Goal: Task Accomplishment & Management: Use online tool/utility

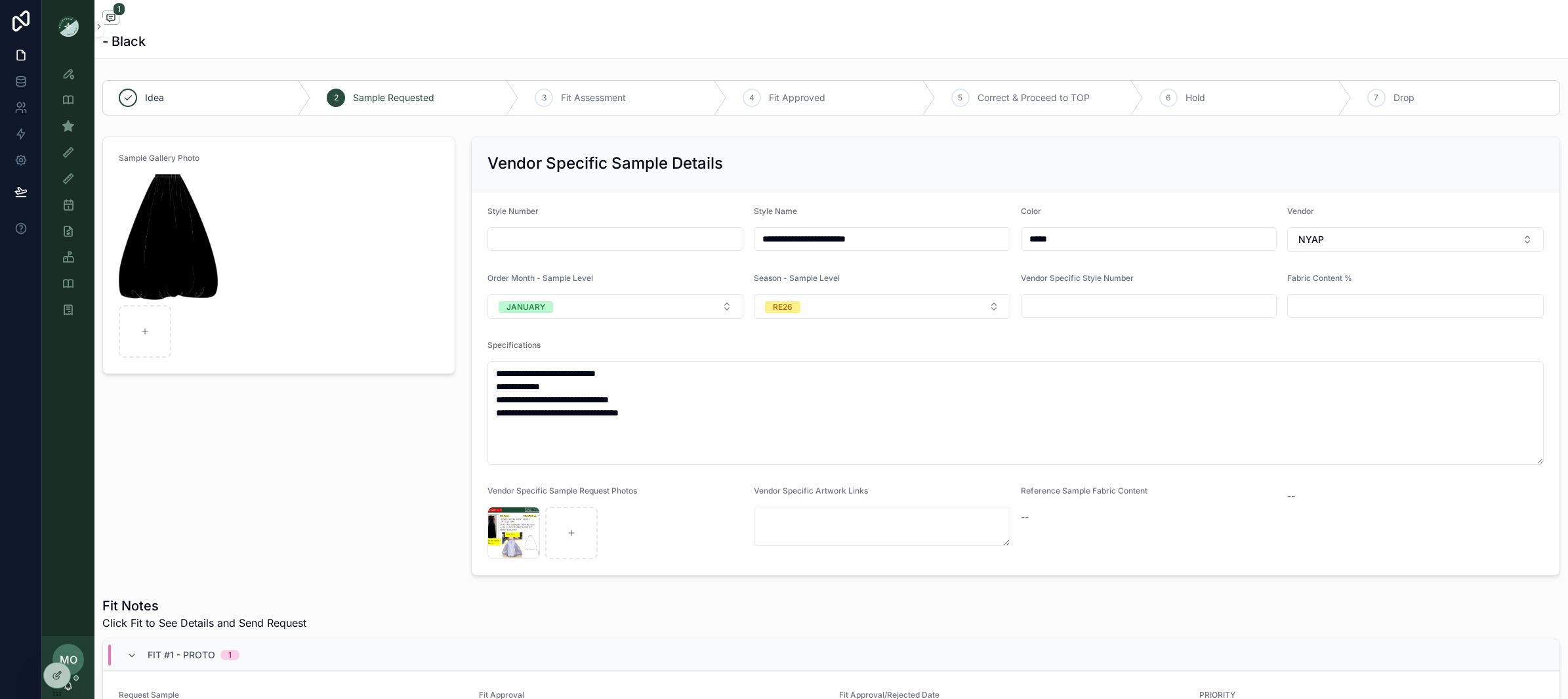
scroll to position [4, 0]
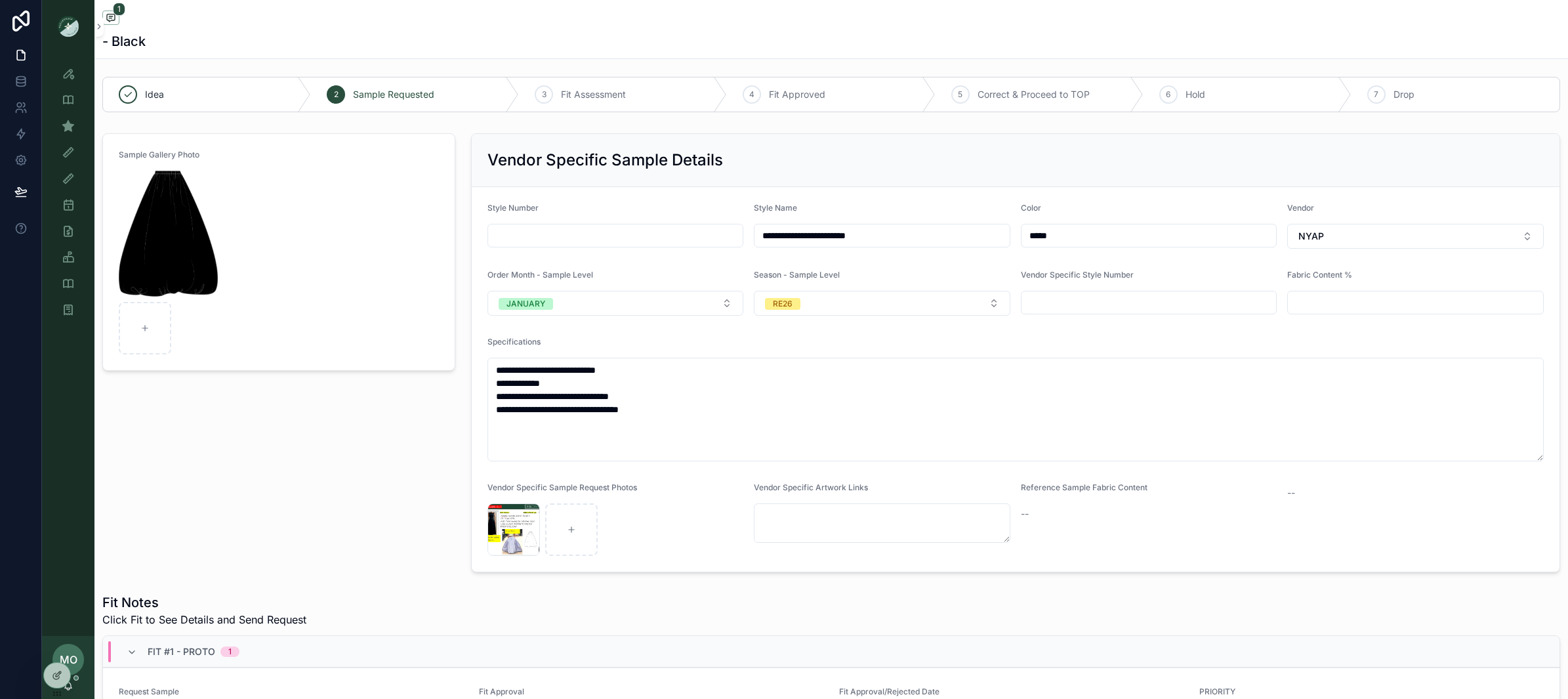
drag, startPoint x: 816, startPoint y: 238, endPoint x: 762, endPoint y: 242, distance: 54.1
click at [762, 242] on input "**********" at bounding box center [883, 235] width 256 height 18
click at [56, 647] on icon at bounding box center [56, 647] width 10 height 10
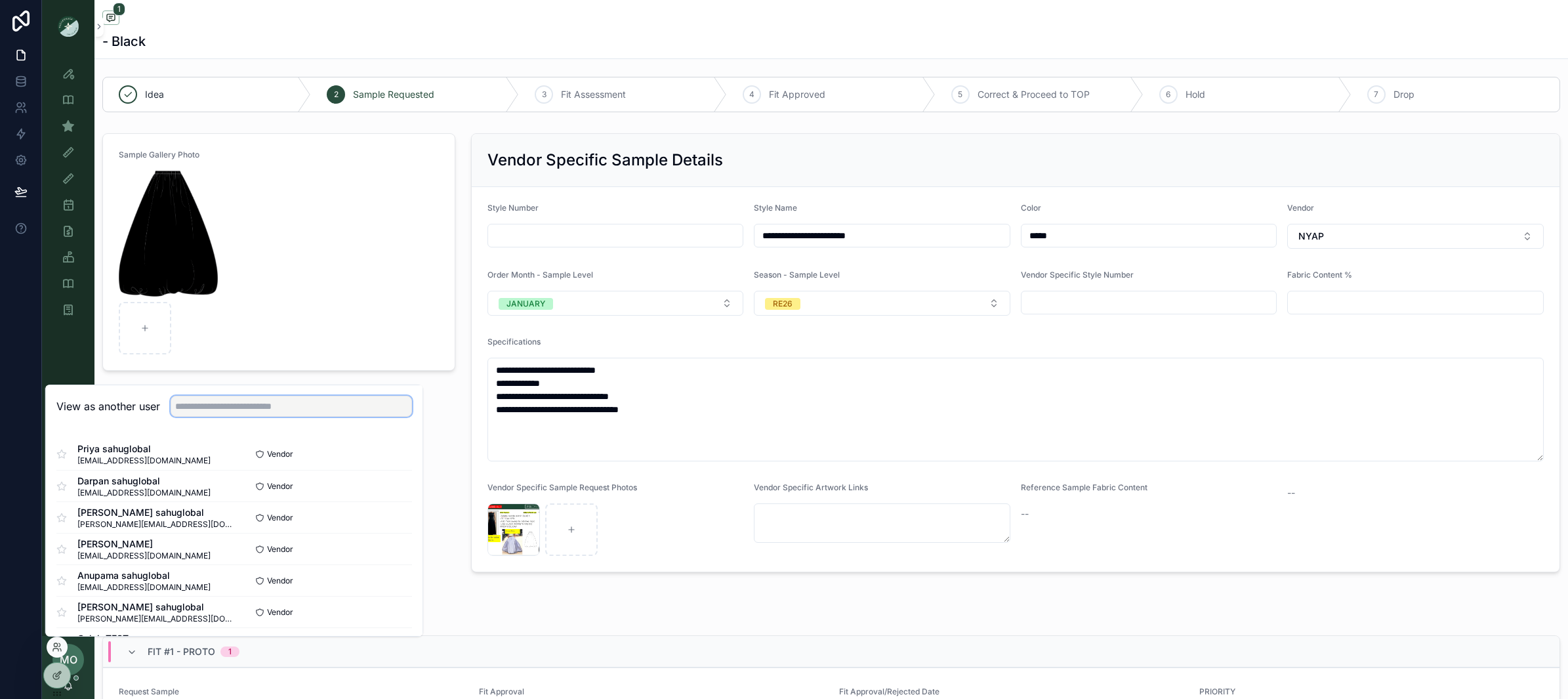
click at [253, 402] on input "text" at bounding box center [292, 406] width 242 height 21
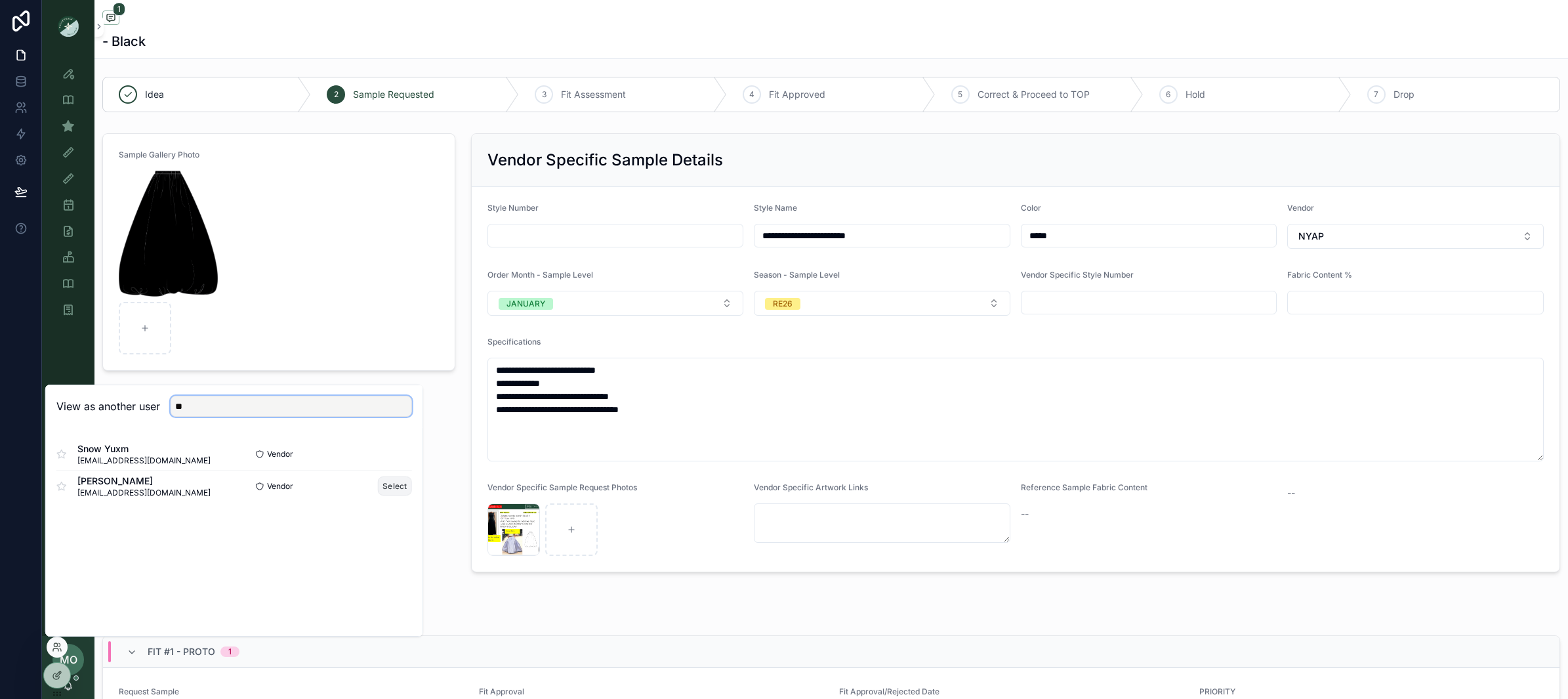
type input "**"
click at [391, 483] on button "Select" at bounding box center [395, 486] width 34 height 19
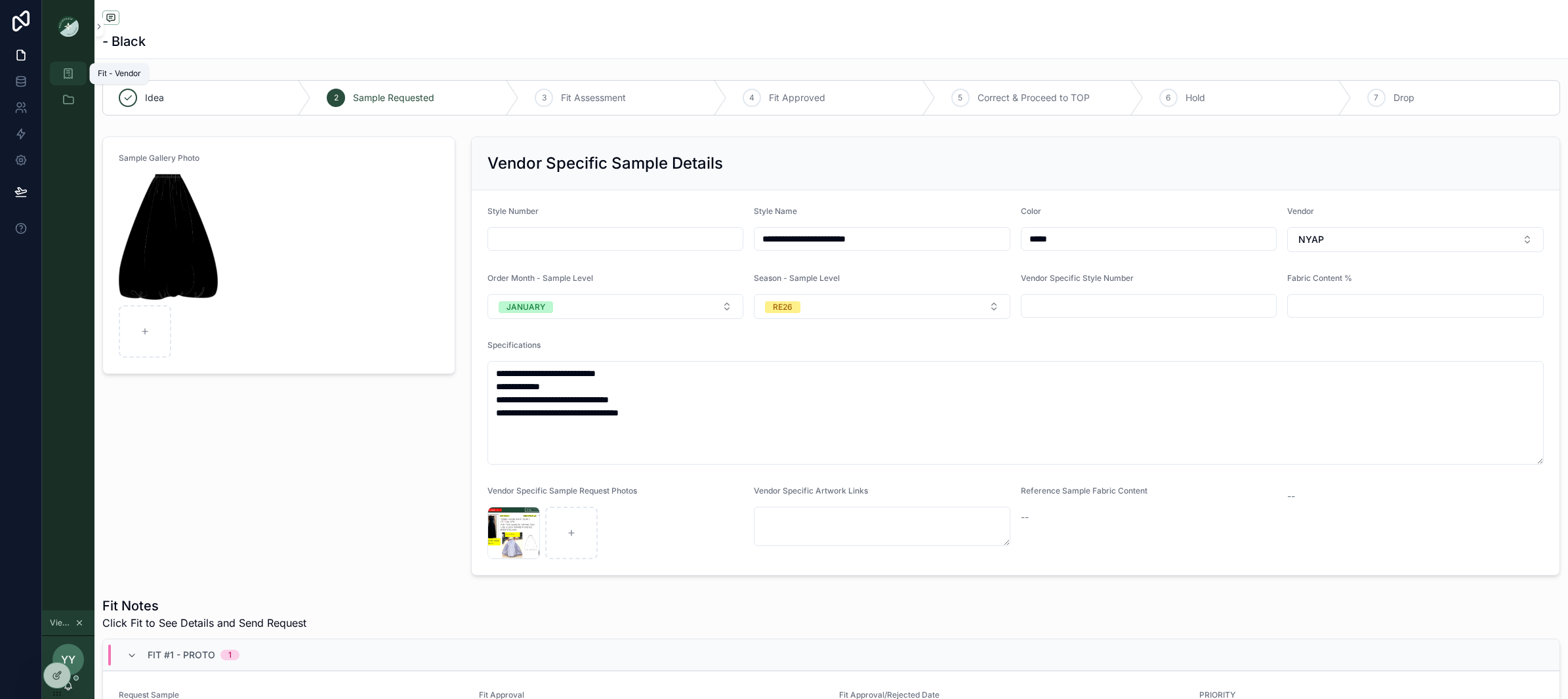
click at [74, 79] on div "Fit - Vendor" at bounding box center [68, 73] width 21 height 21
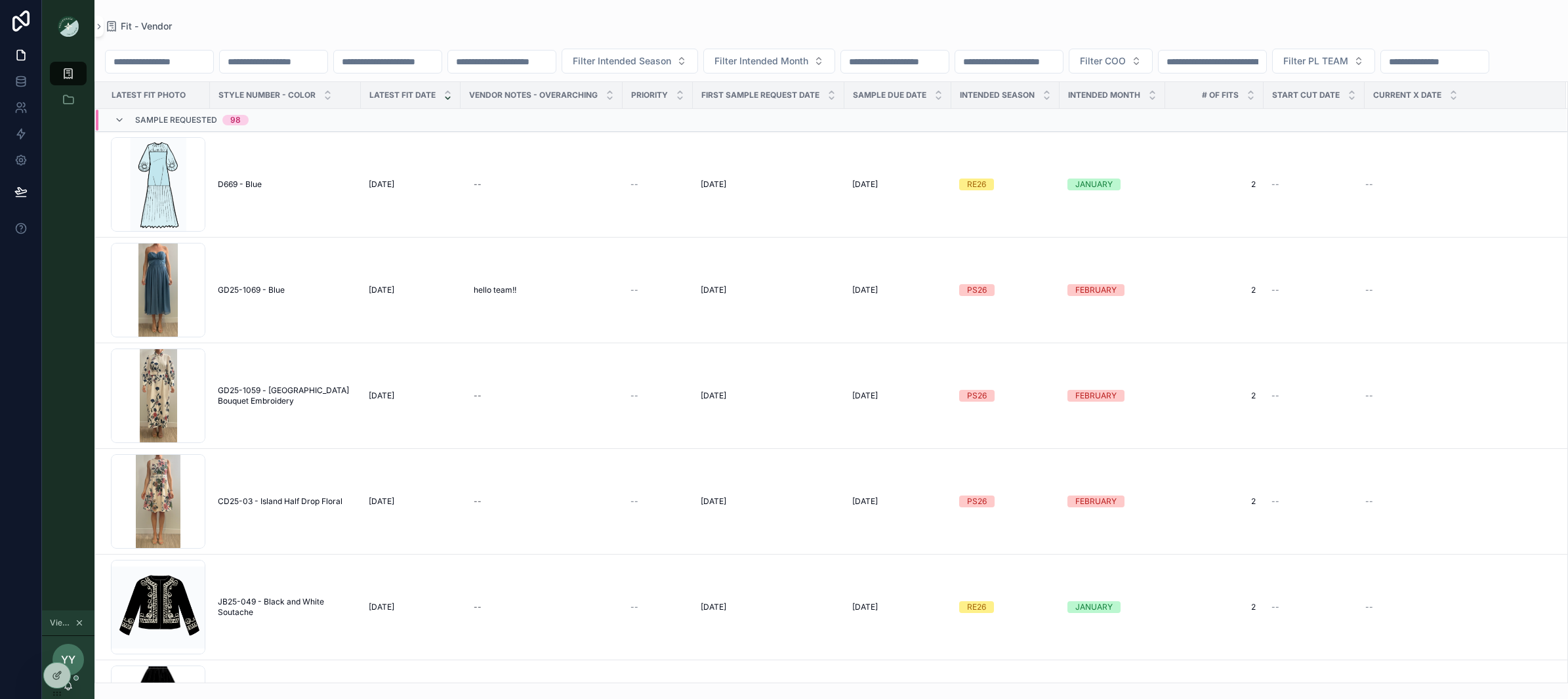
click at [153, 67] on input "scrollable content" at bounding box center [159, 62] width 108 height 18
paste input "**********"
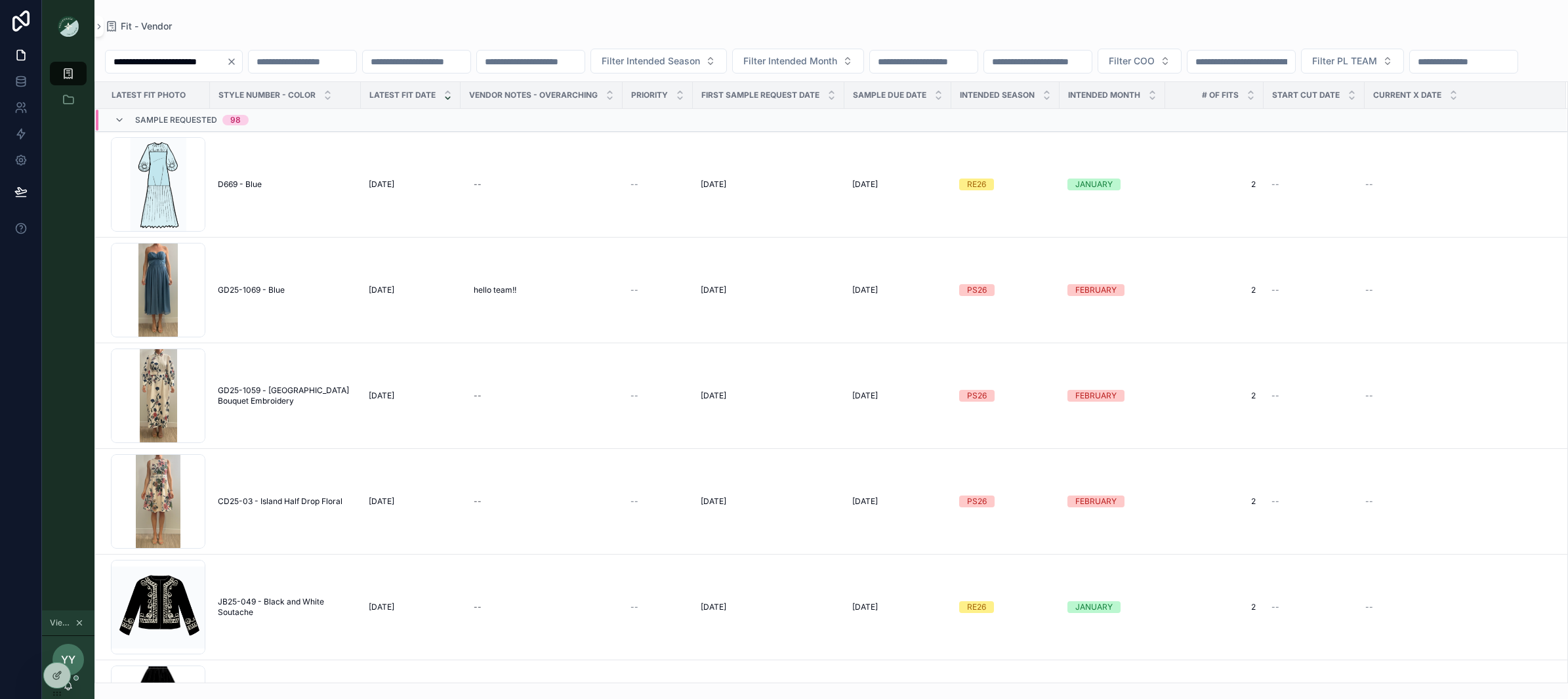
type input "**********"
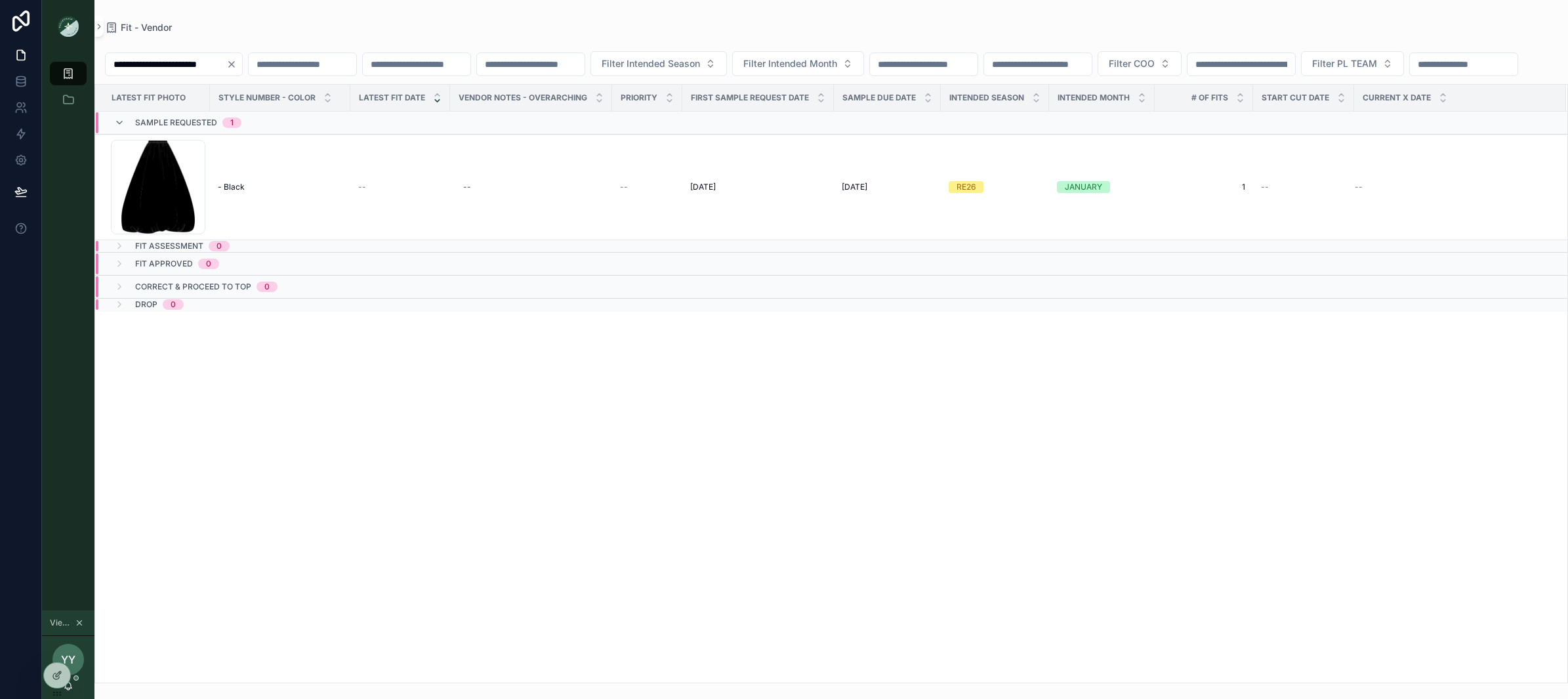
click at [233, 64] on icon "Clear" at bounding box center [231, 63] width 10 height 10
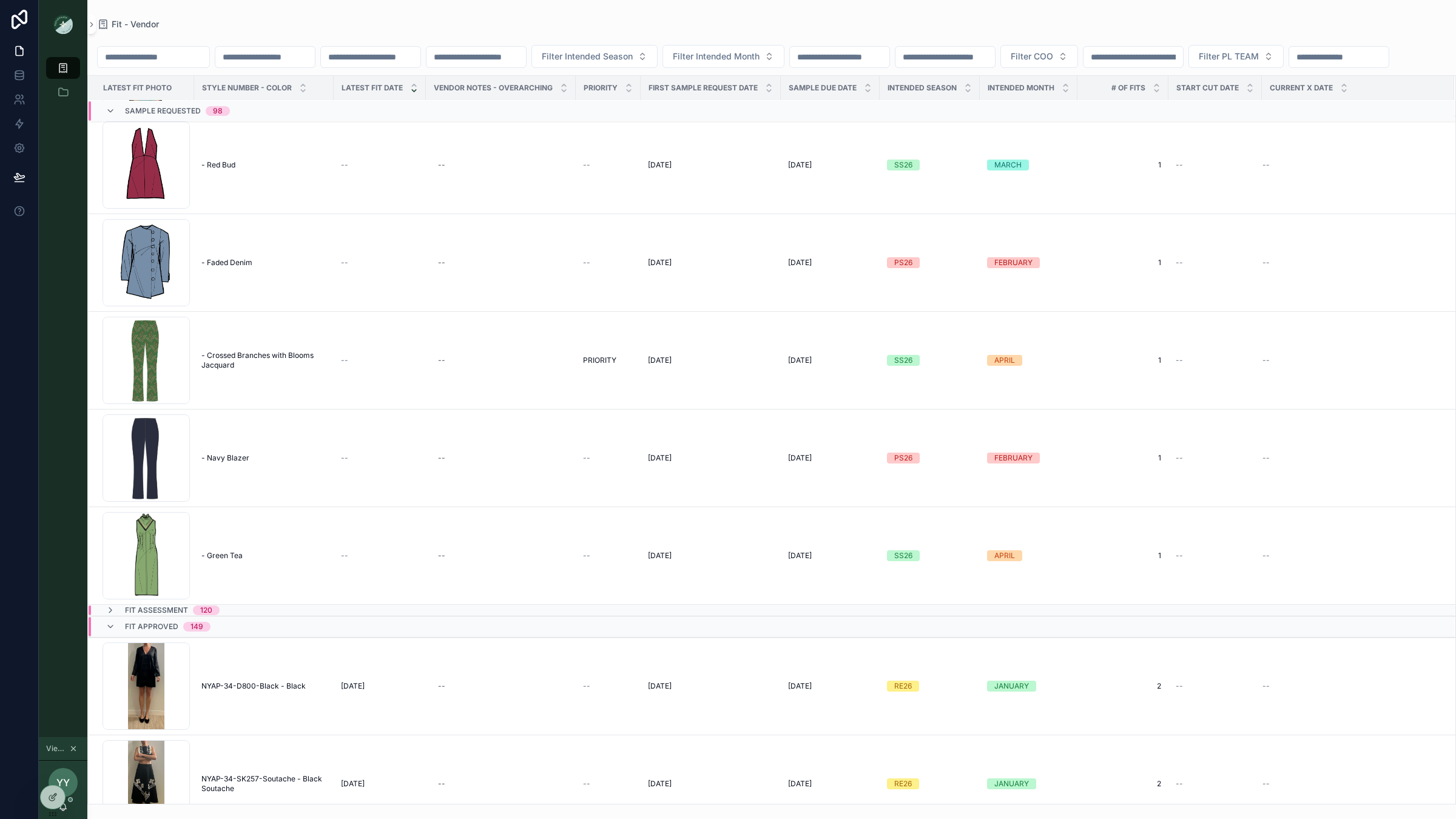
scroll to position [9204, 0]
click at [275, 612] on div "Fit Assessment 120" at bounding box center [257, 607] width 337 height 9
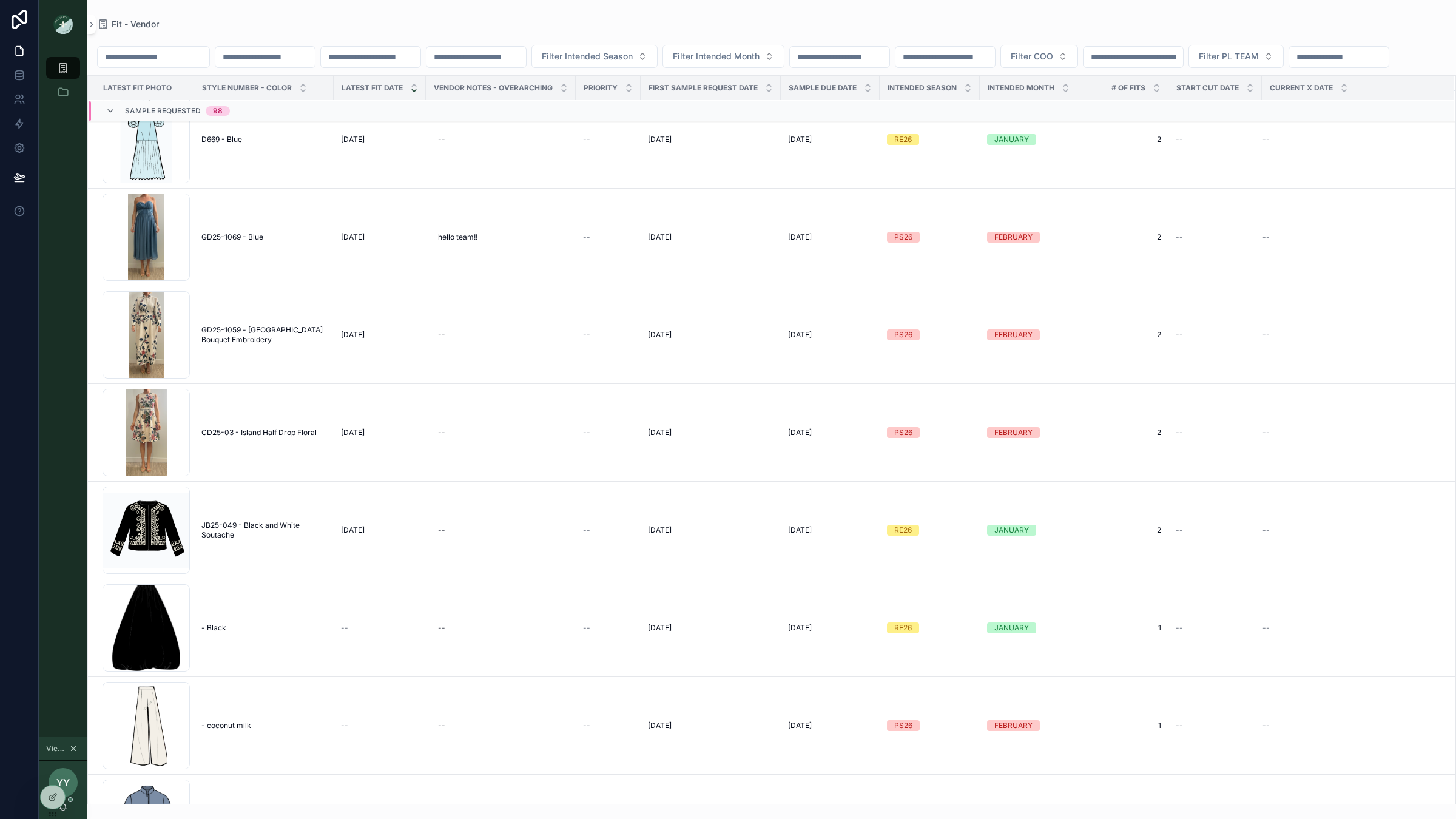
scroll to position [0, 0]
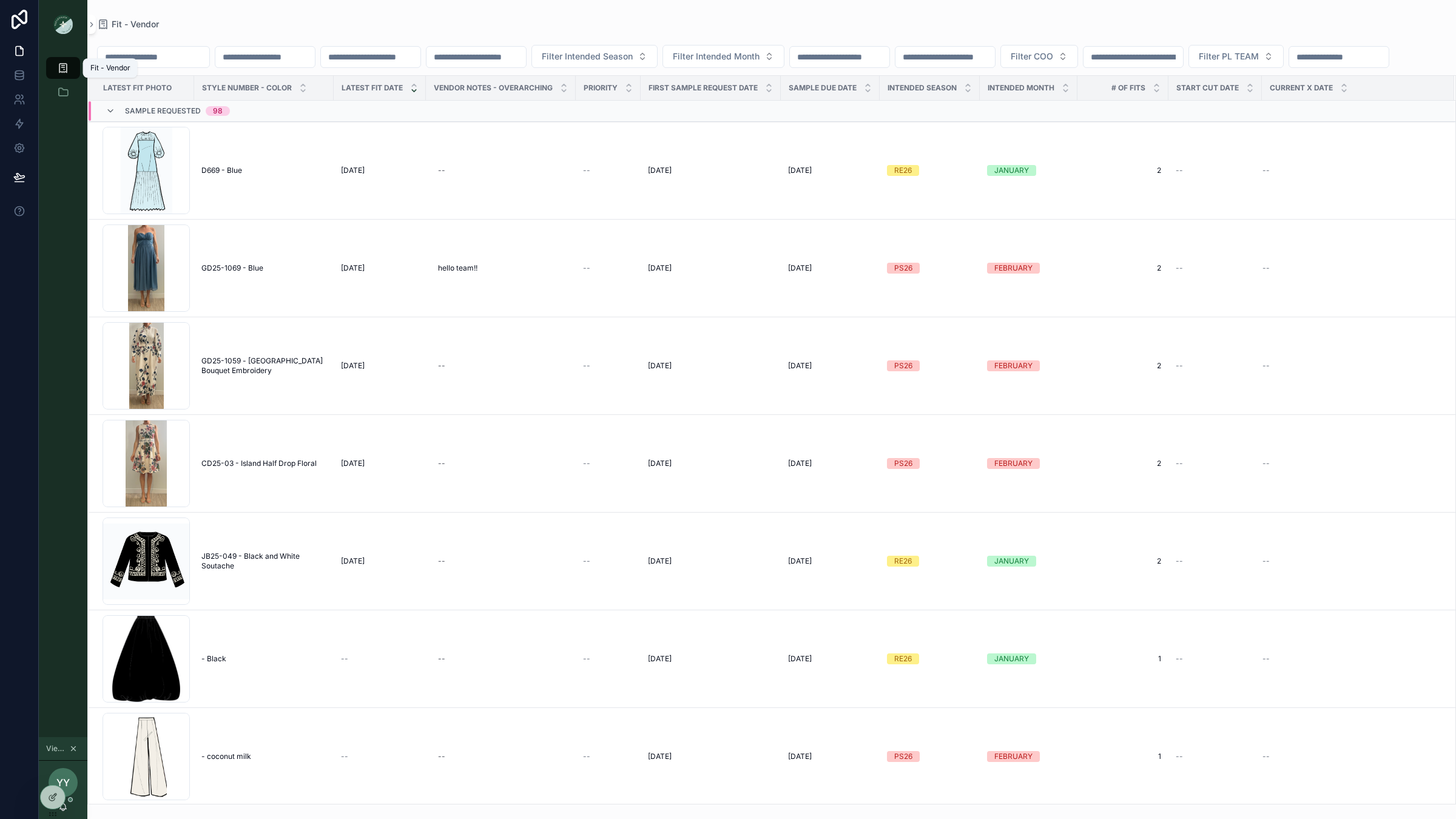
click at [65, 71] on icon "scrollable content" at bounding box center [63, 68] width 12 height 12
click at [223, 646] on span "- Black" at bounding box center [213, 658] width 25 height 9
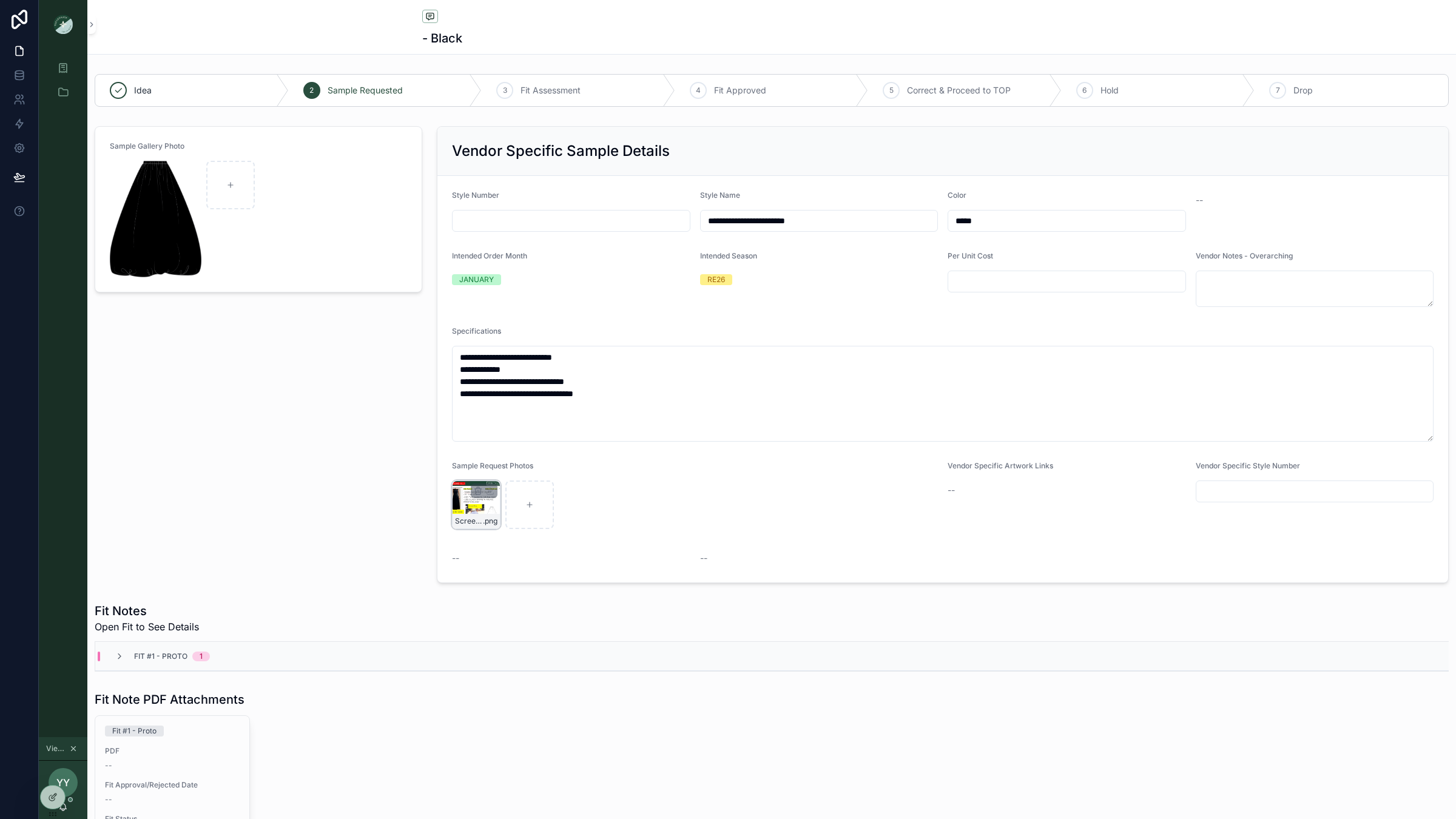
click at [469, 509] on div "Screenshot-2025-09-02-at-2.46.28-PM .png" at bounding box center [476, 504] width 48 height 48
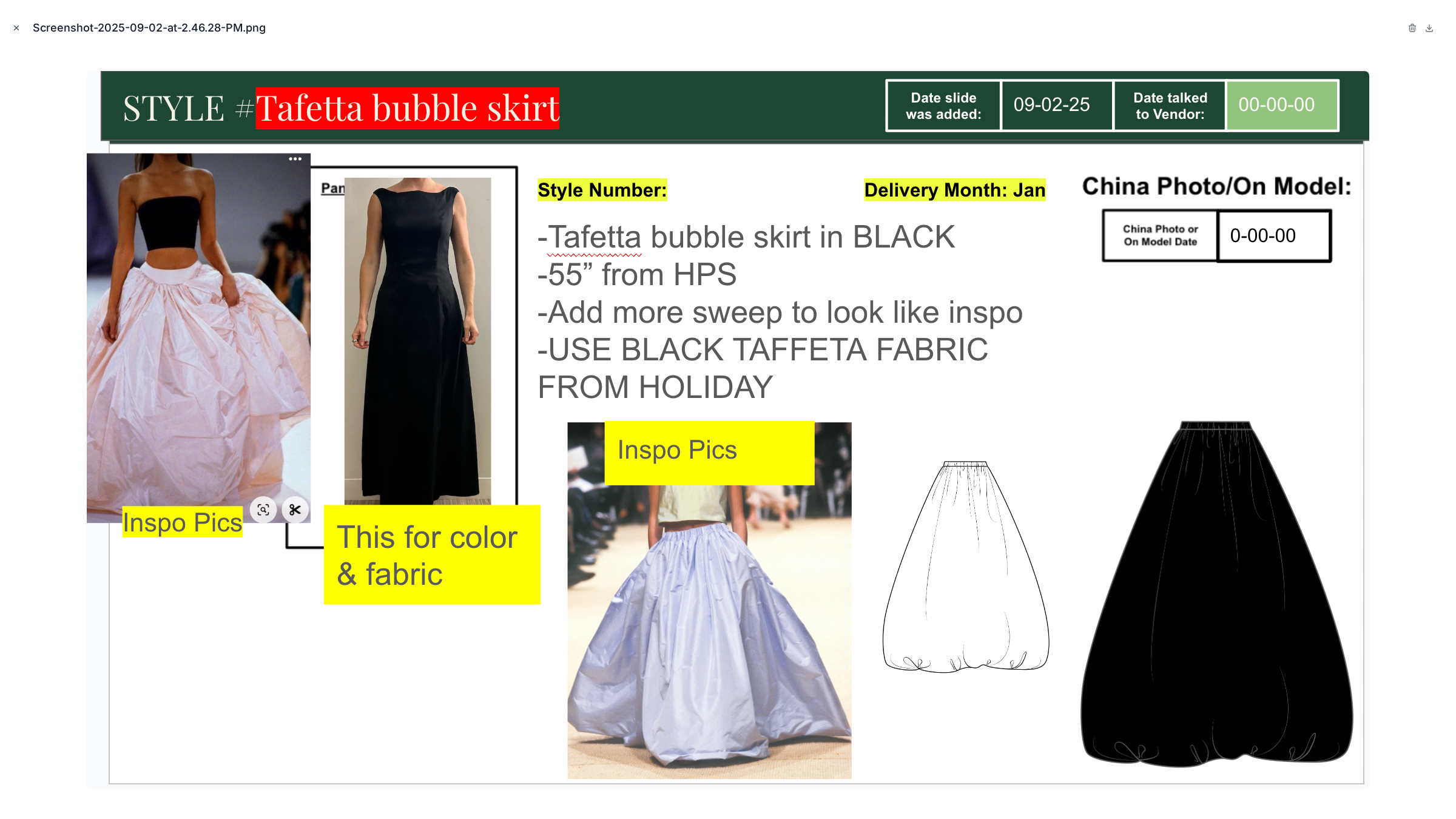
click at [17, 28] on icon "Close modal" at bounding box center [16, 28] width 9 height 9
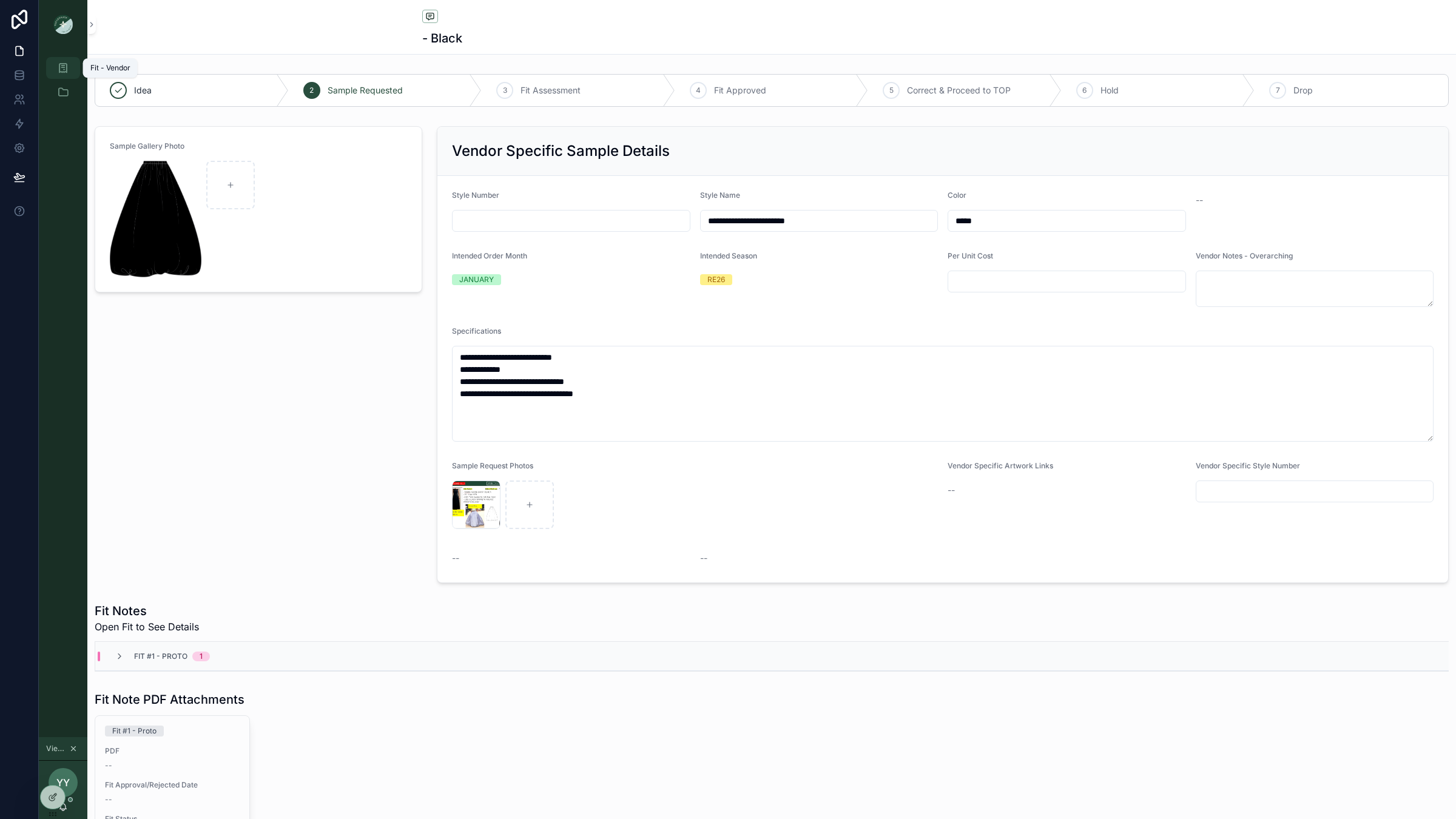
click at [71, 71] on div "Fit - Vendor" at bounding box center [63, 67] width 20 height 20
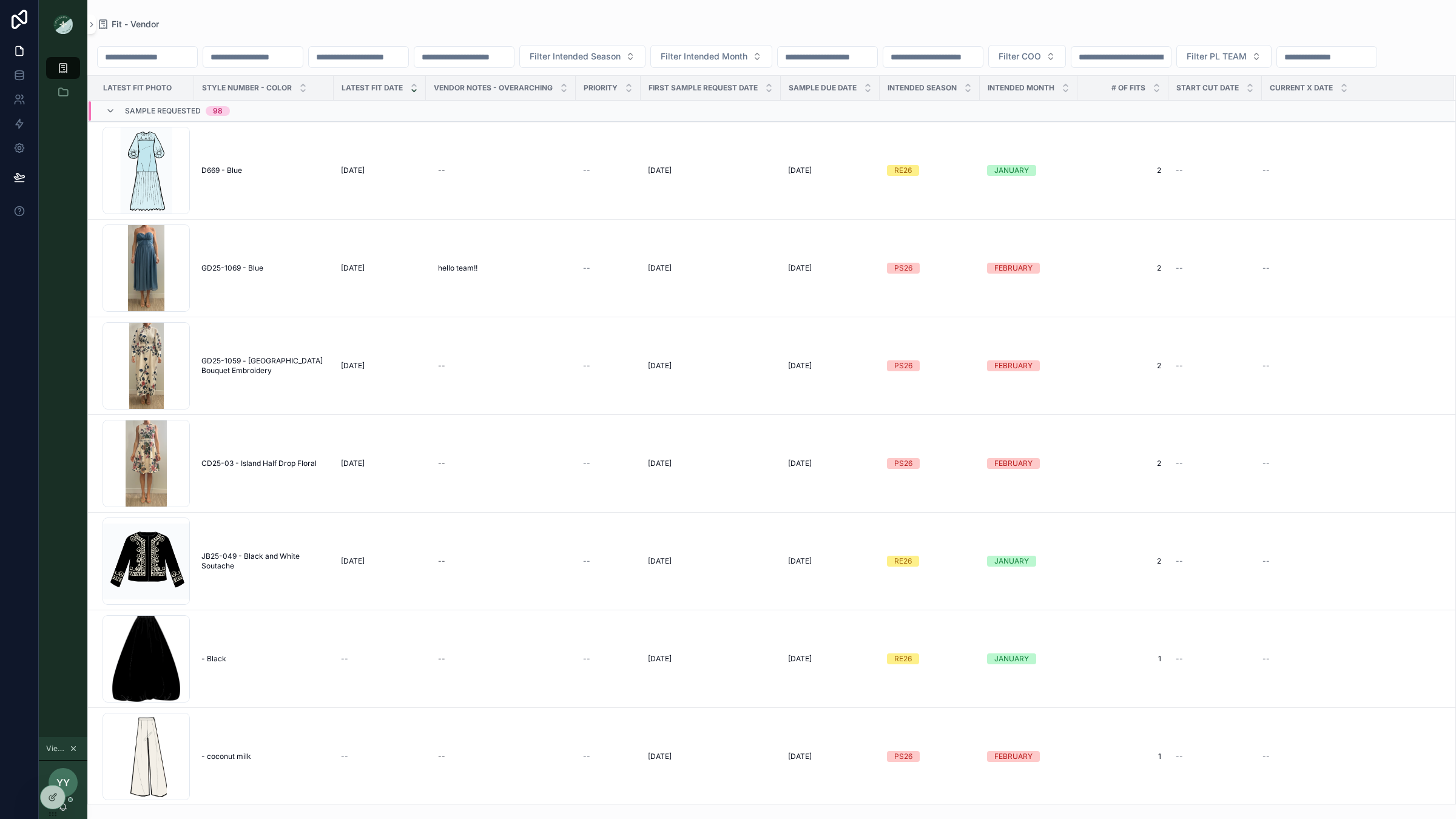
click at [156, 62] on input "scrollable content" at bounding box center [147, 57] width 100 height 17
type input "******"
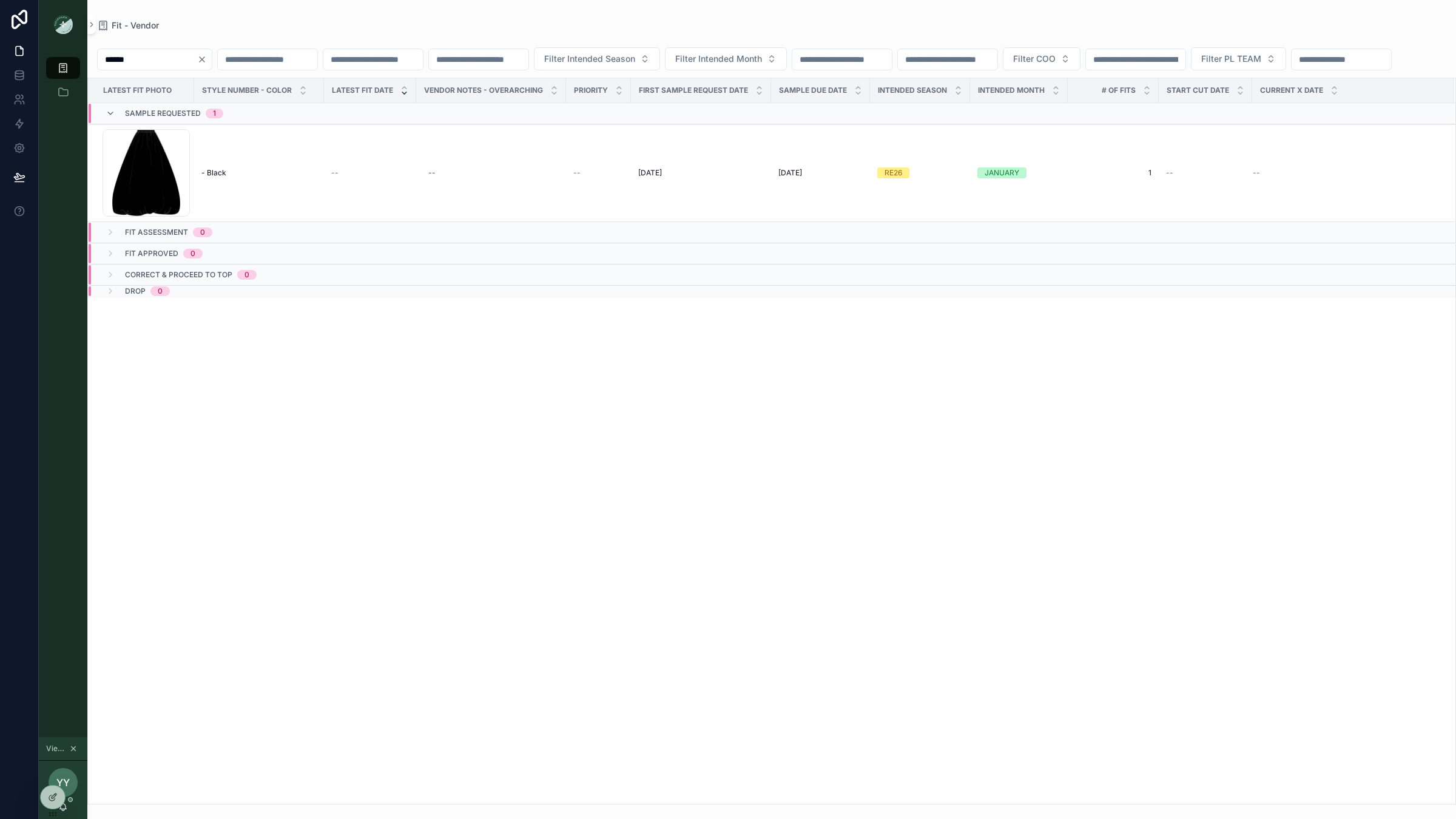
click at [207, 59] on icon "Clear" at bounding box center [202, 59] width 9 height 9
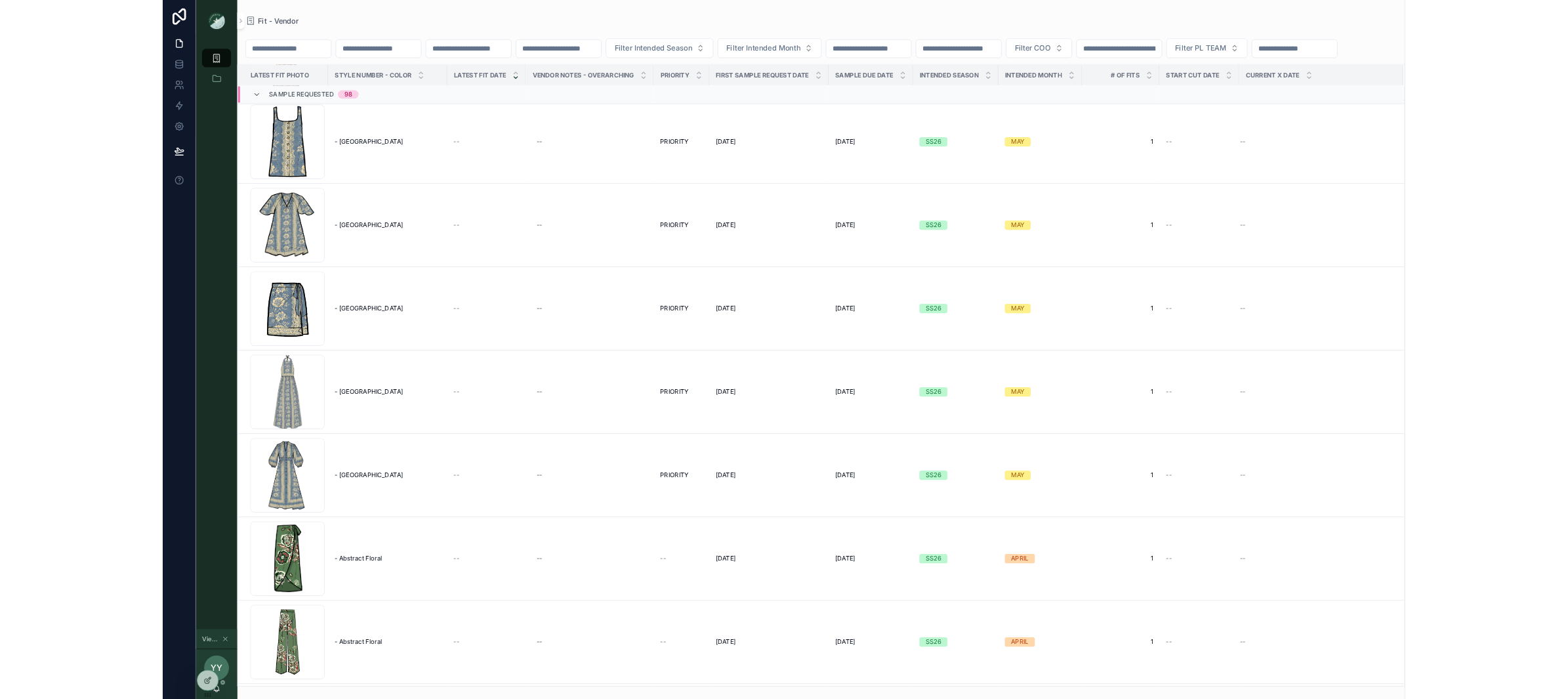
scroll to position [6041, 0]
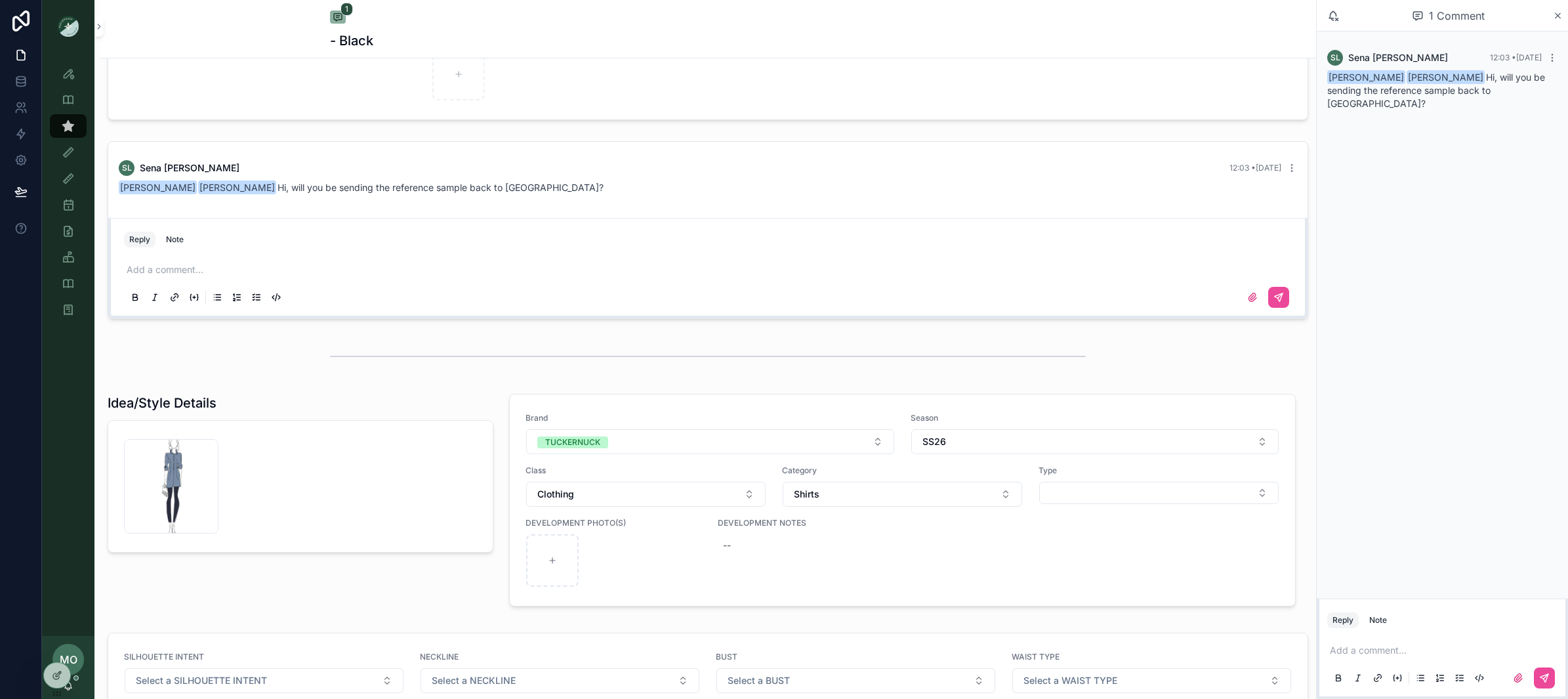
scroll to position [666, 0]
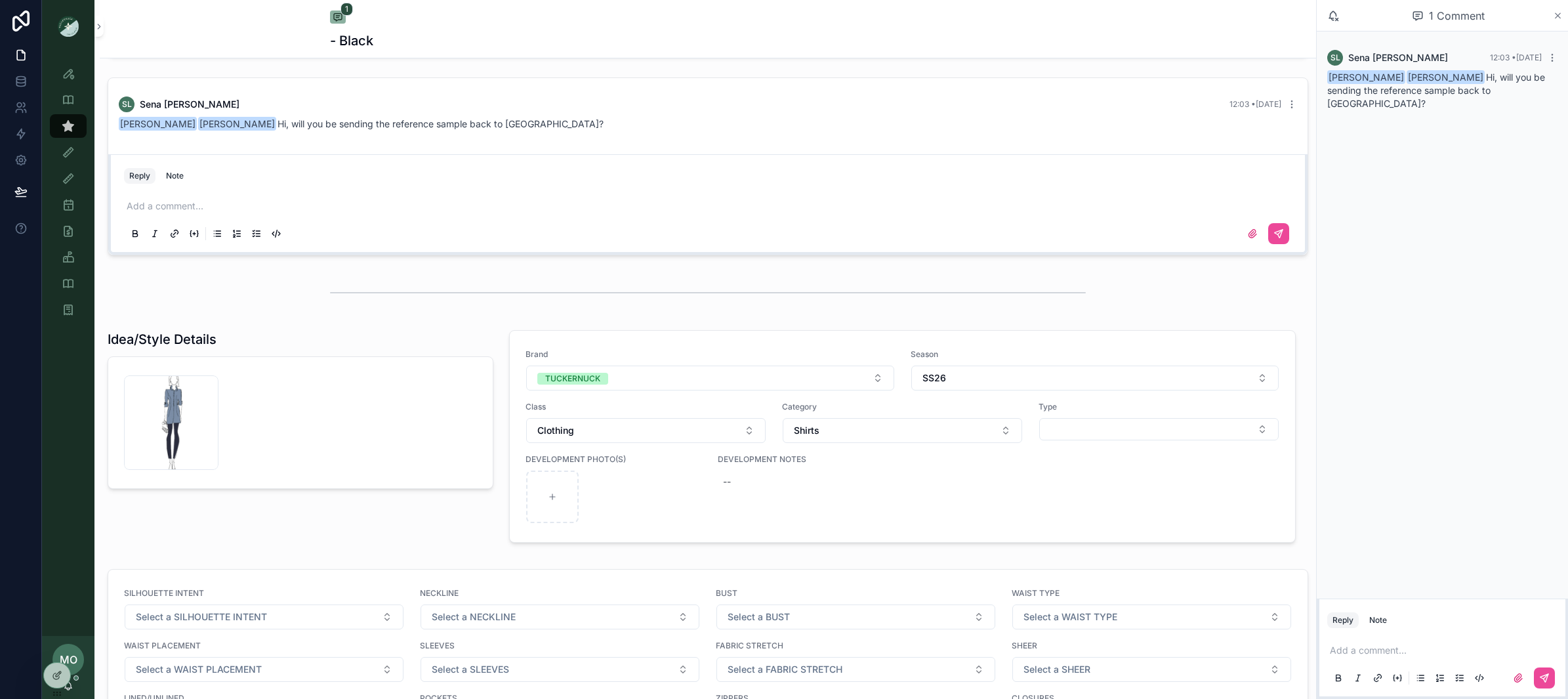
click at [1556, 14] on icon "scrollable content" at bounding box center [1559, 16] width 6 height 6
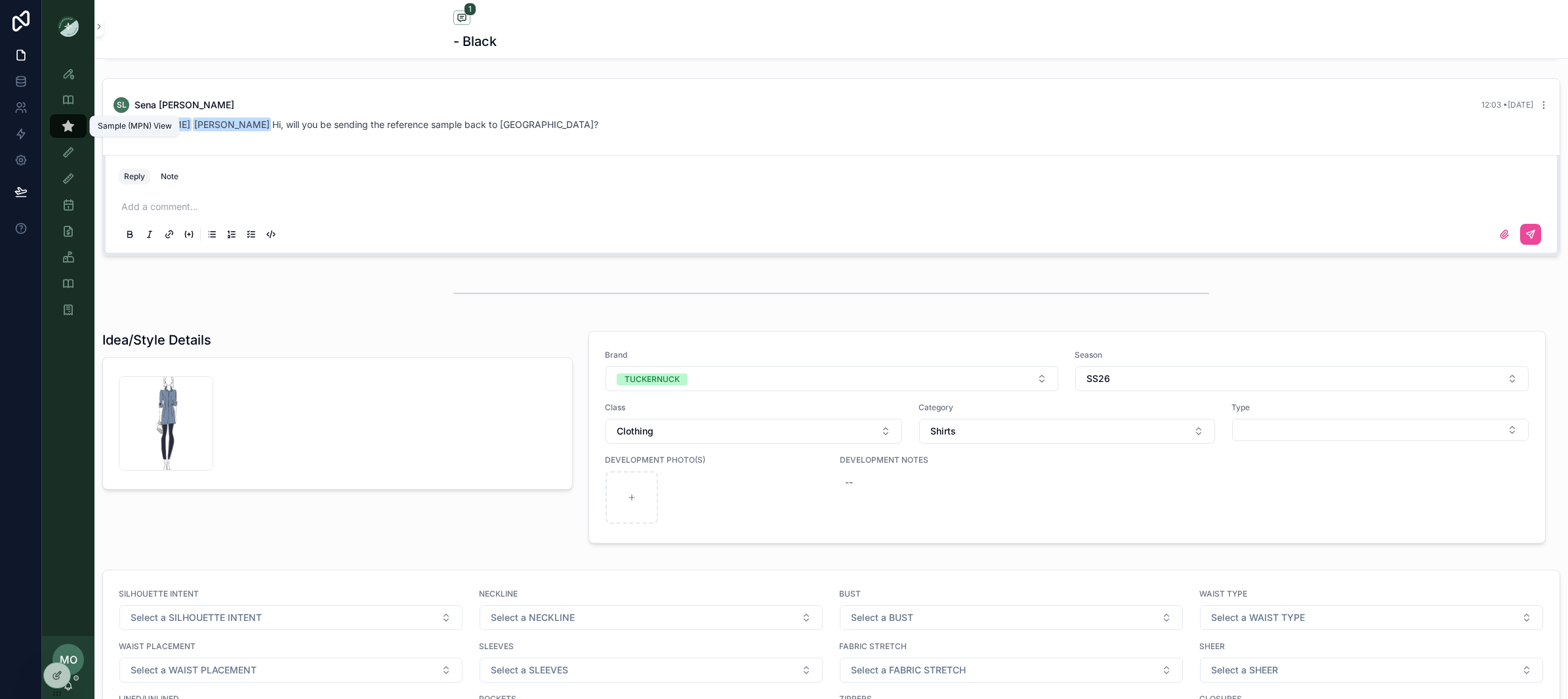
click at [68, 120] on icon "scrollable content" at bounding box center [68, 126] width 13 height 13
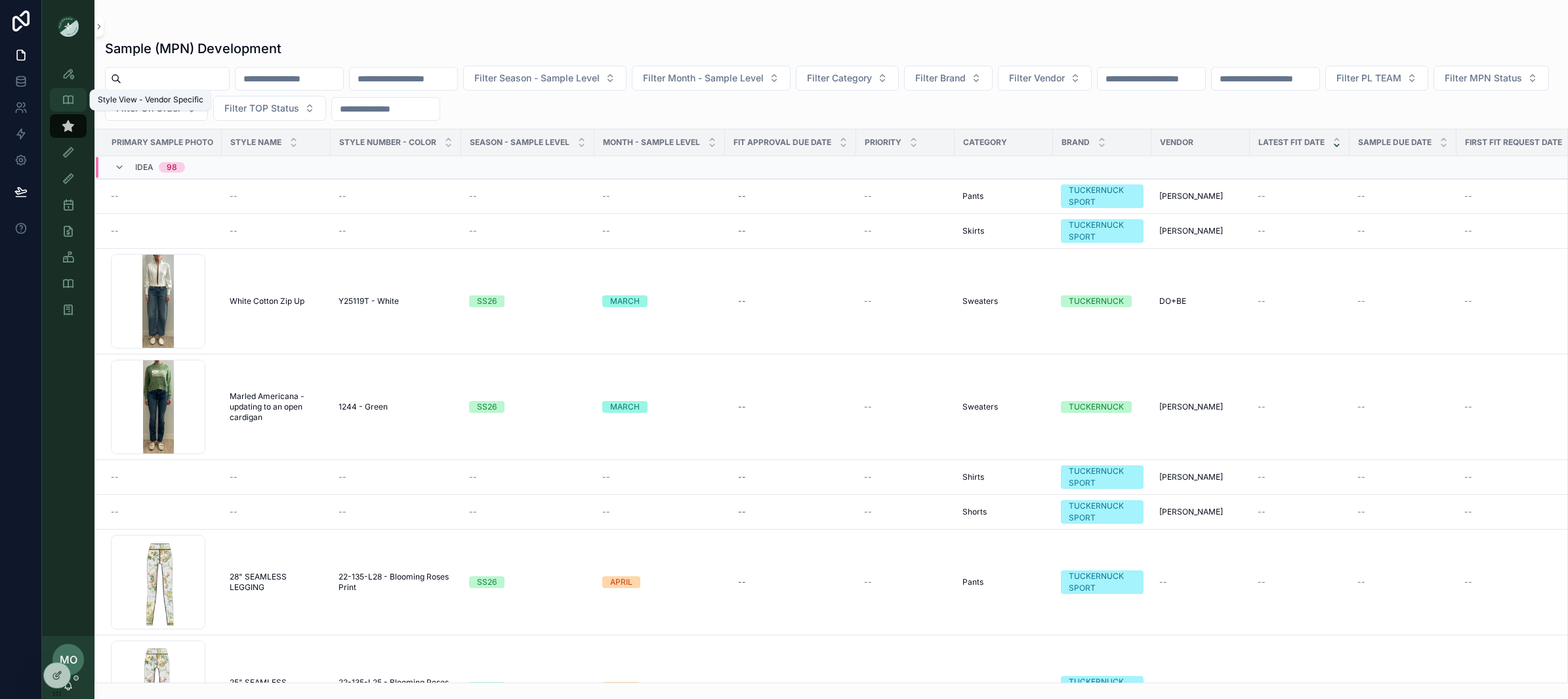
click at [67, 97] on icon "scrollable content" at bounding box center [68, 99] width 13 height 13
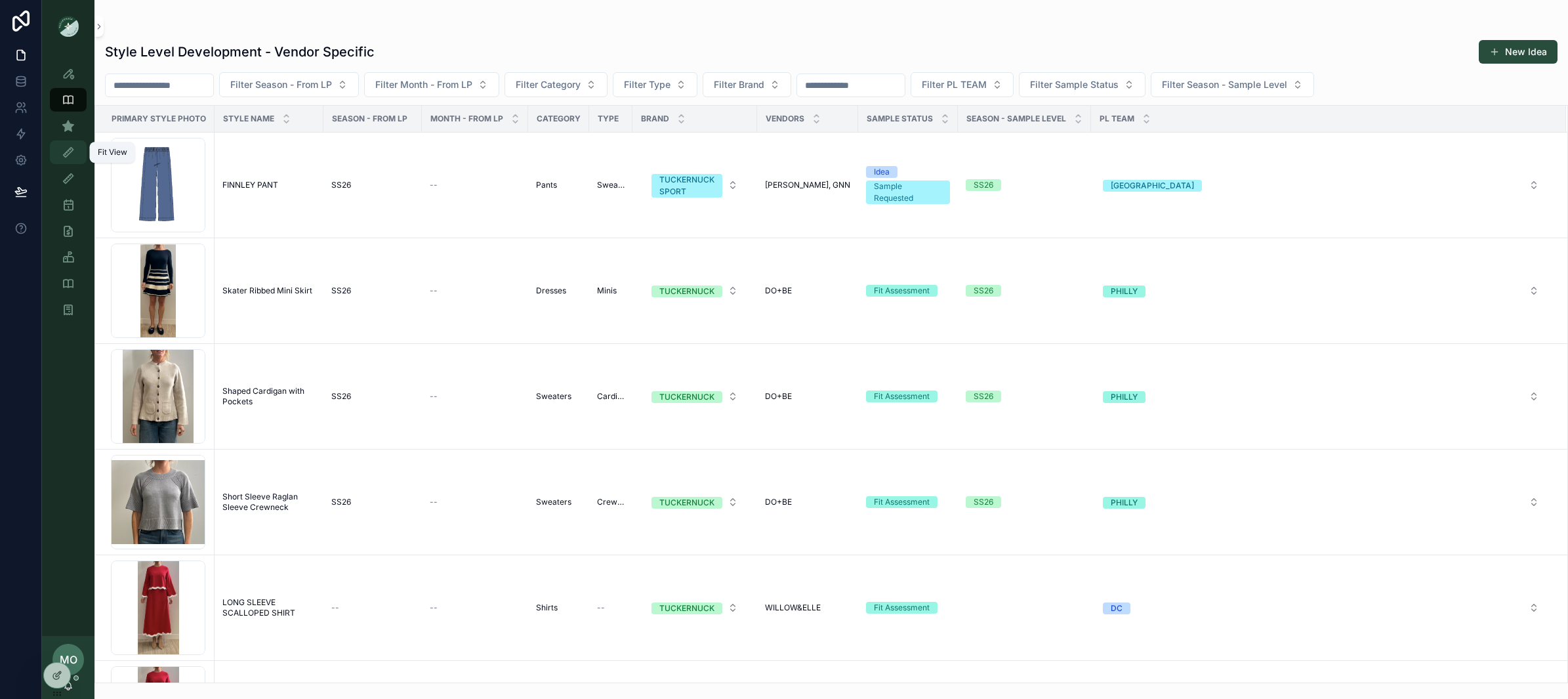
click at [71, 144] on div "Fit View" at bounding box center [68, 152] width 21 height 21
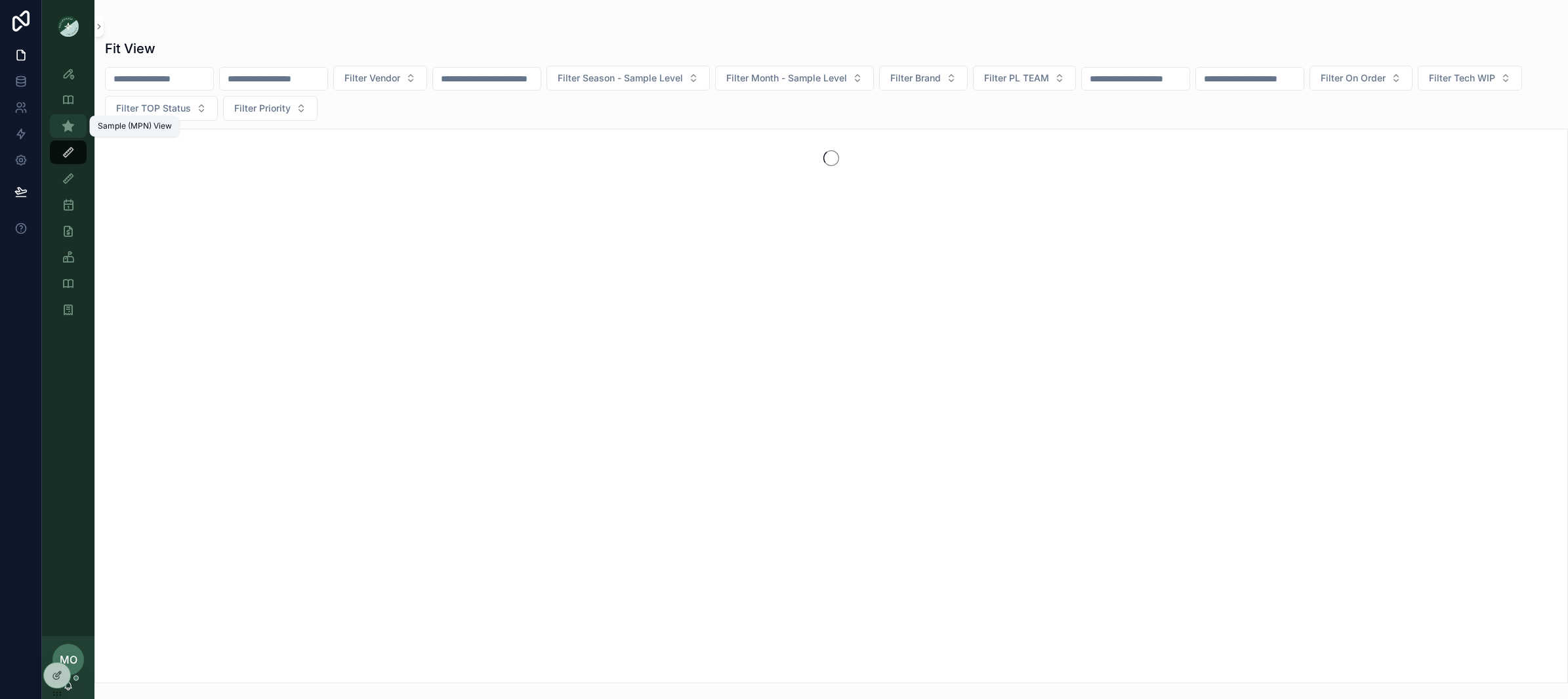
click at [70, 122] on icon "scrollable content" at bounding box center [68, 126] width 13 height 13
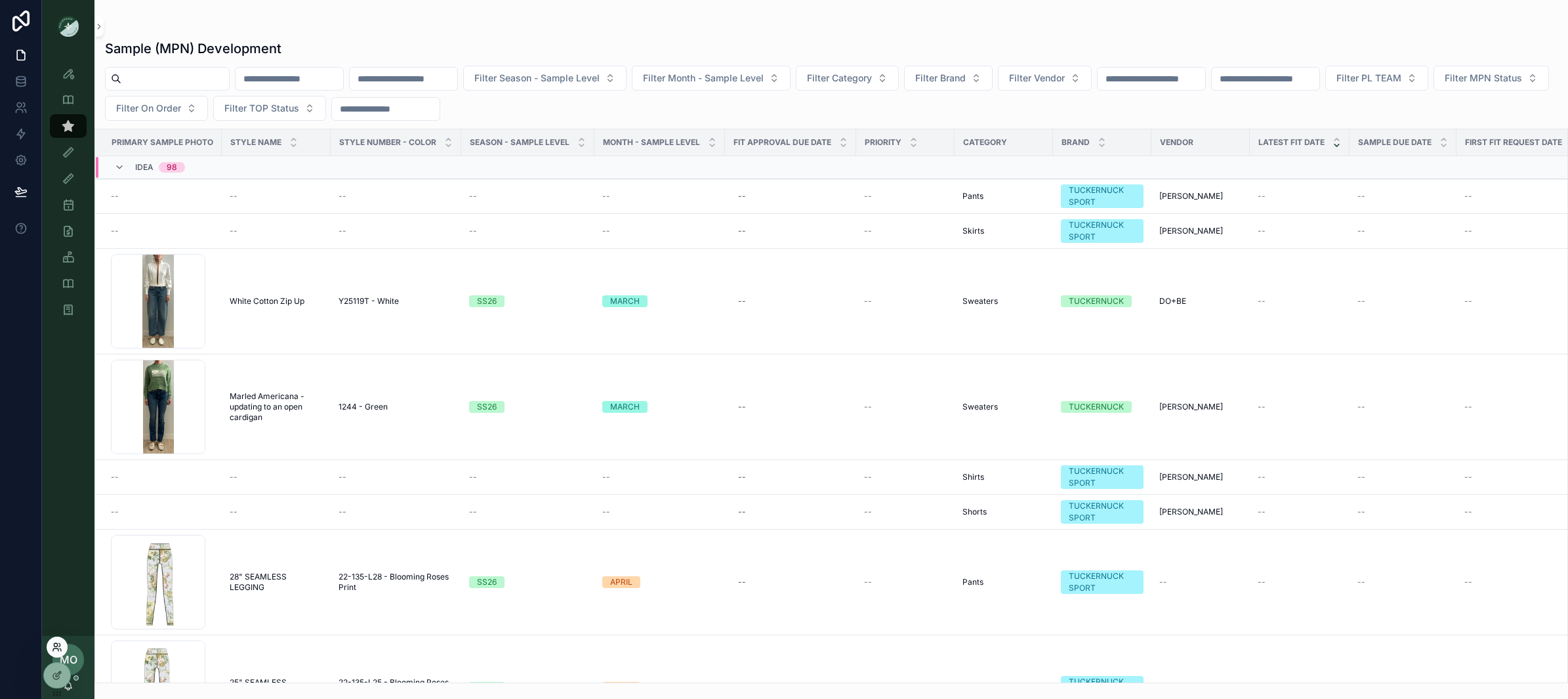
click at [56, 648] on icon at bounding box center [56, 649] width 6 height 3
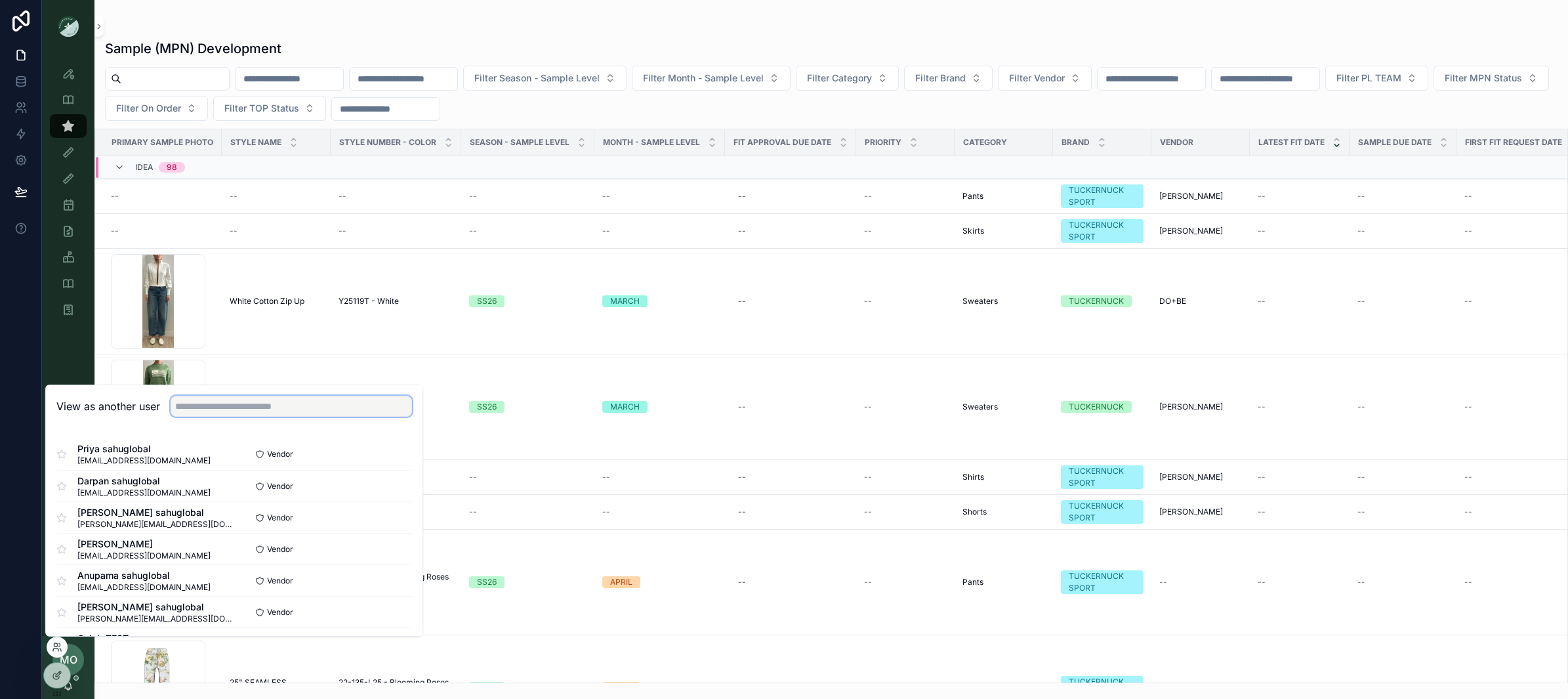
click at [203, 407] on input "text" at bounding box center [292, 406] width 242 height 21
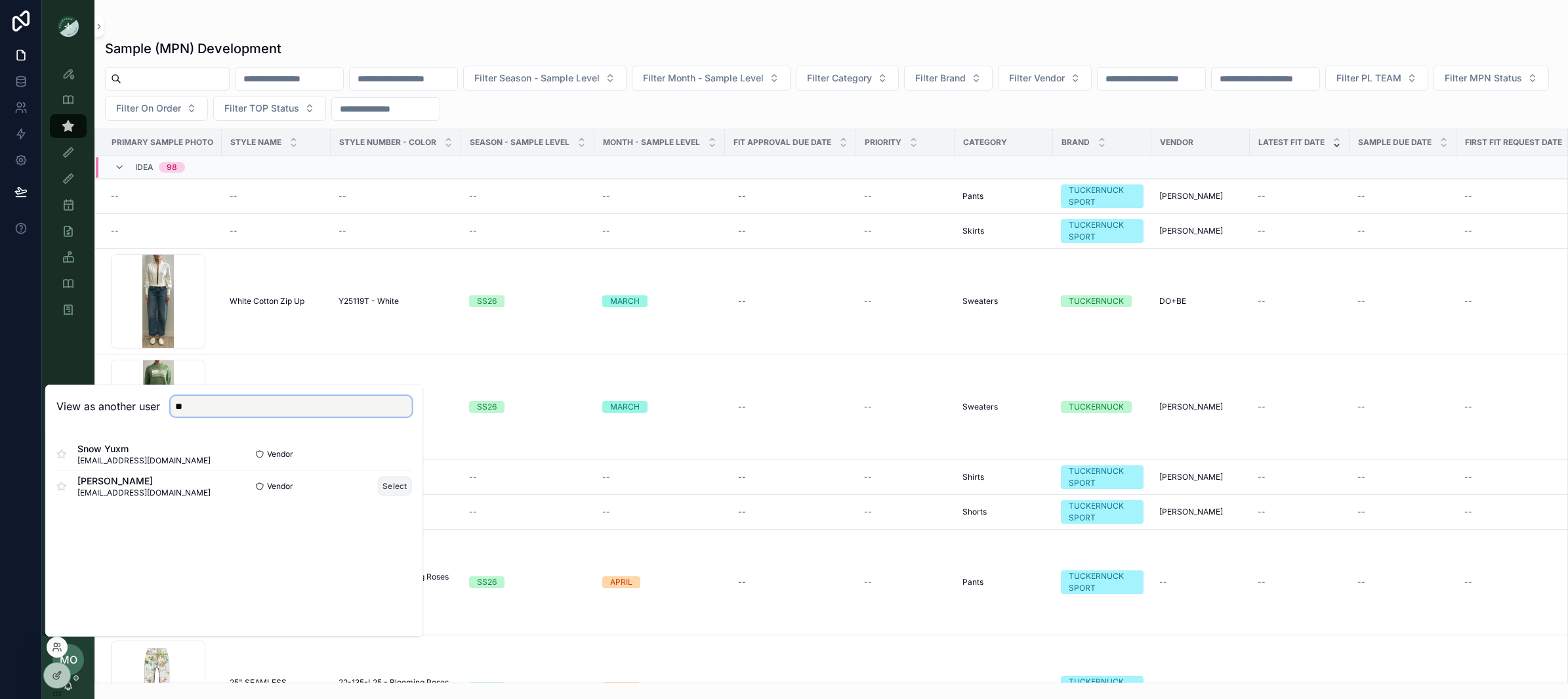
type input "**"
click at [393, 489] on button "Select" at bounding box center [395, 486] width 34 height 19
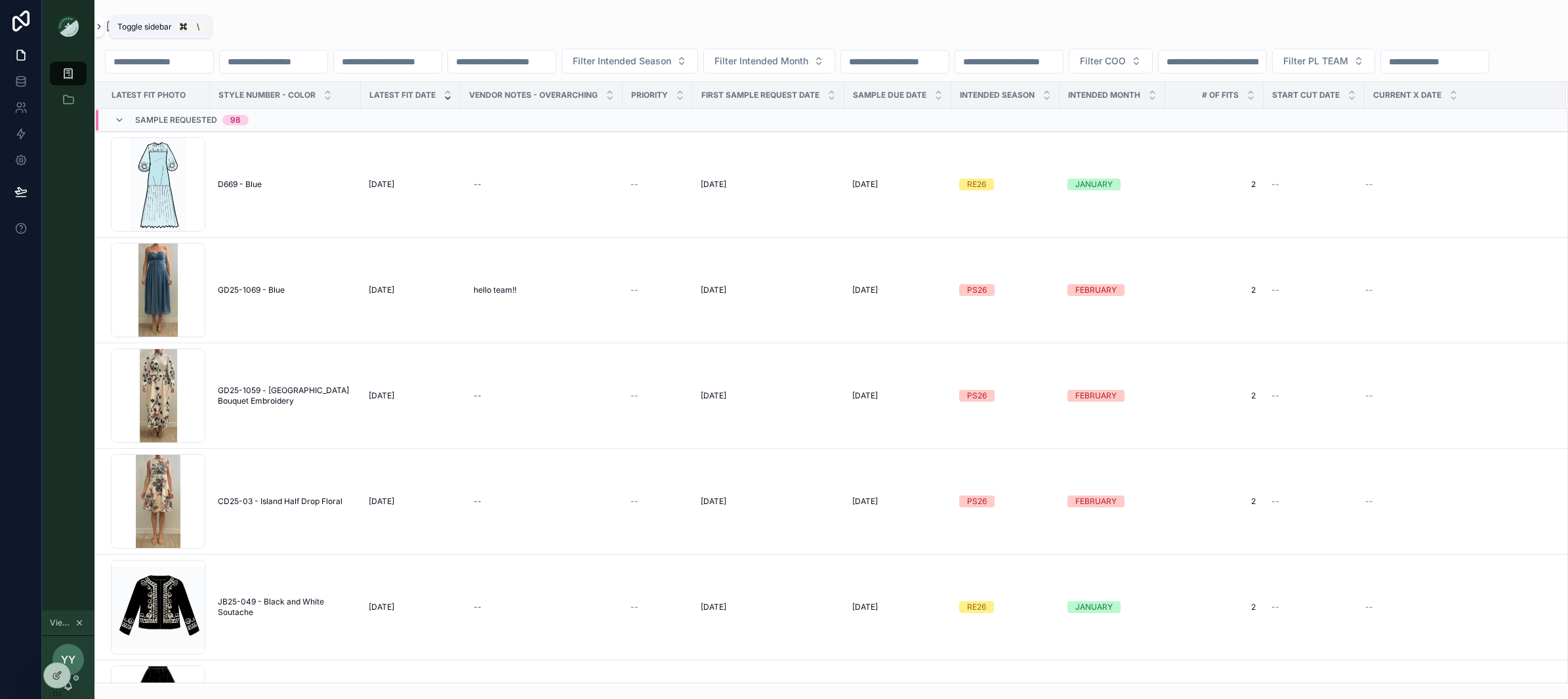
click at [101, 29] on icon "scrollable content" at bounding box center [99, 27] width 9 height 10
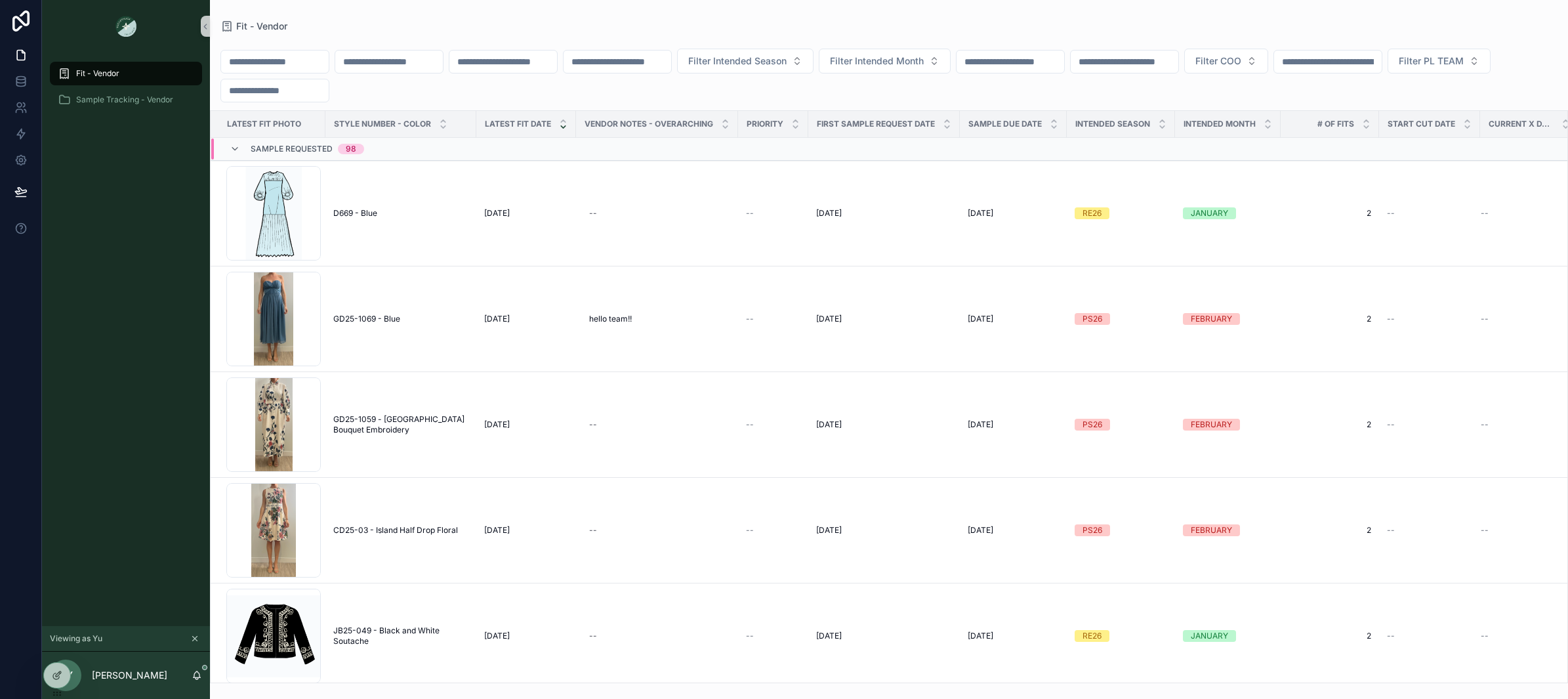
click at [133, 528] on div "Fit - Vendor Sample Tracking - Vendor" at bounding box center [126, 339] width 168 height 574
click at [196, 674] on icon "scrollable content" at bounding box center [196, 674] width 10 height 10
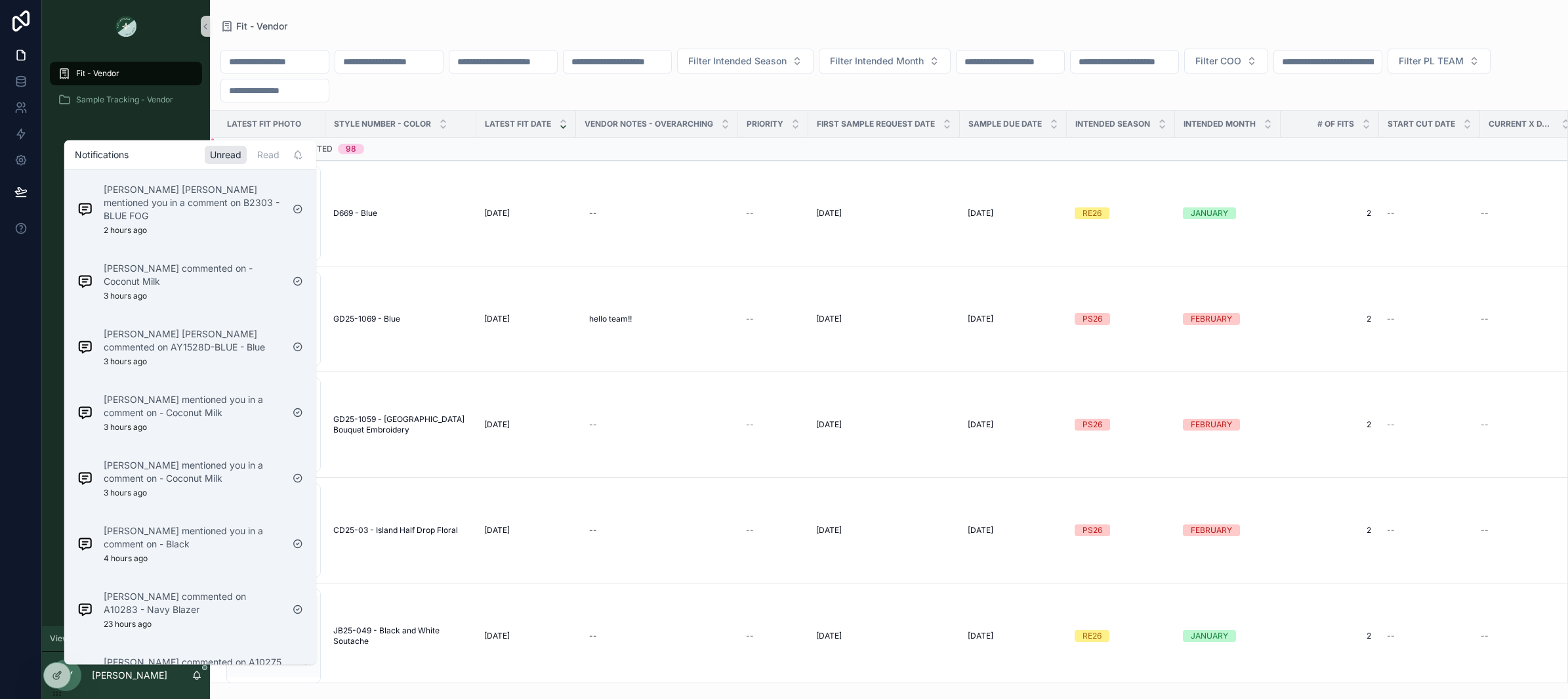
click at [196, 674] on icon "scrollable content" at bounding box center [196, 674] width 10 height 10
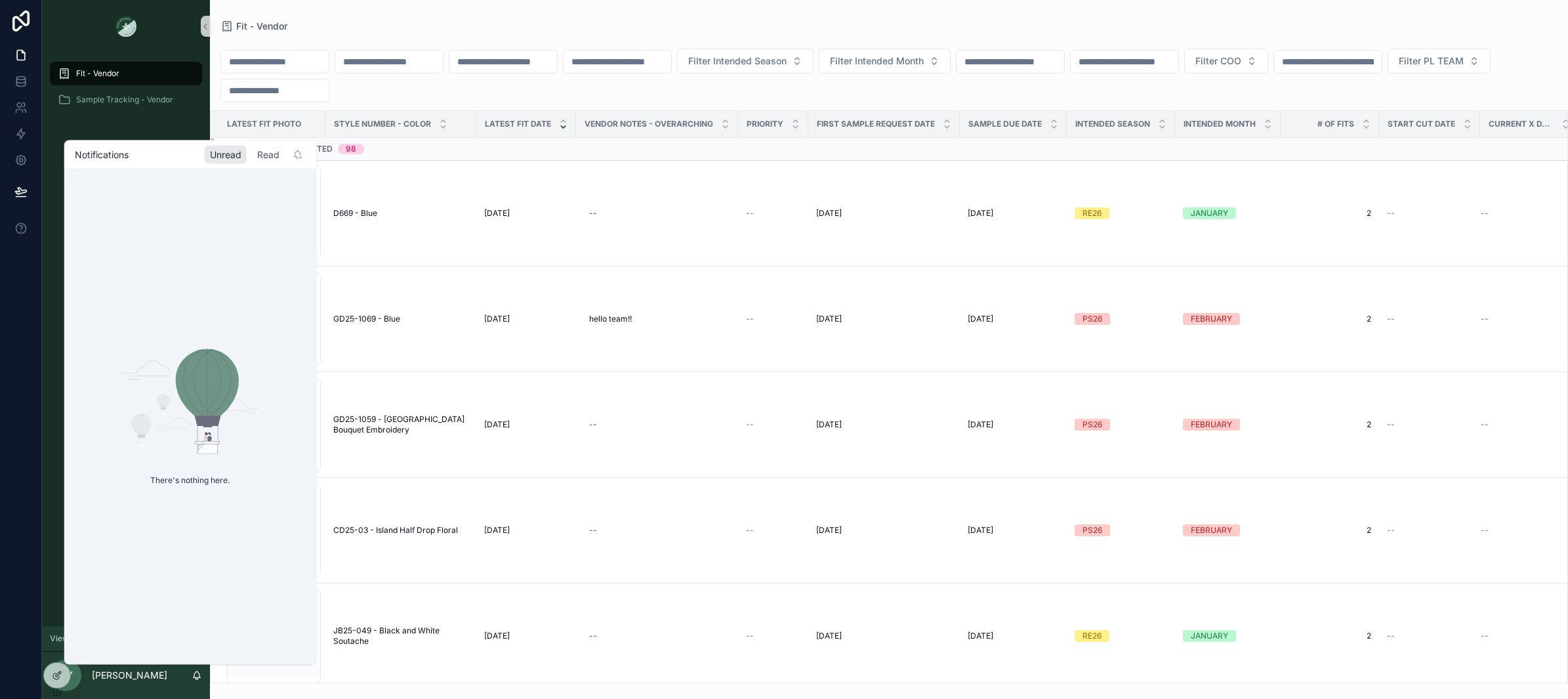
click at [267, 155] on div "Read" at bounding box center [269, 155] width 33 height 18
click at [235, 157] on div "Unread" at bounding box center [226, 155] width 42 height 18
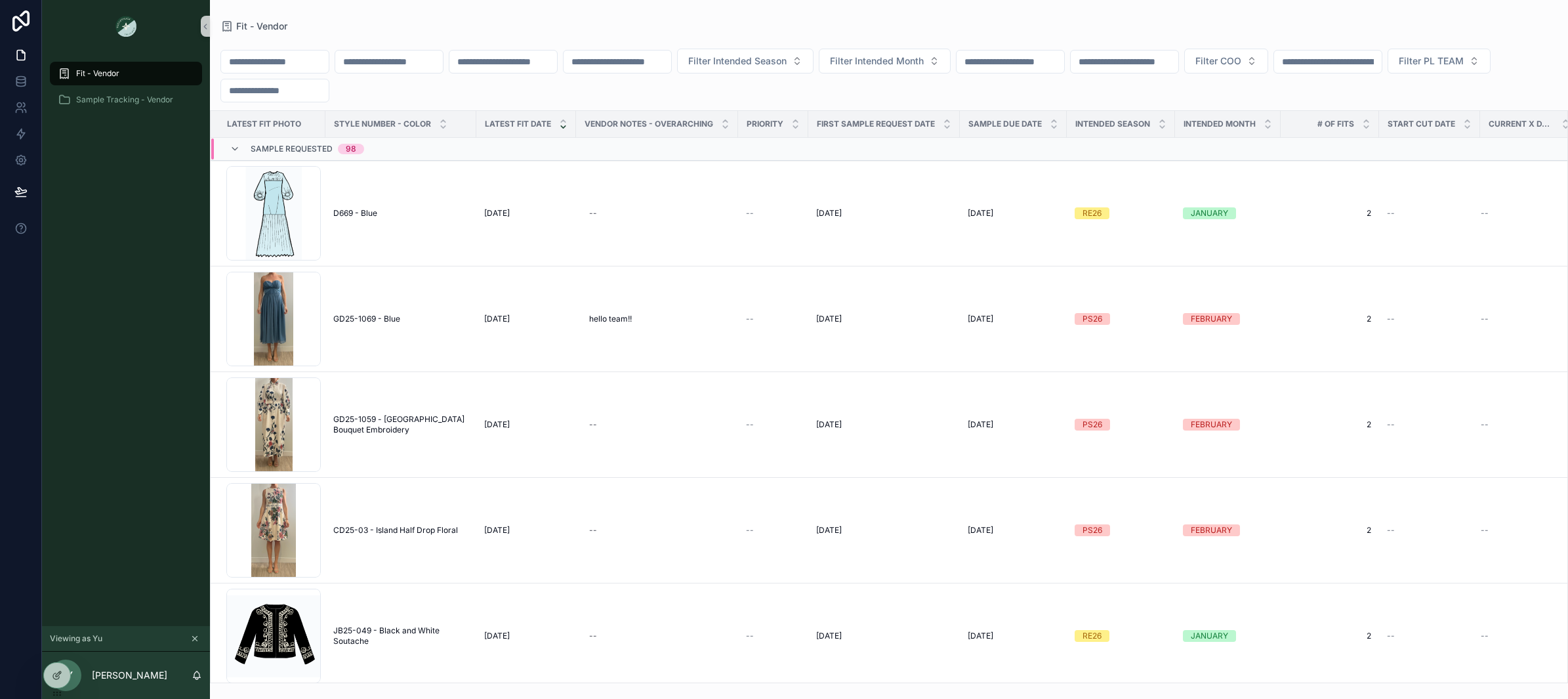
click at [179, 122] on div "Fit - Vendor Sample Tracking - Vendor" at bounding box center [126, 90] width 168 height 76
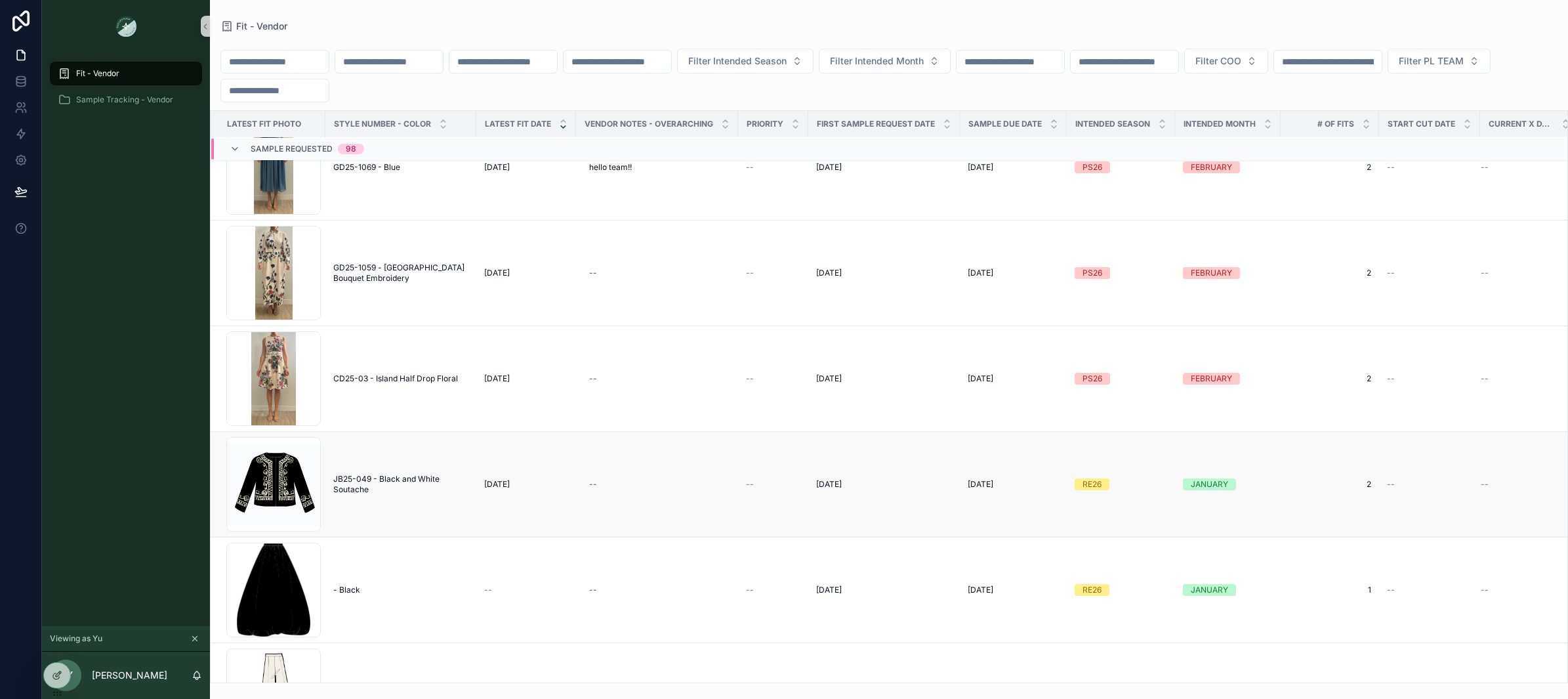
scroll to position [221, 0]
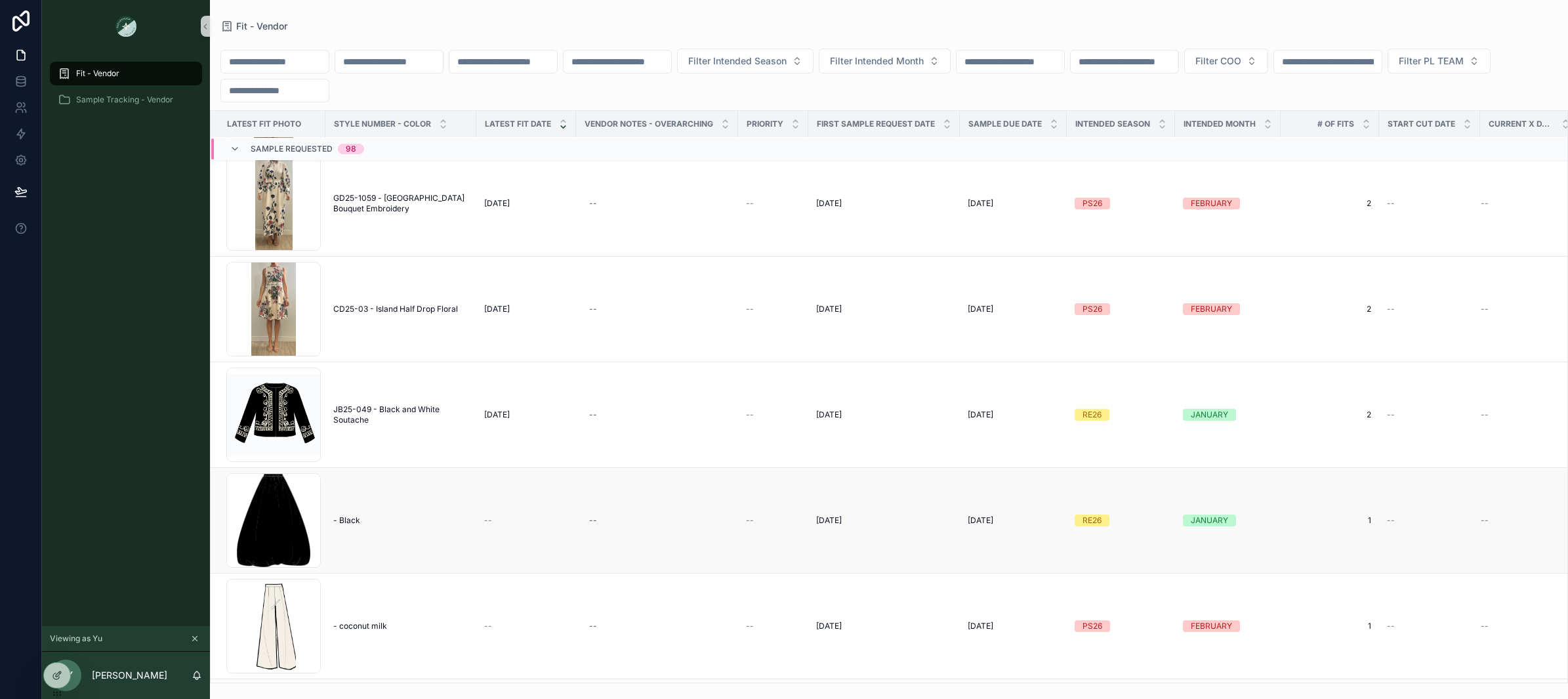
click at [359, 523] on span "- Black" at bounding box center [346, 520] width 27 height 10
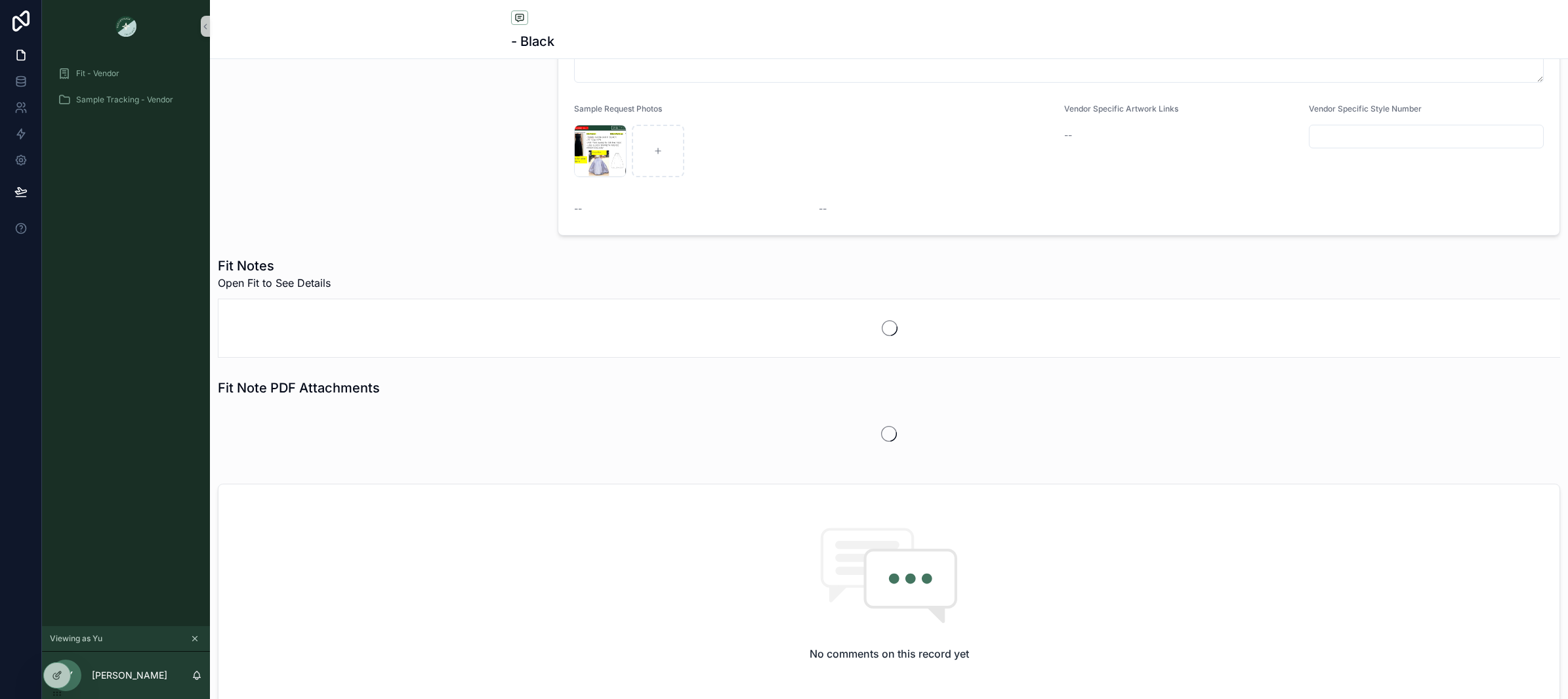
scroll to position [677, 0]
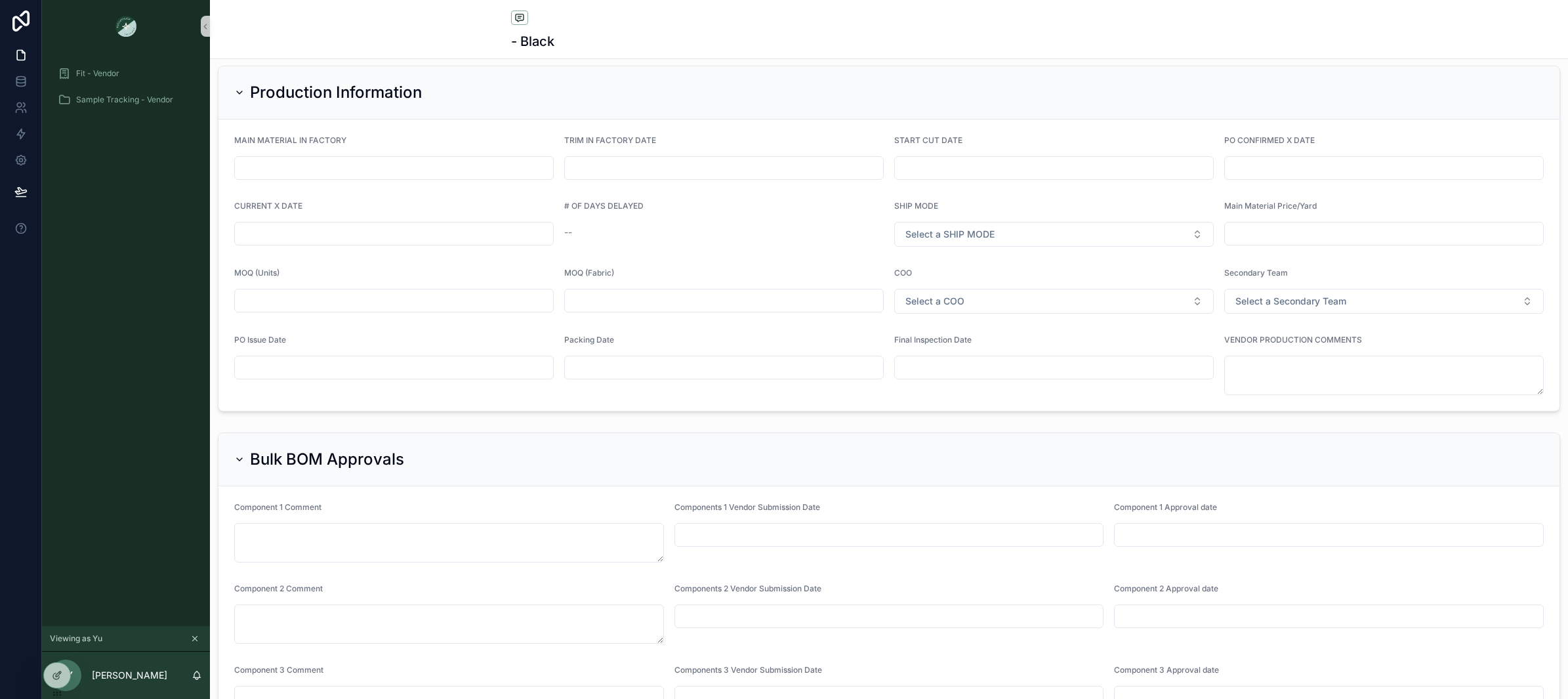
click at [251, 453] on h2 "Bulk BOM Approvals" at bounding box center [327, 459] width 155 height 21
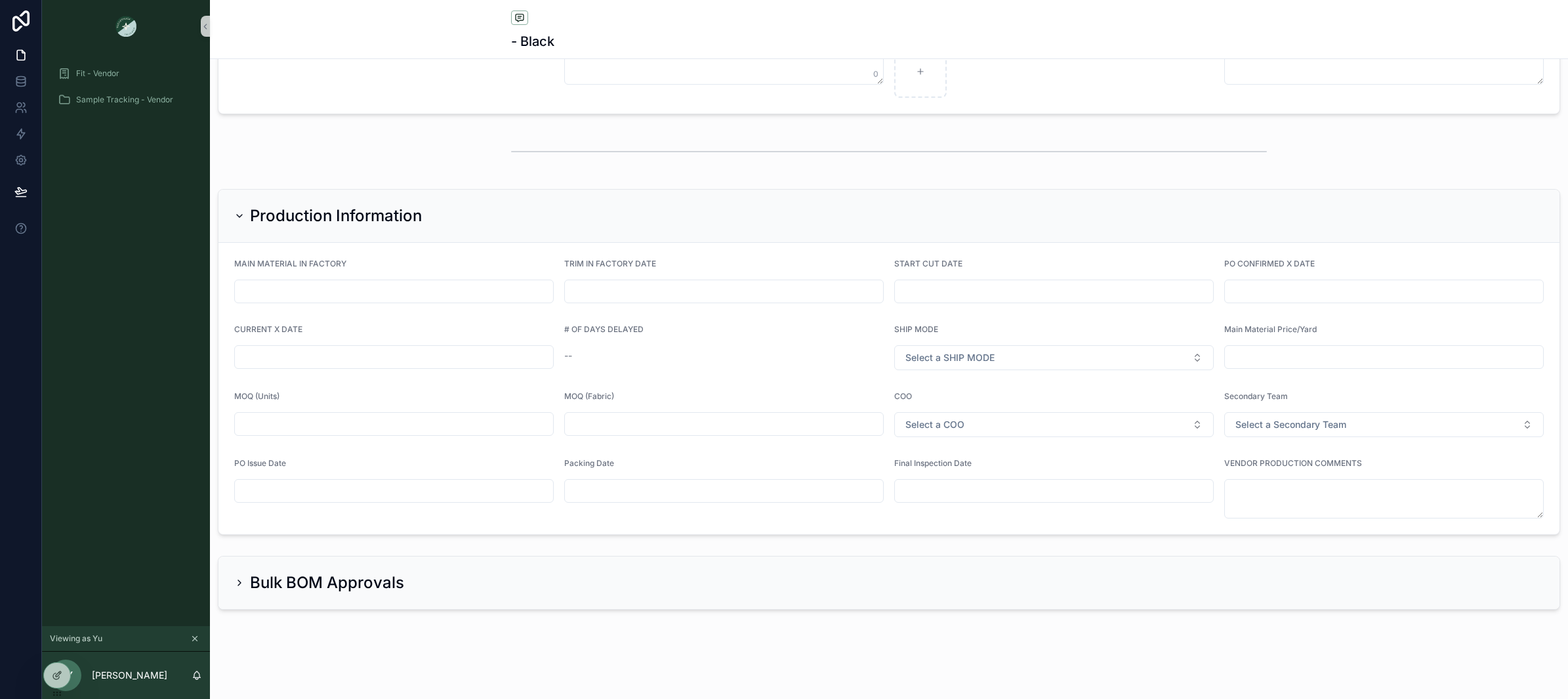
click at [253, 225] on div "Production Information" at bounding box center [889, 216] width 1341 height 53
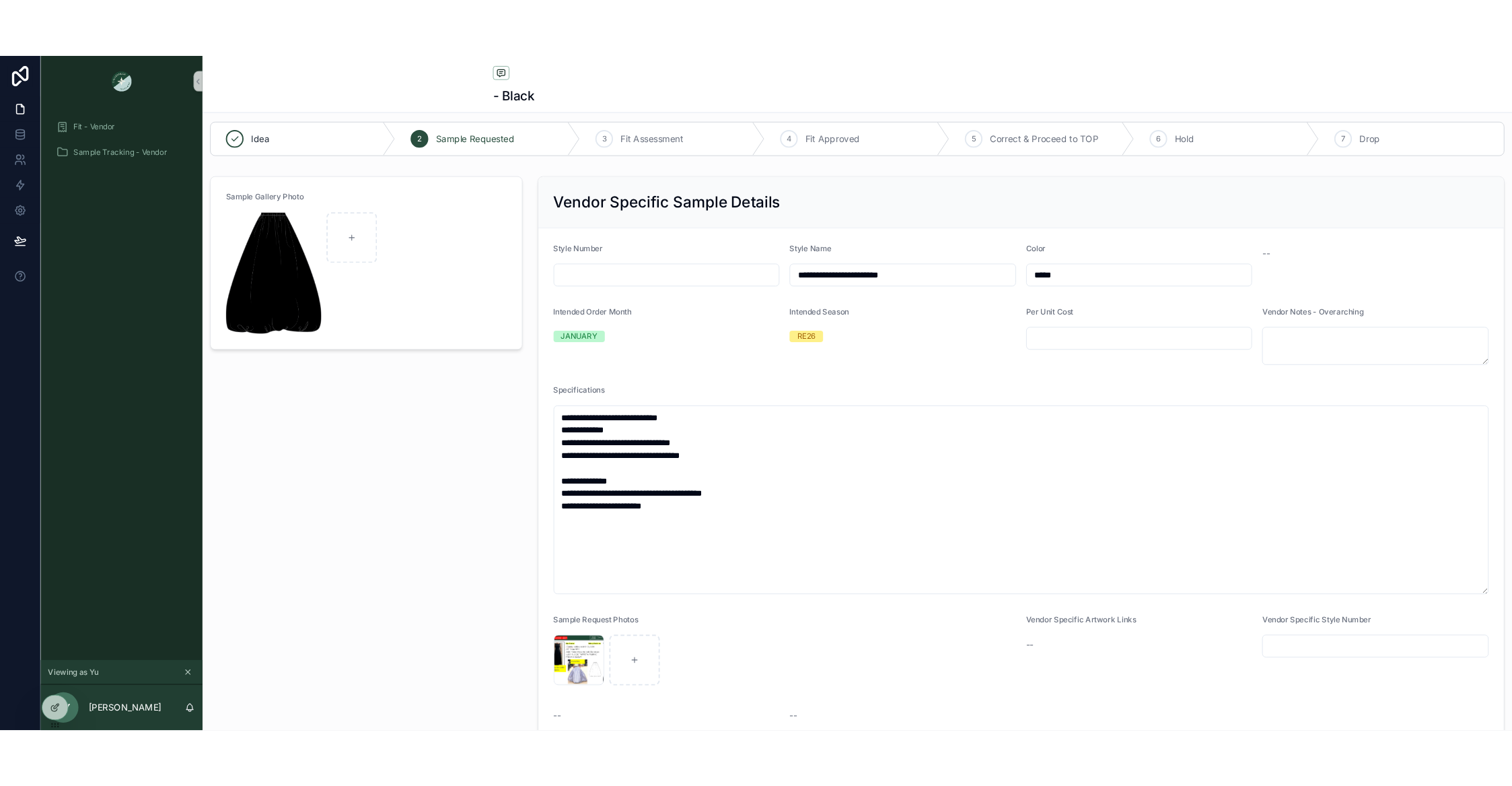
scroll to position [11, 0]
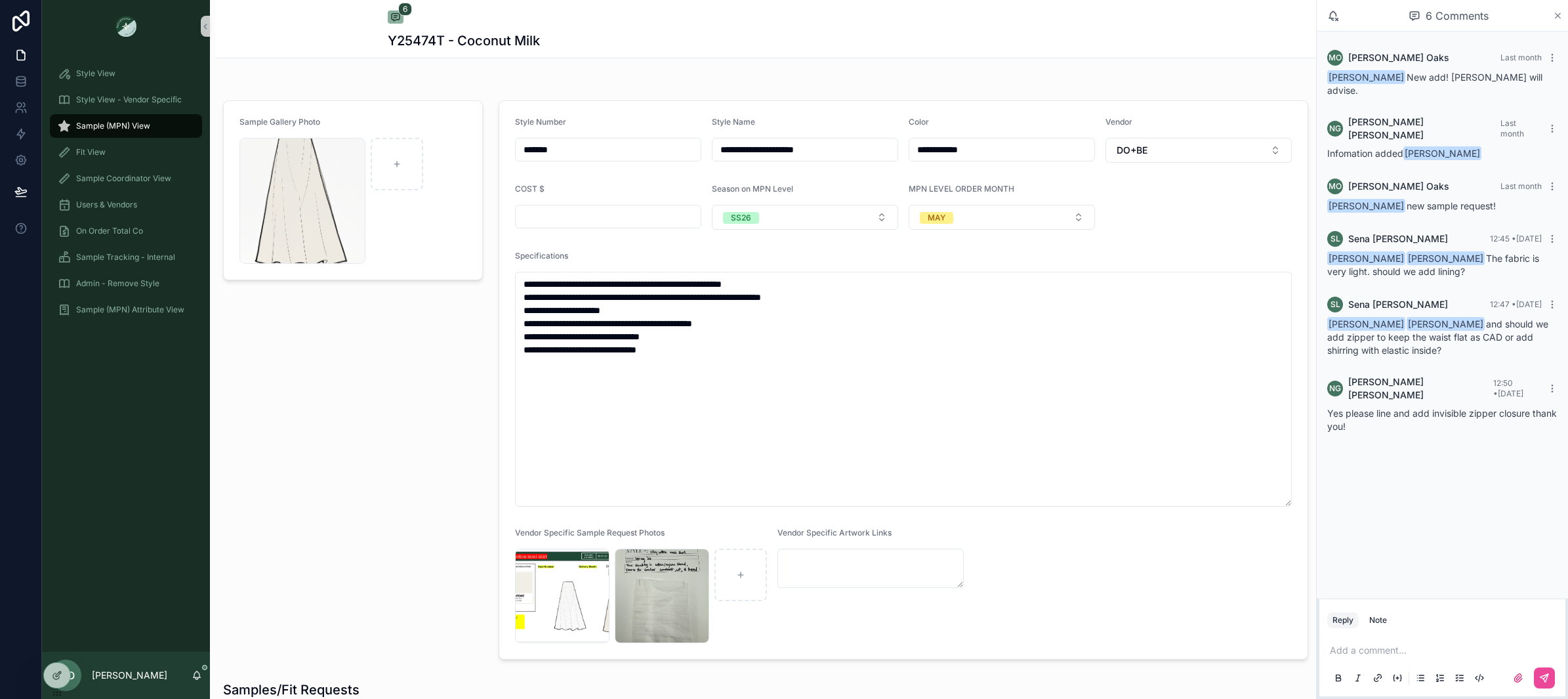
click at [1562, 17] on icon "scrollable content" at bounding box center [1558, 15] width 10 height 10
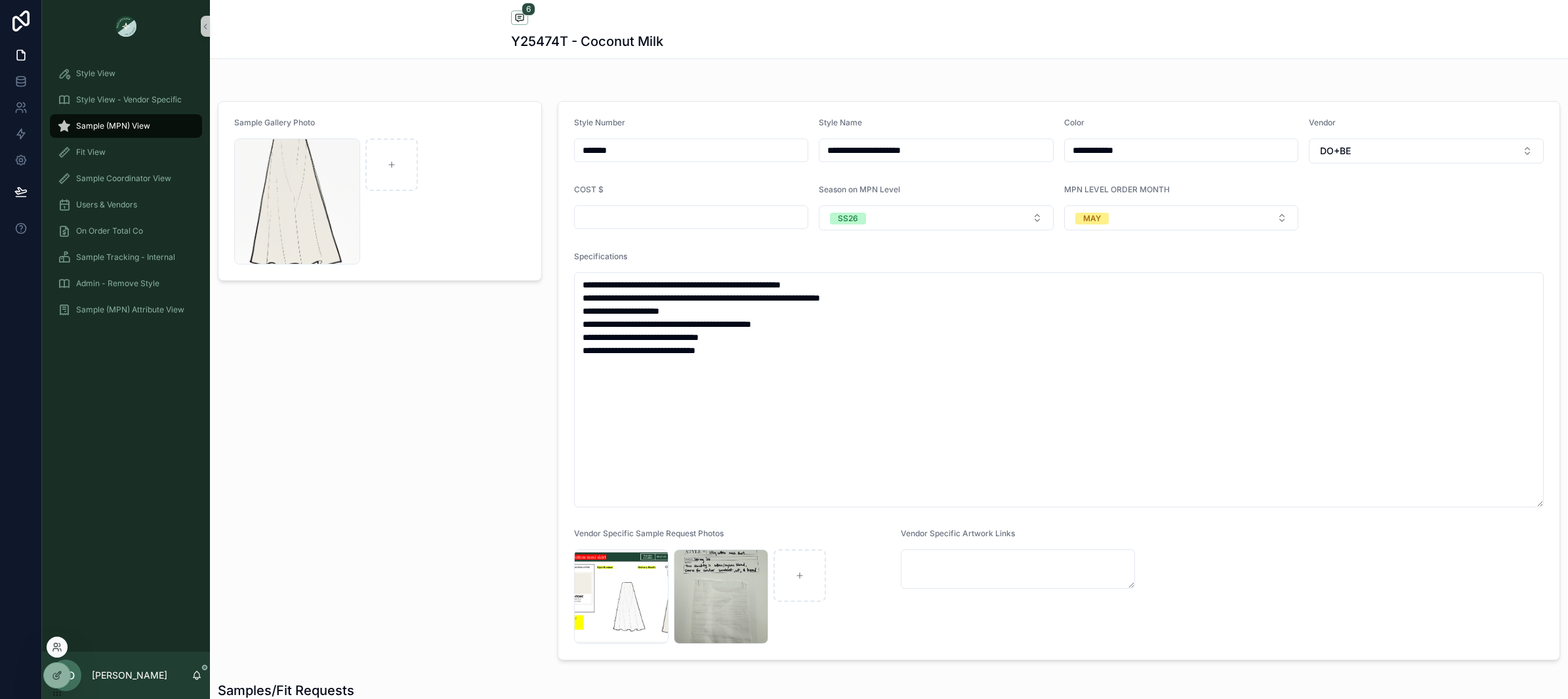
click at [63, 647] on div at bounding box center [57, 647] width 21 height 21
click at [54, 647] on icon at bounding box center [56, 647] width 10 height 10
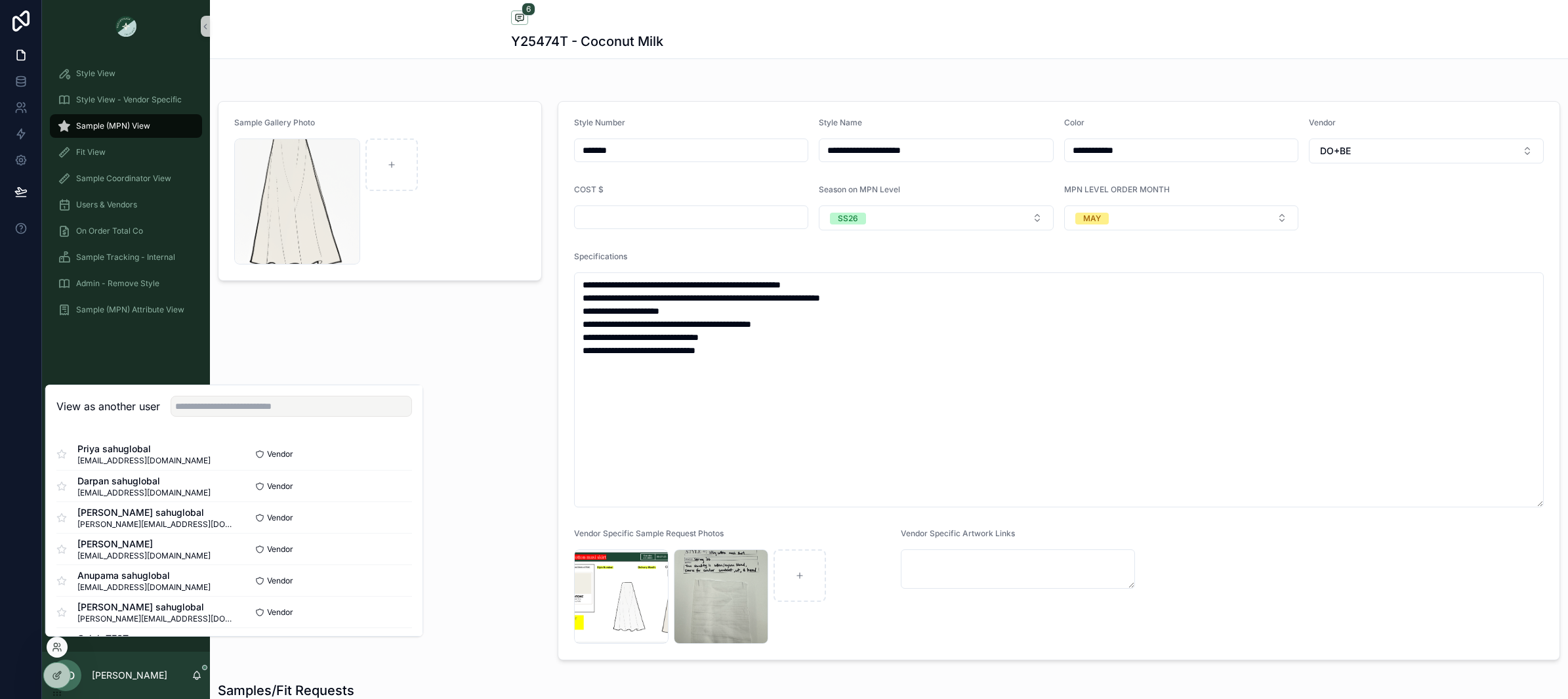
click at [207, 388] on div "View as another user" at bounding box center [235, 407] width 377 height 42
click at [207, 403] on input "text" at bounding box center [292, 406] width 242 height 21
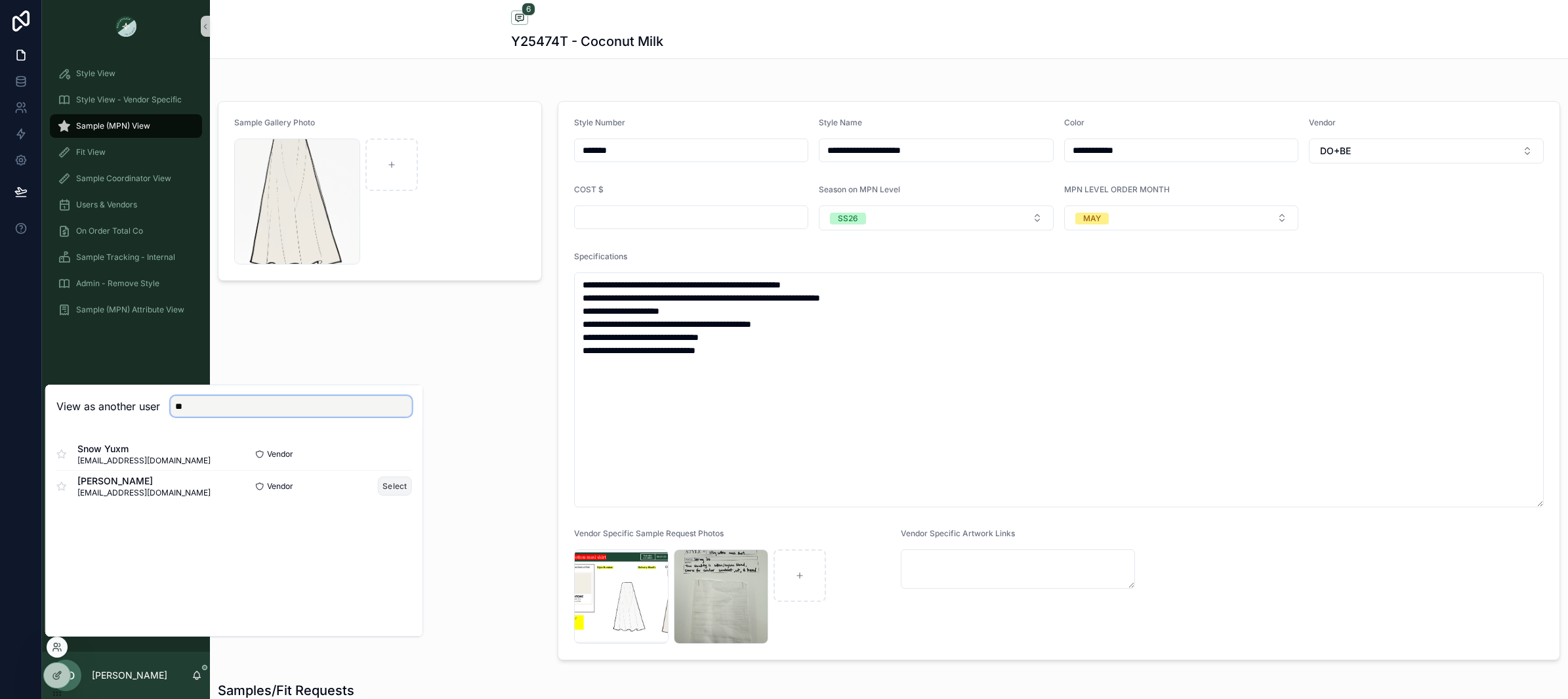
type input "**"
click at [386, 482] on button "Select" at bounding box center [395, 486] width 34 height 19
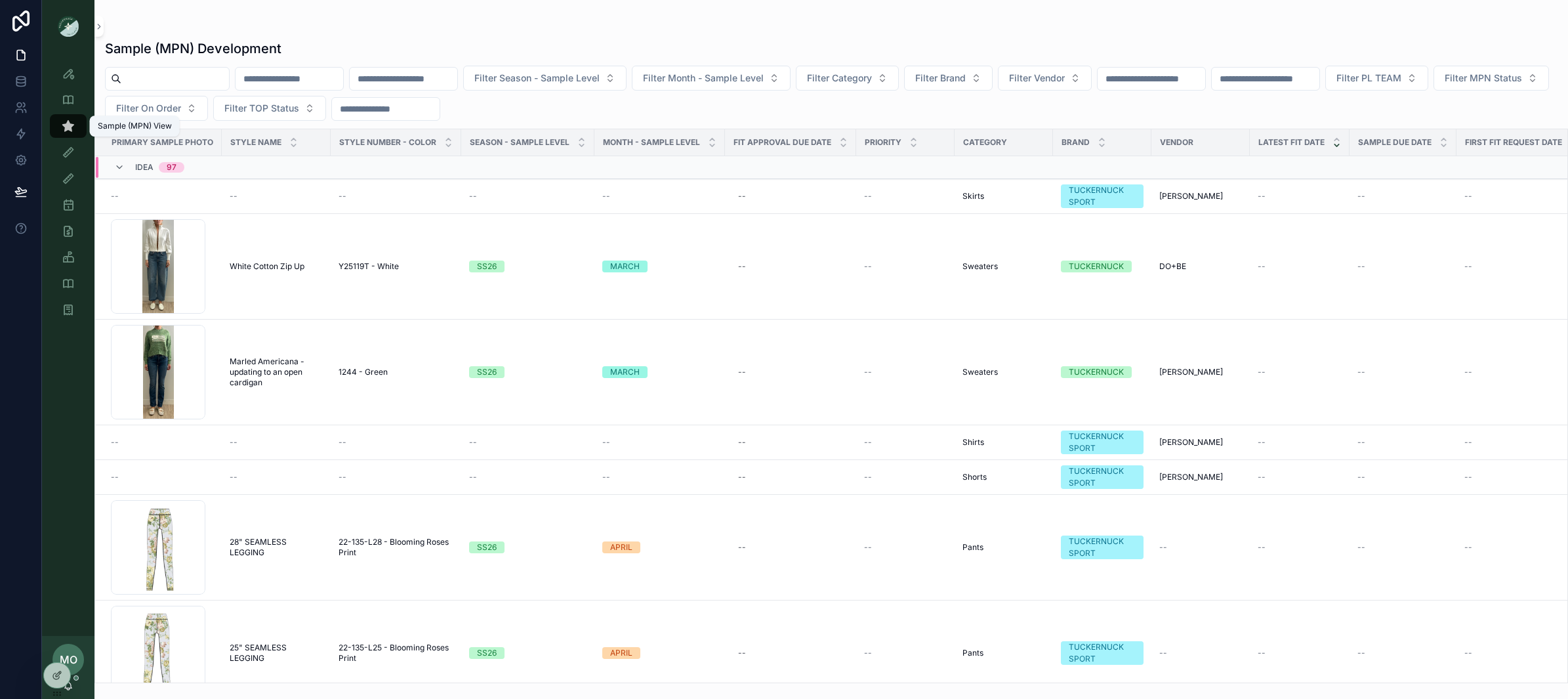
click at [67, 125] on icon "scrollable content" at bounding box center [68, 126] width 13 height 13
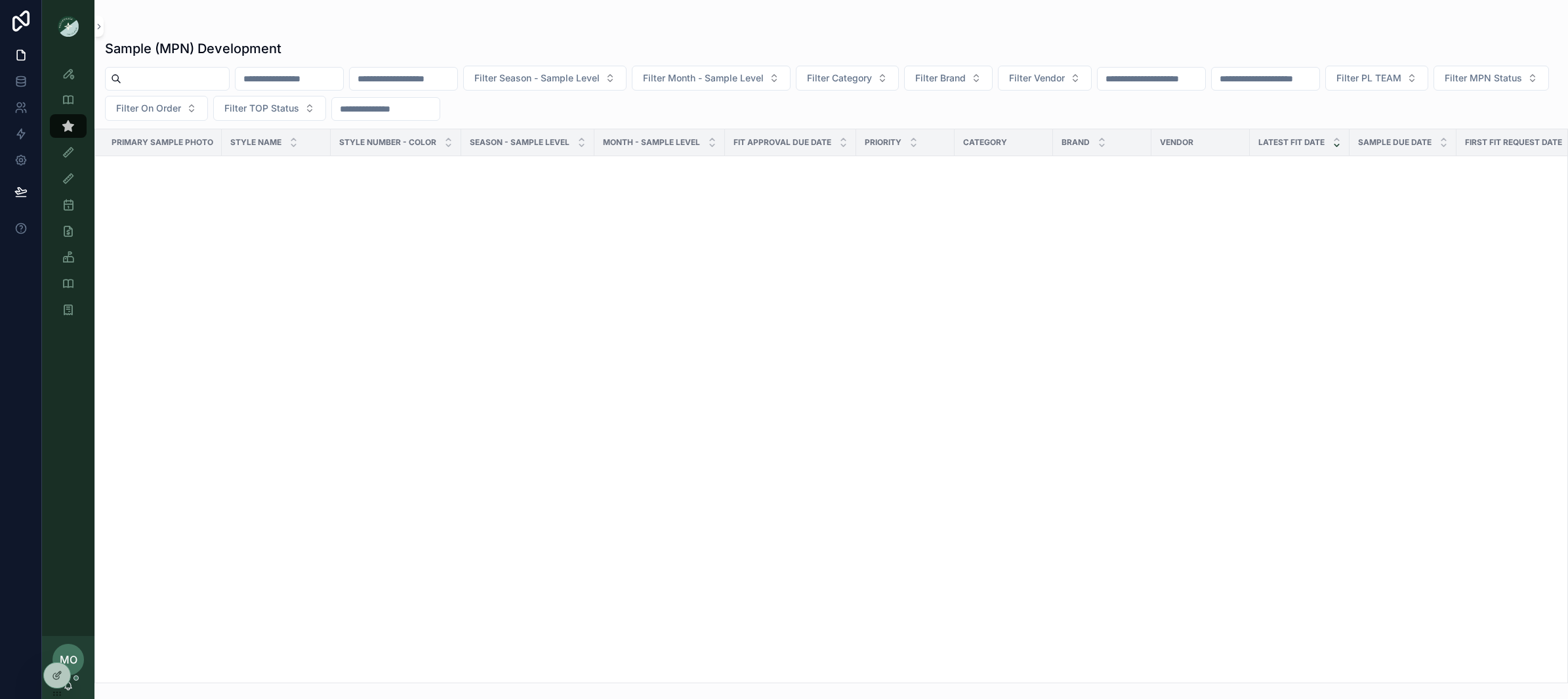
scroll to position [1375, 0]
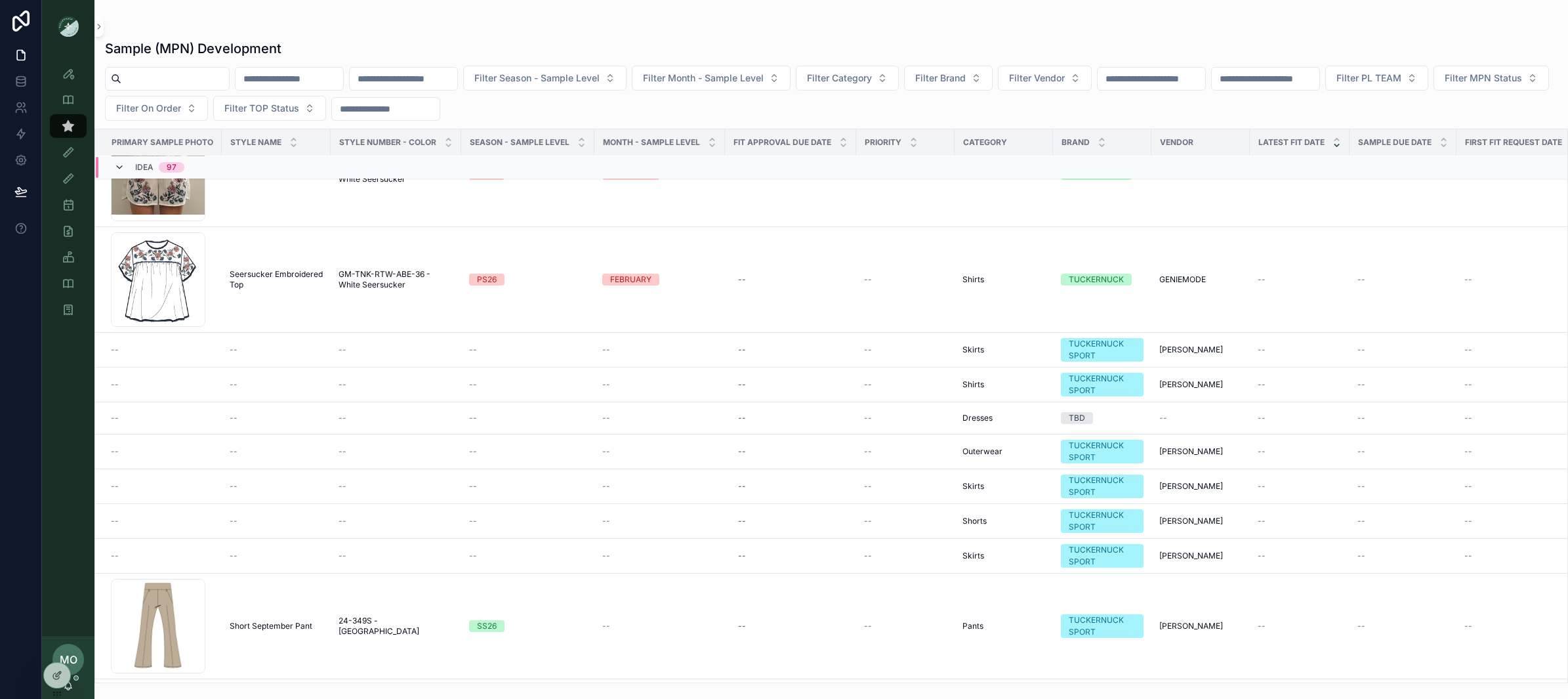
click at [123, 165] on icon "scrollable content" at bounding box center [119, 166] width 10 height 10
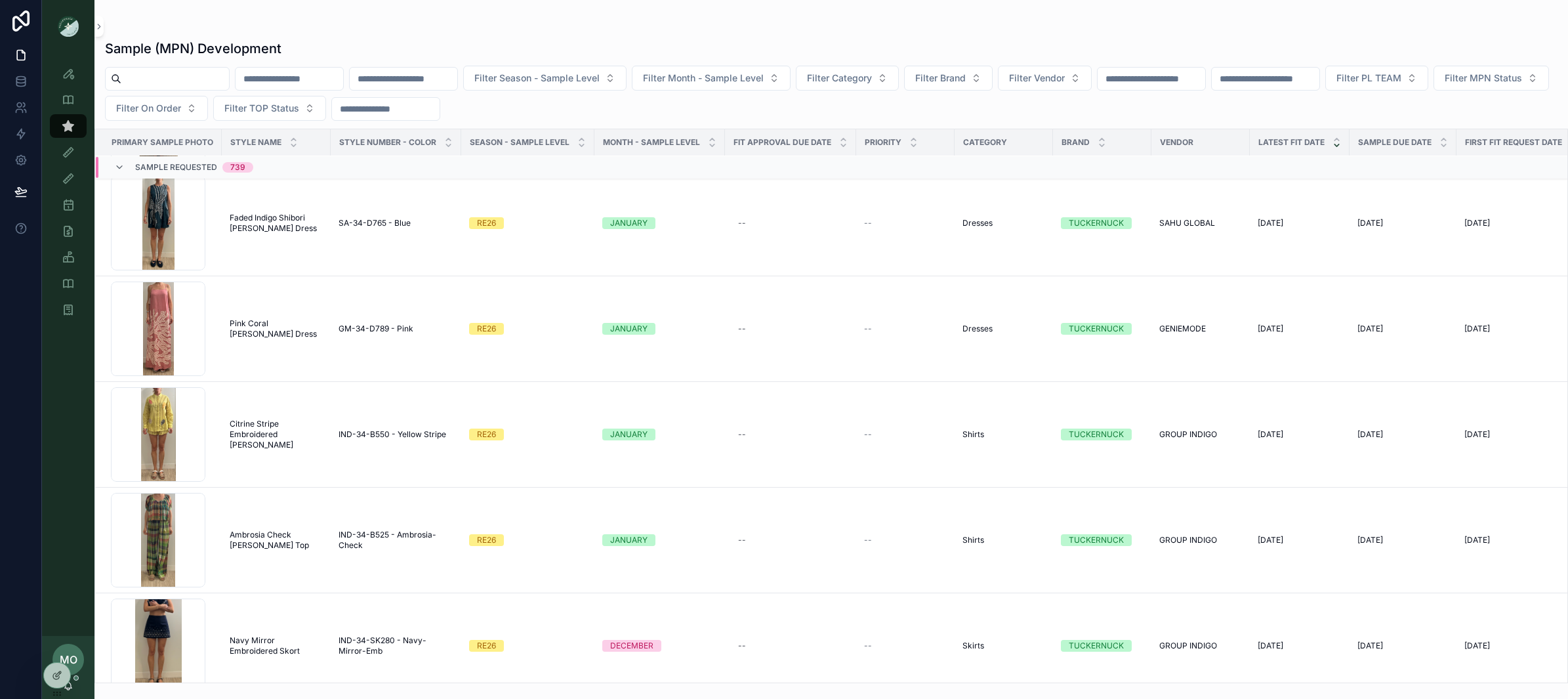
scroll to position [7656, 0]
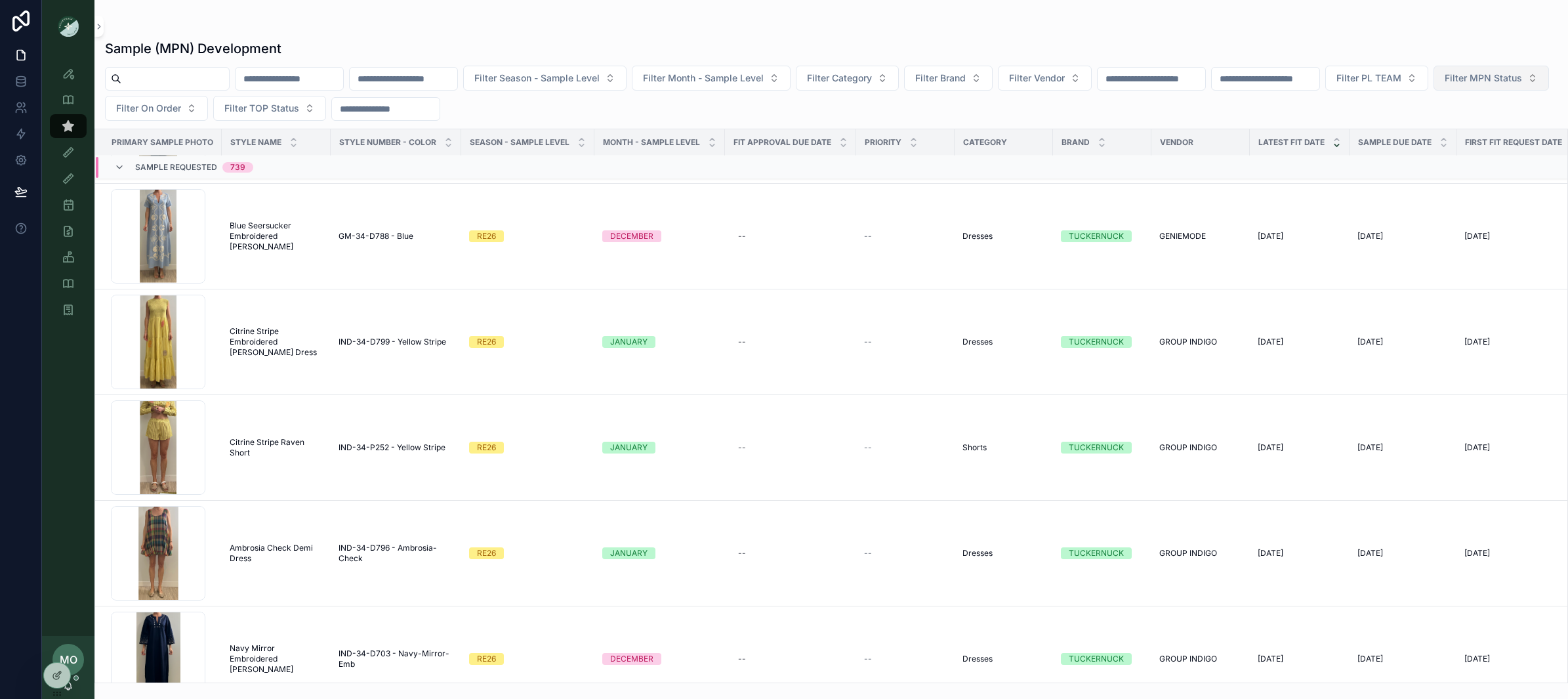
click at [1434, 90] on button "Filter MPN Status" at bounding box center [1492, 77] width 116 height 25
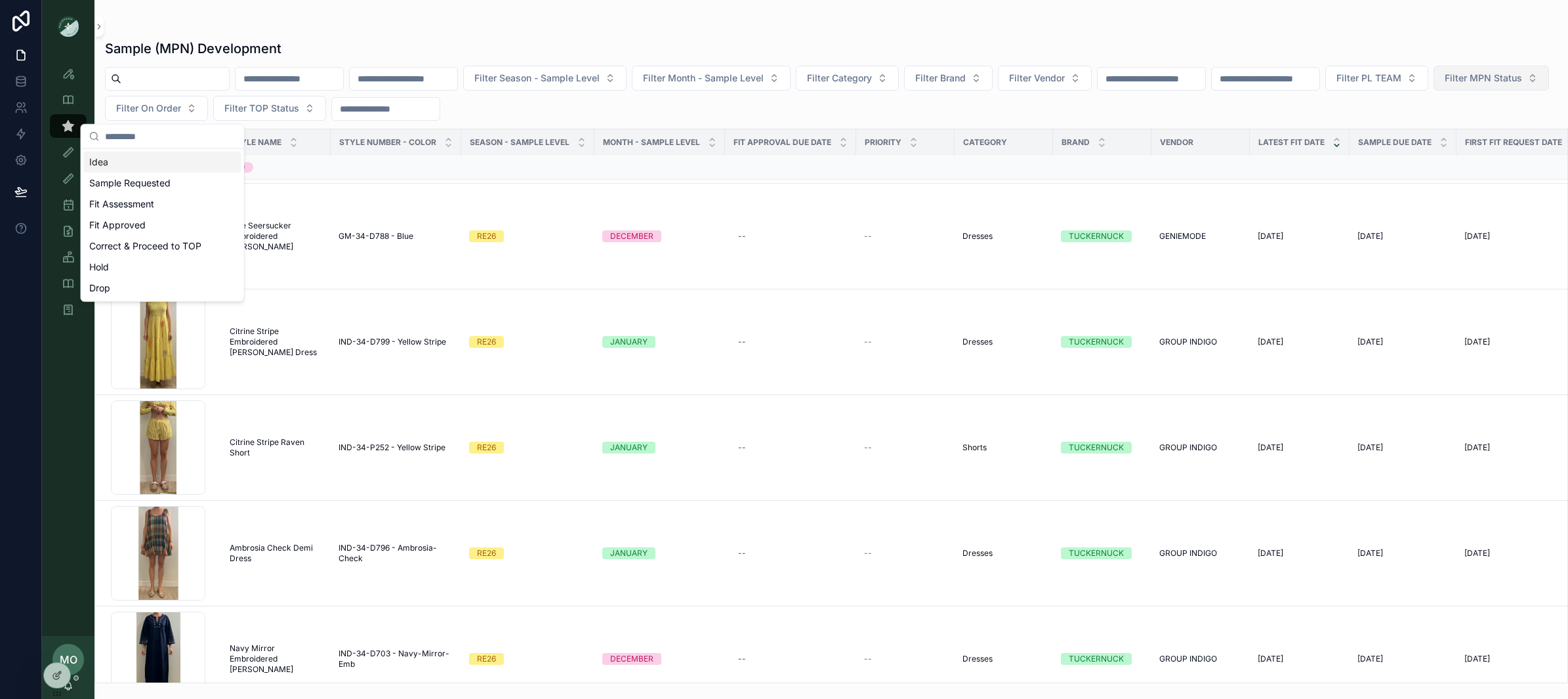
click at [1434, 90] on button "Filter MPN Status" at bounding box center [1492, 77] width 116 height 25
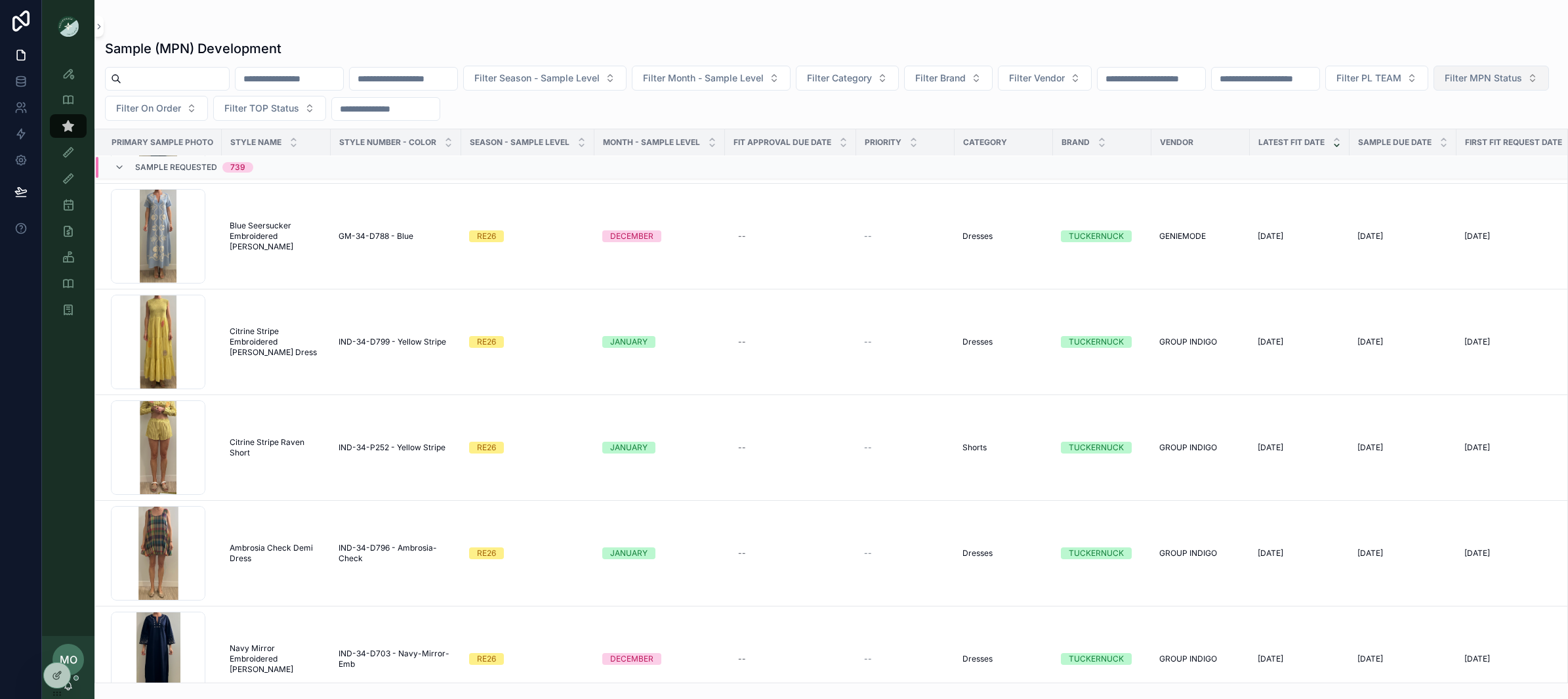
click at [1434, 90] on button "Filter MPN Status" at bounding box center [1492, 77] width 116 height 25
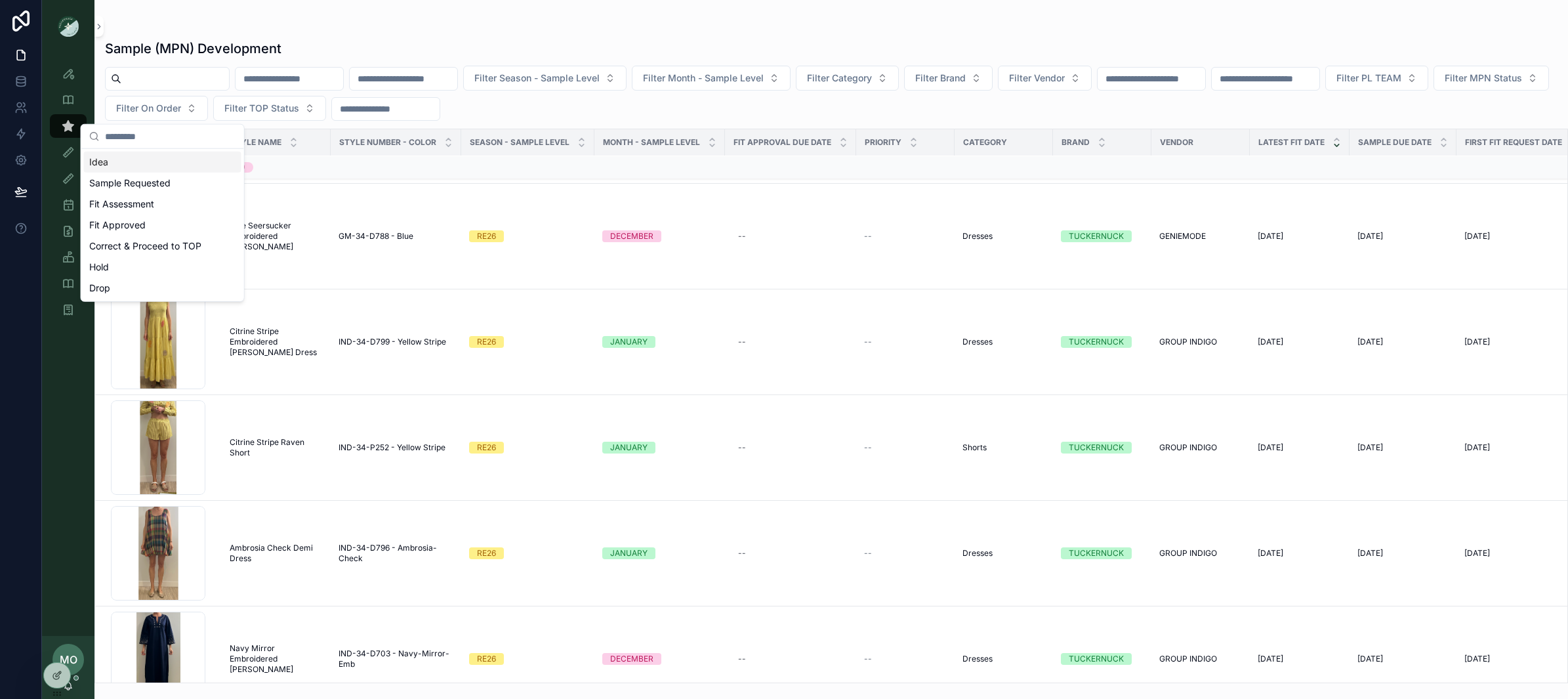
click at [1359, 123] on div "Sample (MPN) Development Filter Season - Sample Level Filter Month - Sample Lev…" at bounding box center [831, 357] width 1474 height 652
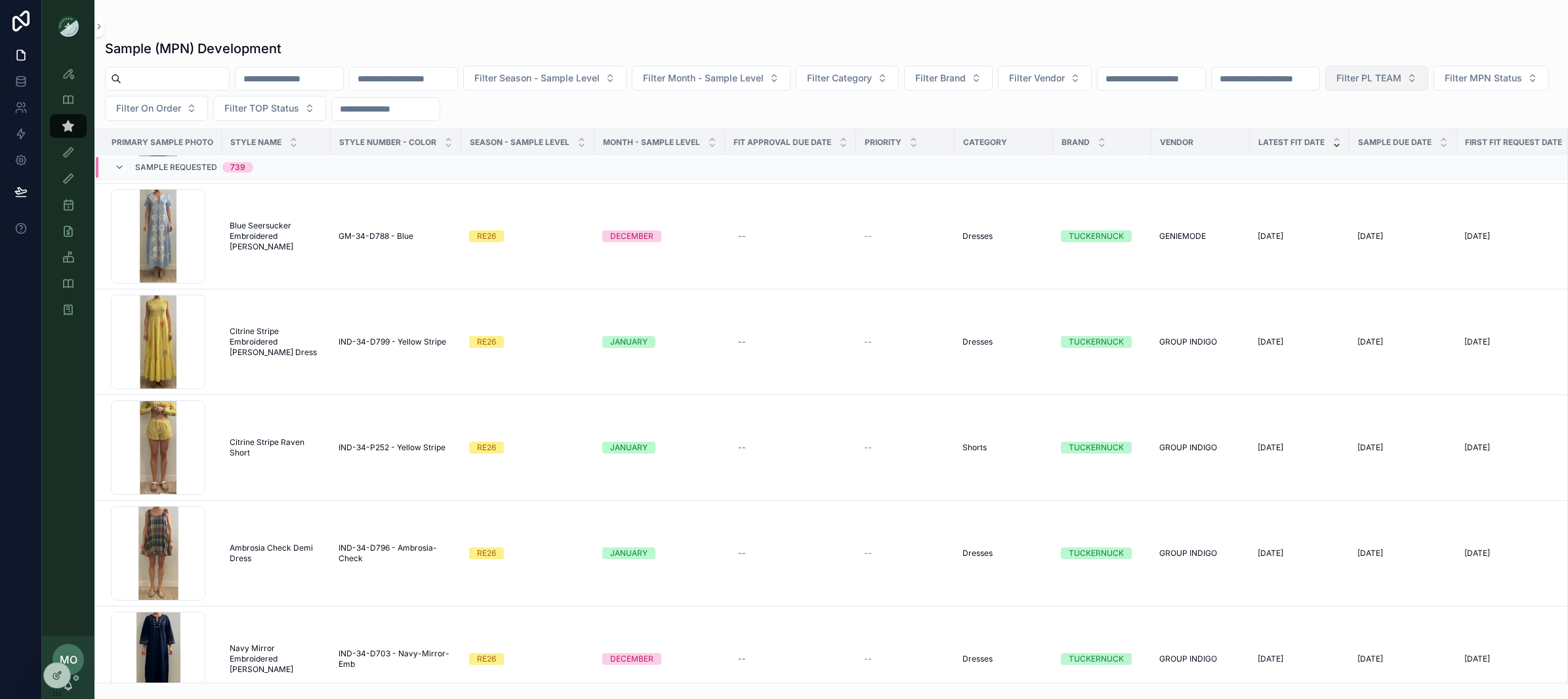
click at [1402, 81] on span "Filter PL TEAM" at bounding box center [1368, 78] width 65 height 13
click at [1384, 136] on div "DC" at bounding box center [1445, 132] width 157 height 21
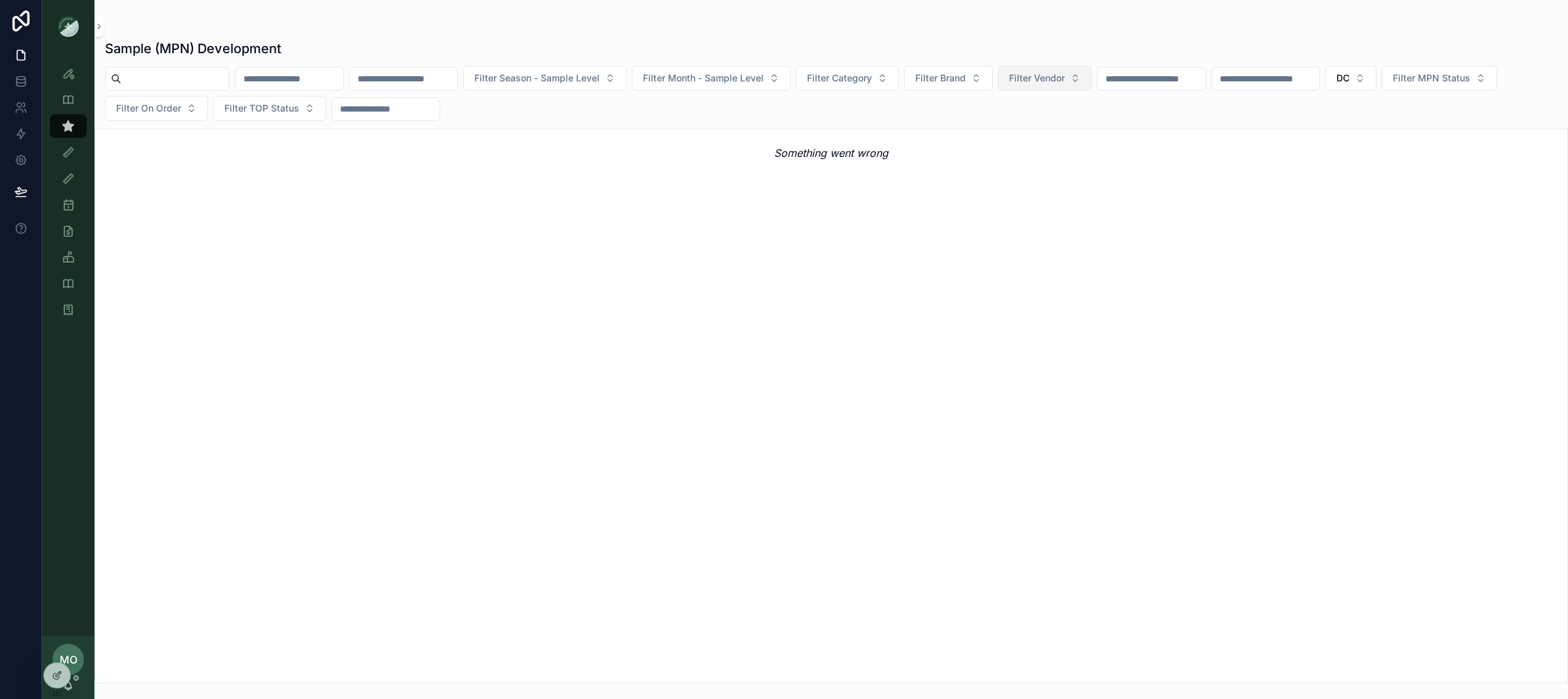
click at [1092, 85] on button "Filter Vendor" at bounding box center [1045, 77] width 94 height 25
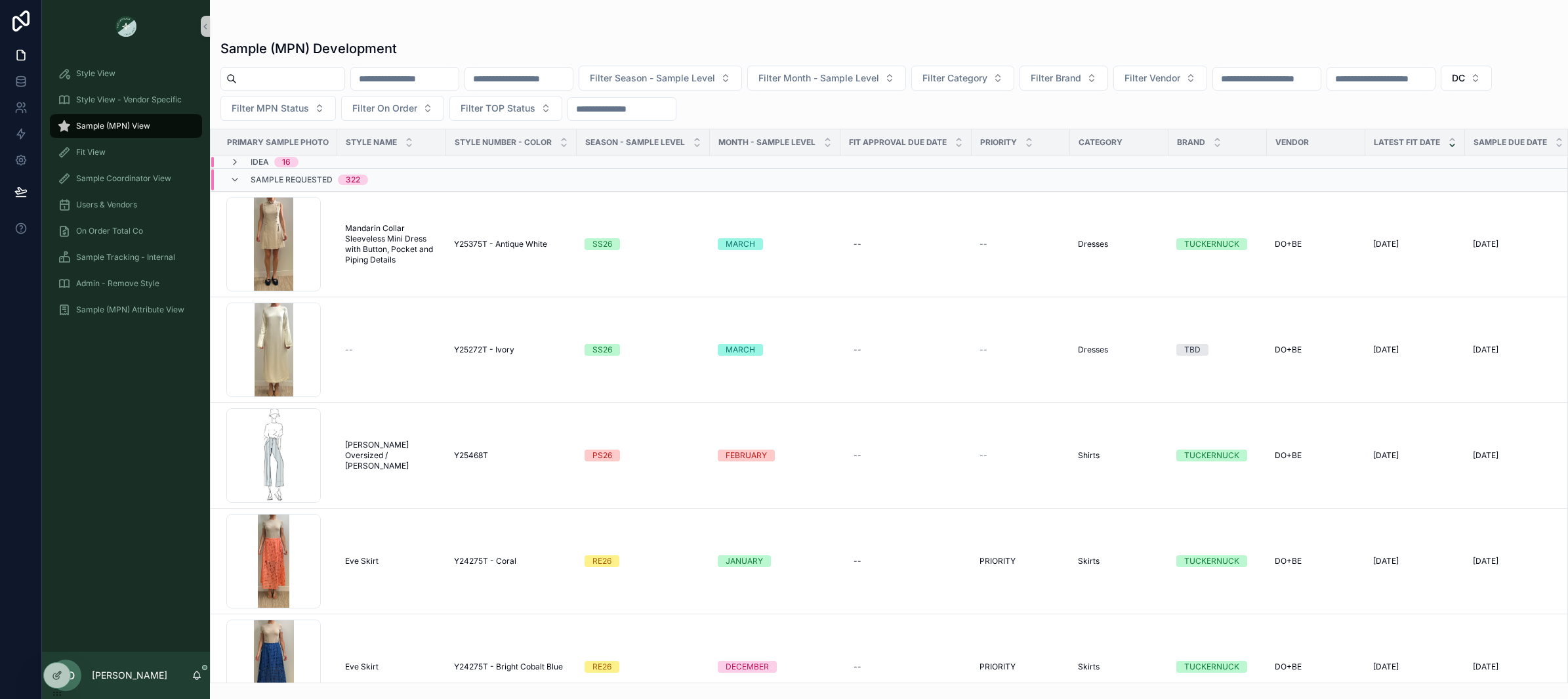
click at [1215, 94] on div "Filter Season - Sample Level Filter Month - Sample Level Filter Category Filter…" at bounding box center [888, 93] width 1358 height 55
click at [1181, 84] on span "Filter Vendor" at bounding box center [1152, 78] width 56 height 13
type input "*"
type input "**"
click at [1147, 155] on span "DO+BE" at bounding box center [1144, 153] width 31 height 13
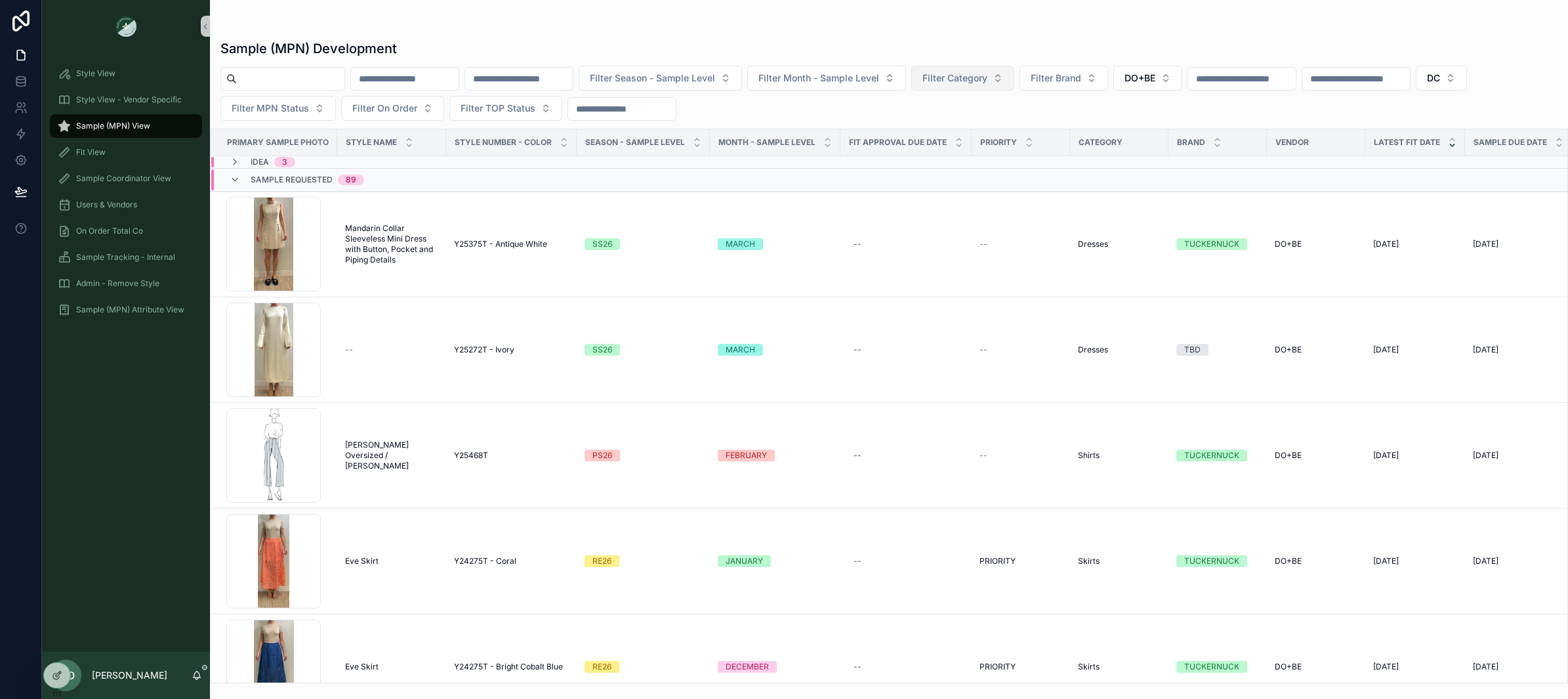
click at [988, 83] on span "Filter Category" at bounding box center [955, 78] width 65 height 13
type input "*"
type input "*****"
click at [969, 134] on div "Skirts" at bounding box center [1002, 132] width 157 height 21
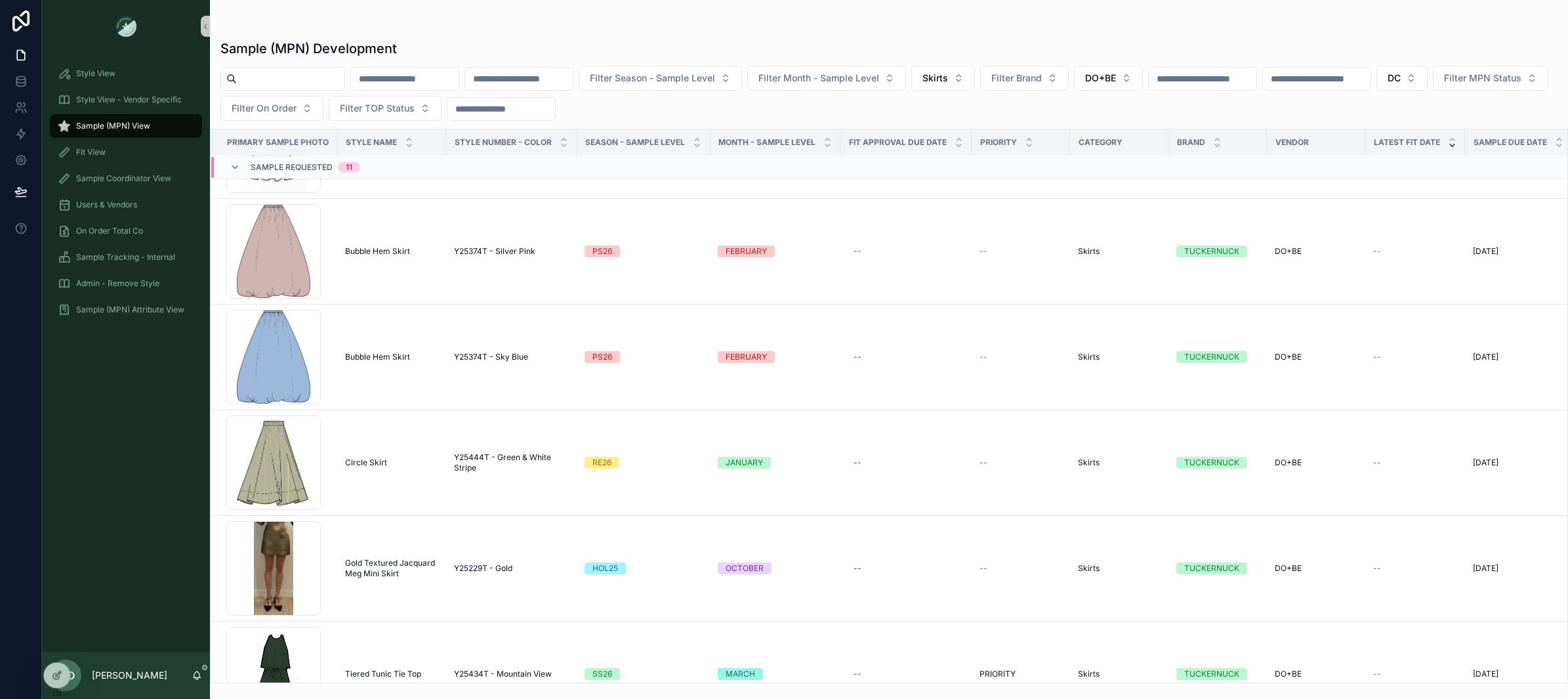
scroll to position [514, 0]
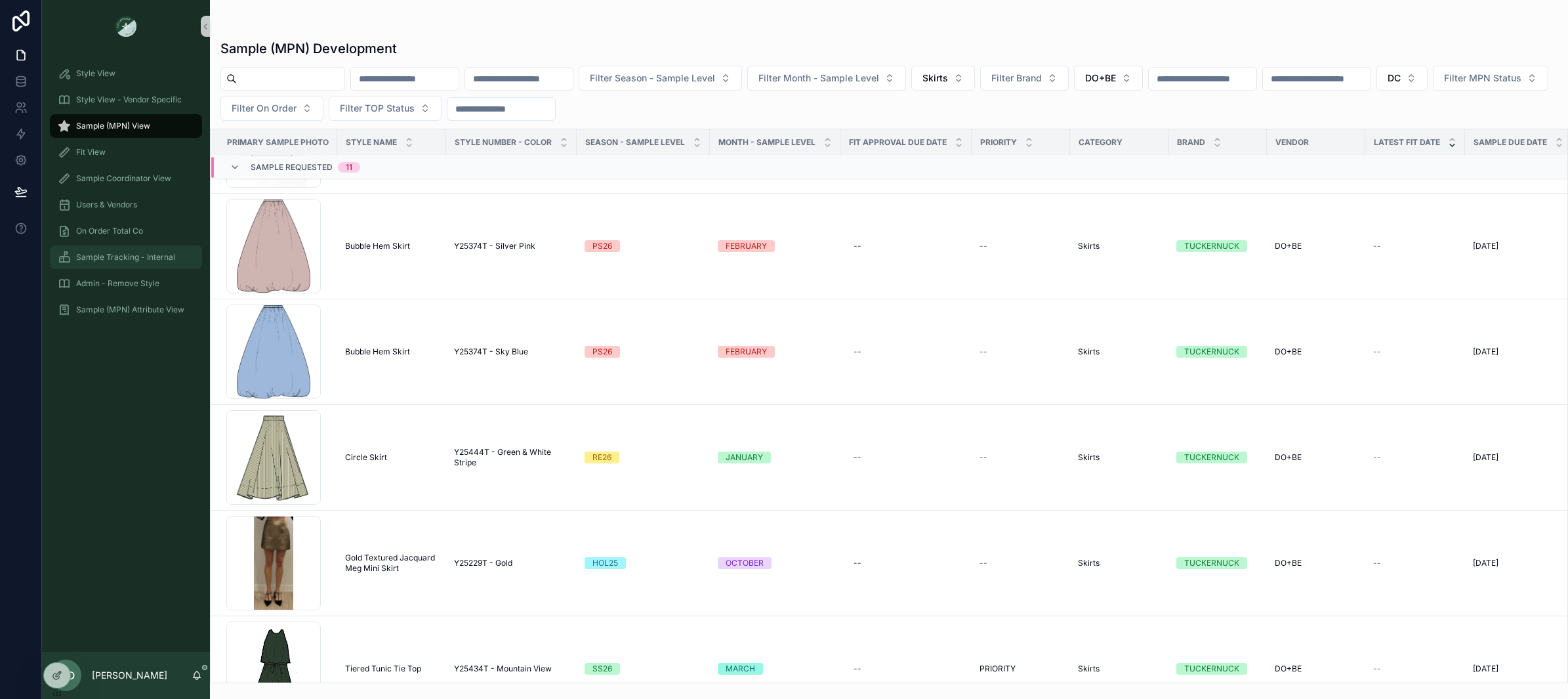
click at [143, 259] on span "Sample Tracking - Internal" at bounding box center [126, 257] width 99 height 10
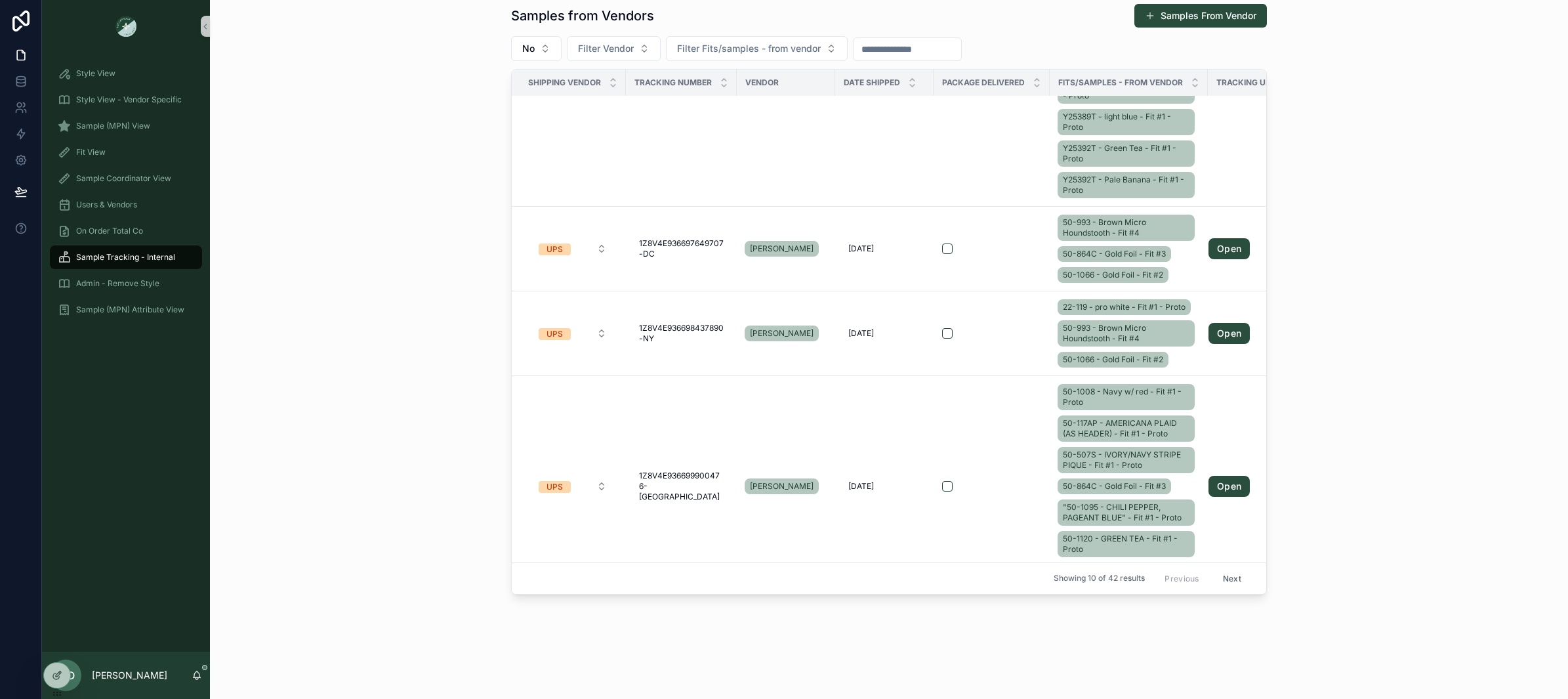
scroll to position [831, 0]
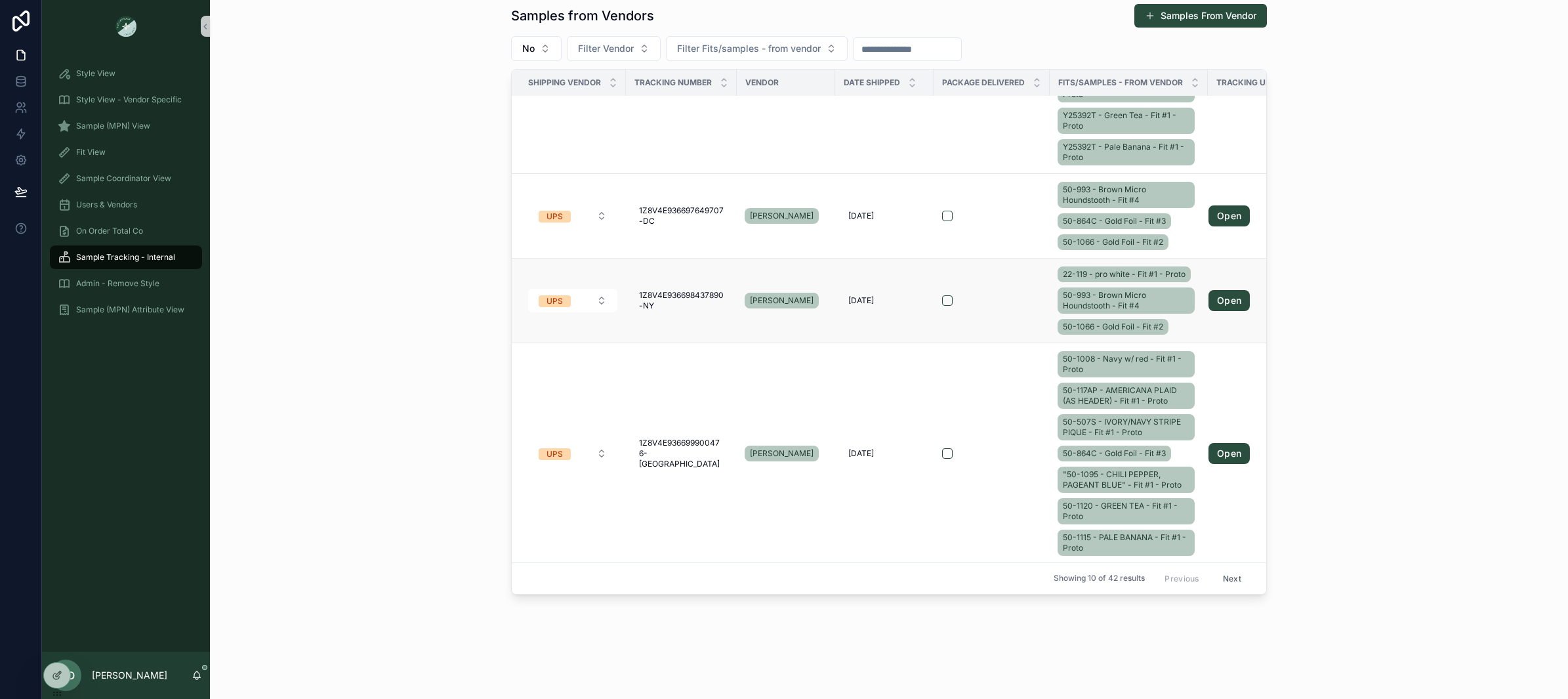
click at [1194, 330] on div "22-119 - pro white - Fit #1 - Proto 50-993 - Brown Micro Houndstooth - Fit #4 5…" at bounding box center [1128, 301] width 143 height 74
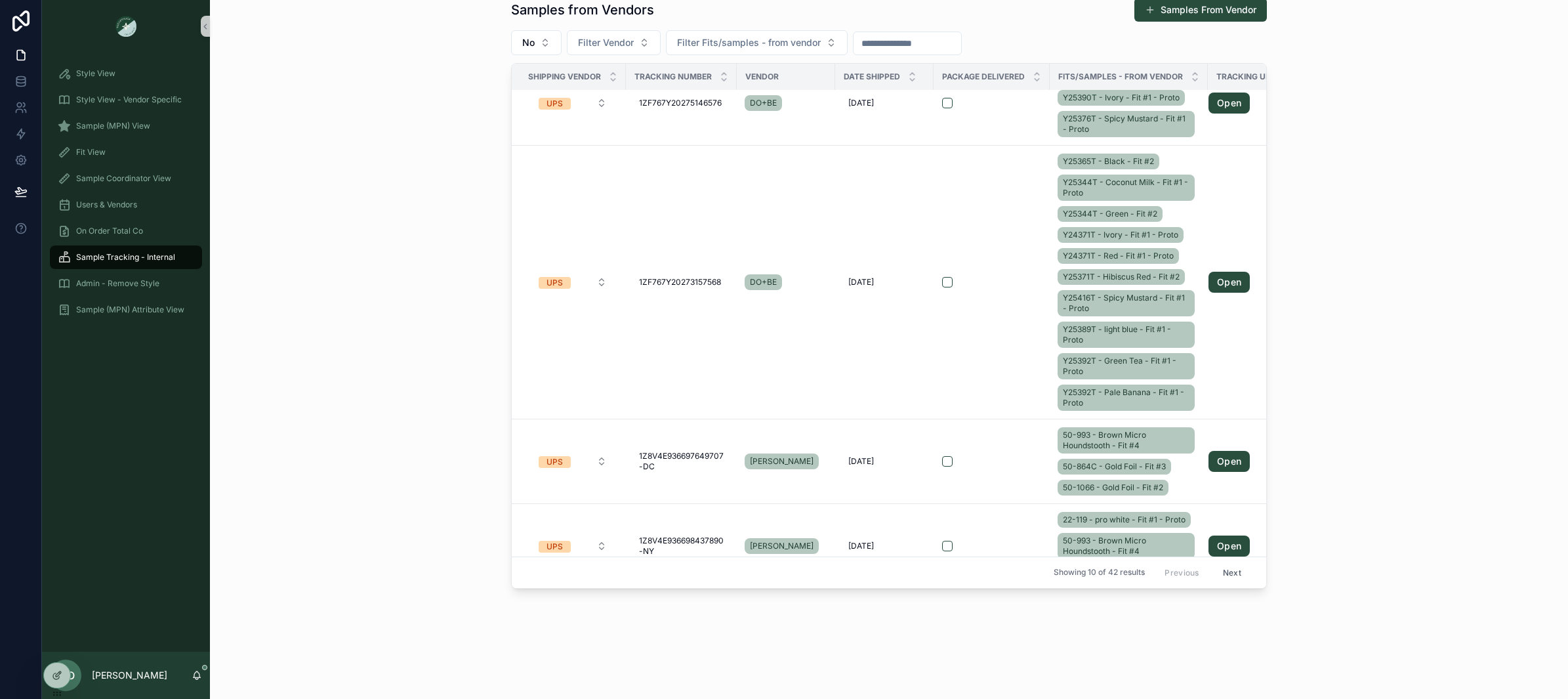
scroll to position [535, 0]
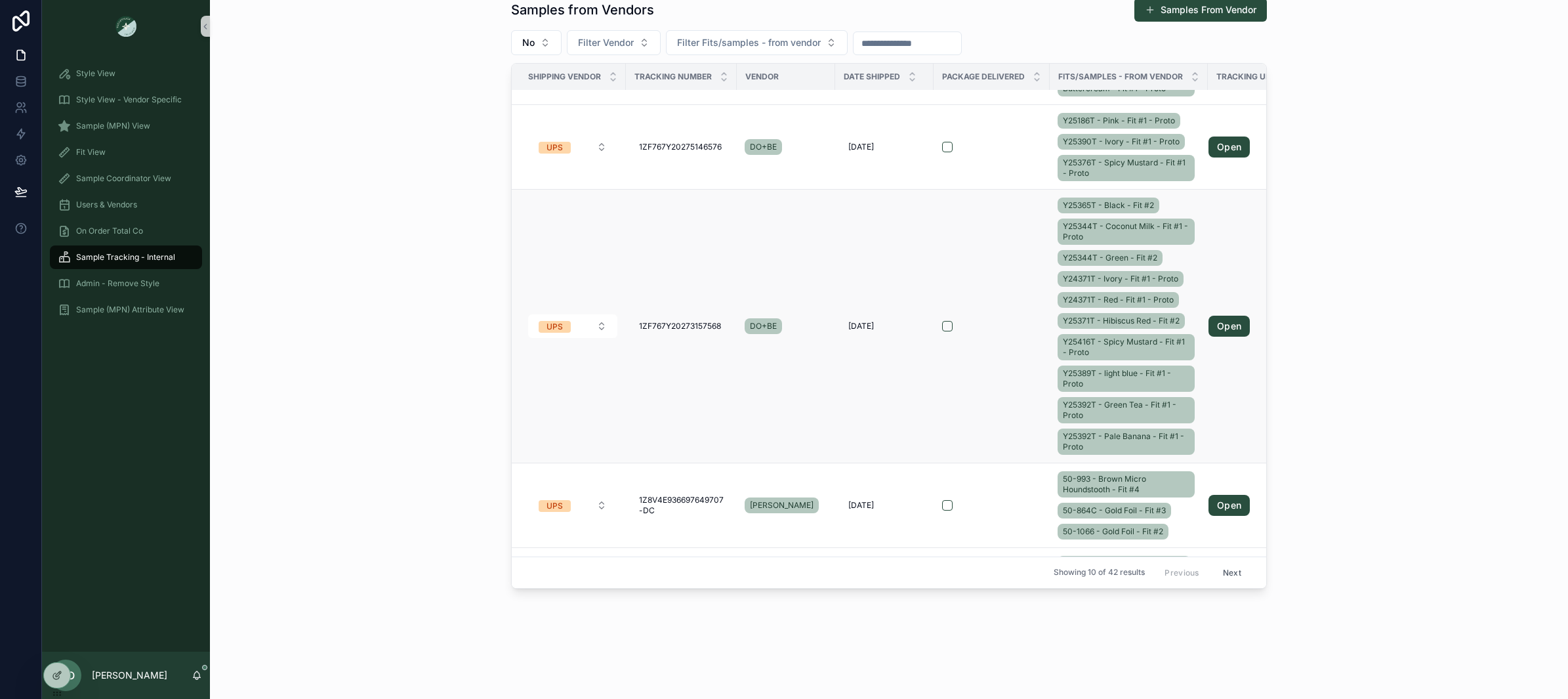
click at [1195, 292] on div "Y25365T - Black - Fit #2 Y25344T - Coconut Milk - Fit #1 - Proto Y25344T - Gree…" at bounding box center [1128, 326] width 143 height 262
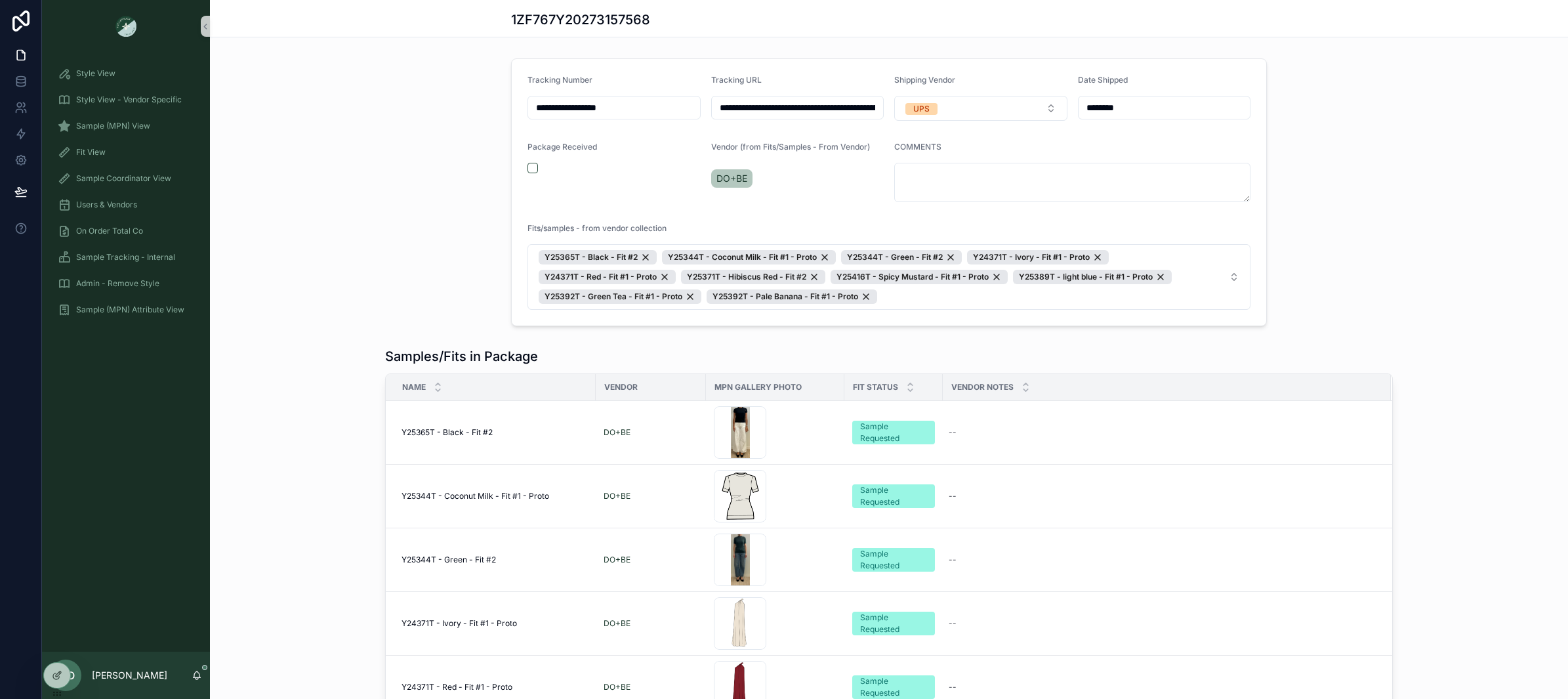
click at [670, 106] on input "**********" at bounding box center [613, 108] width 172 height 18
click at [357, 235] on div "**********" at bounding box center [888, 192] width 1358 height 279
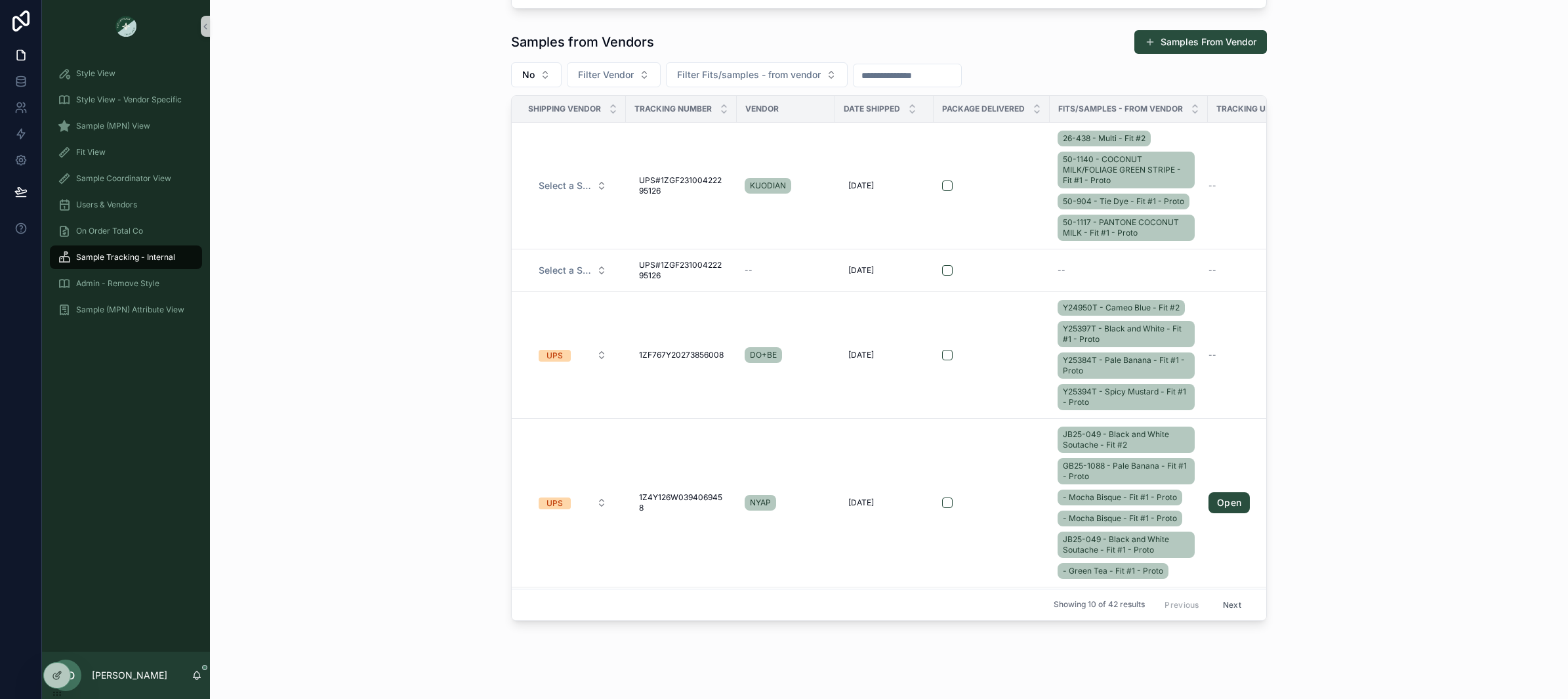
scroll to position [601, 0]
click at [1206, 363] on td "Y24950T - Cameo Blue - Fit #2 Y25397T - Black and White - Fit #1 - Proto Y25384…" at bounding box center [1129, 353] width 158 height 127
click at [1194, 350] on div "Y24950T - Cameo Blue - Fit #2 Y25397T - Black and White - Fit #1 - Proto Y25384…" at bounding box center [1128, 353] width 143 height 116
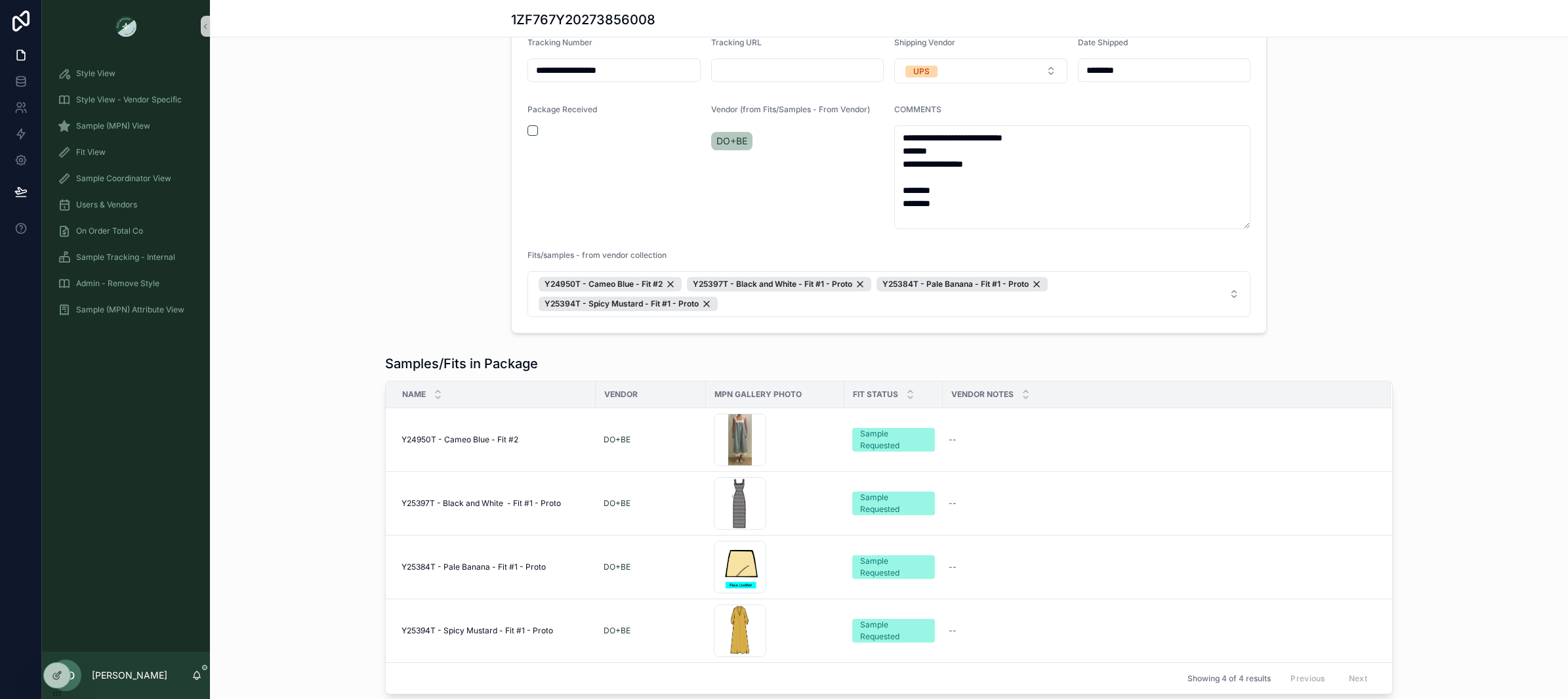
scroll to position [125, 0]
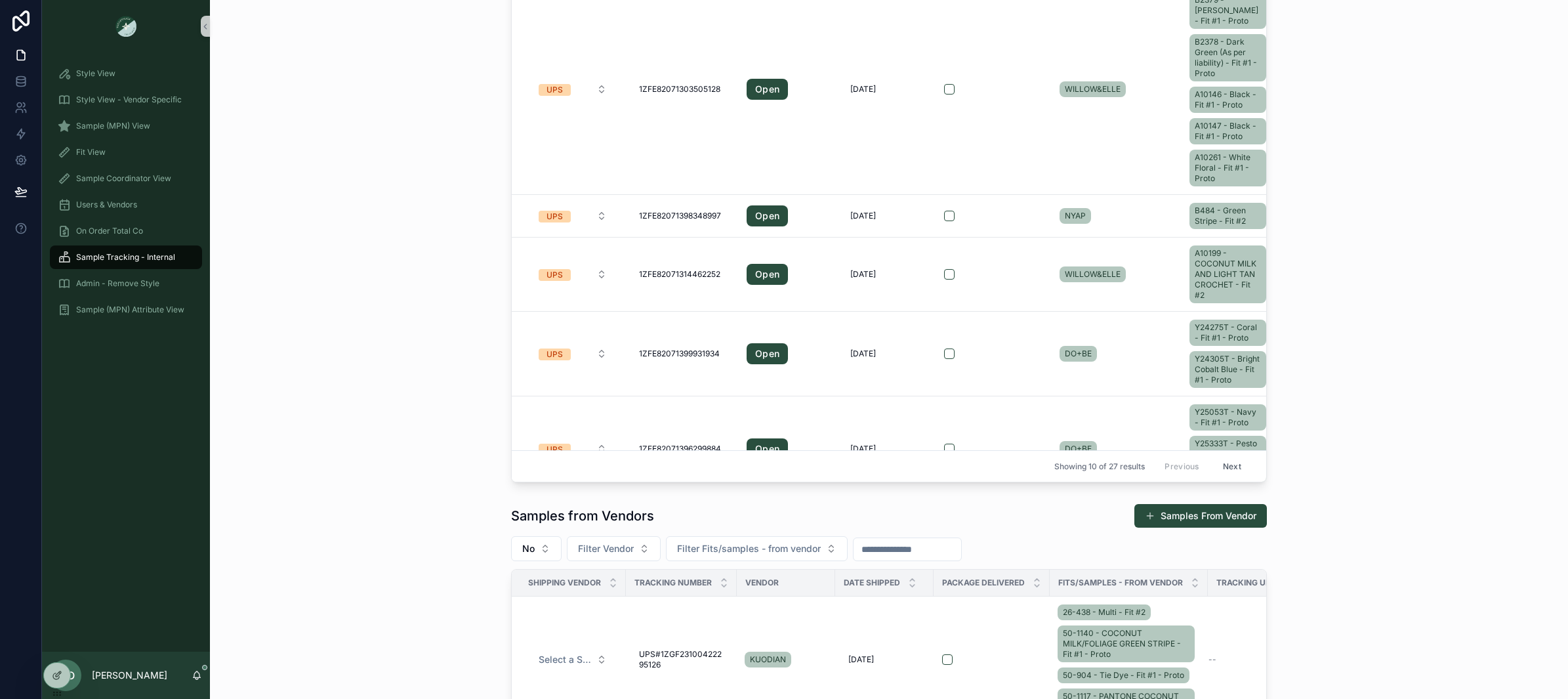
click at [146, 255] on span "Sample Tracking - Internal" at bounding box center [126, 257] width 99 height 10
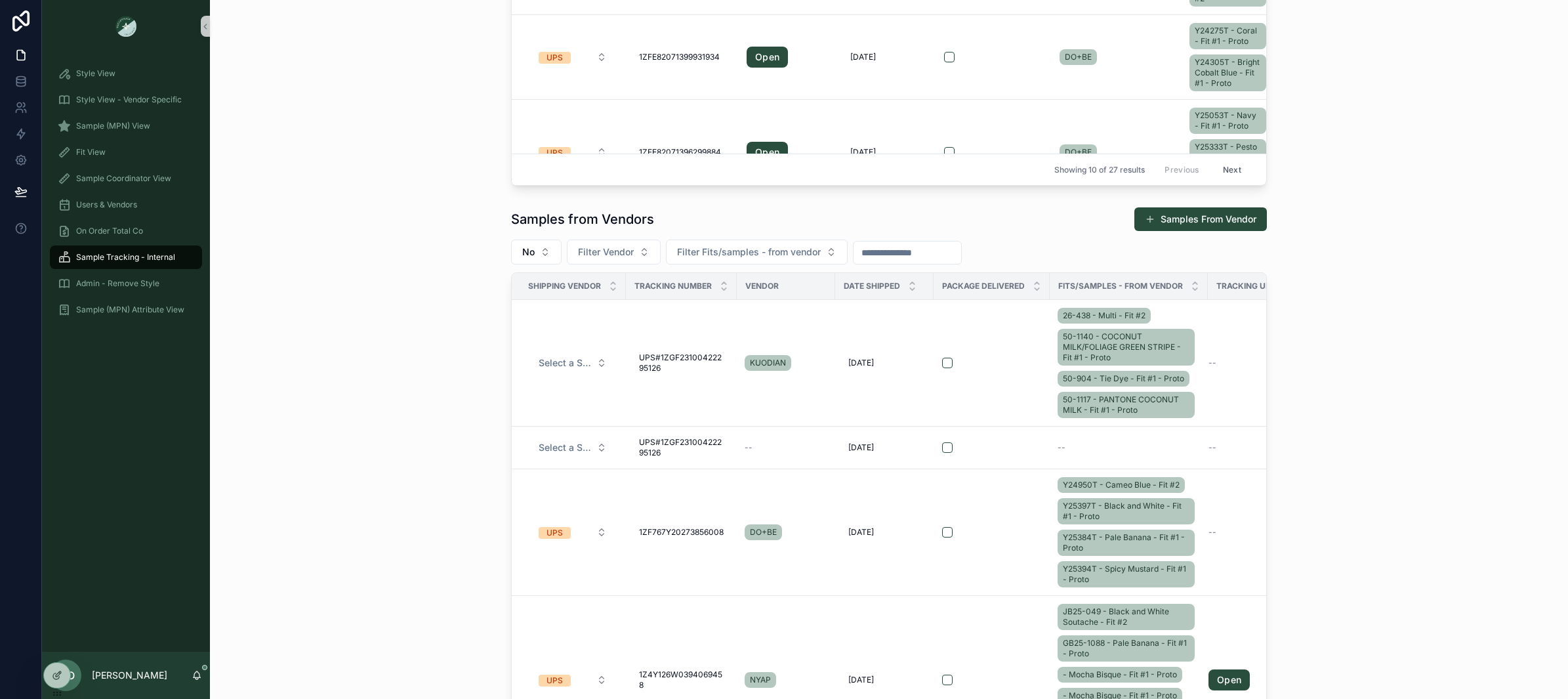
scroll to position [562, 0]
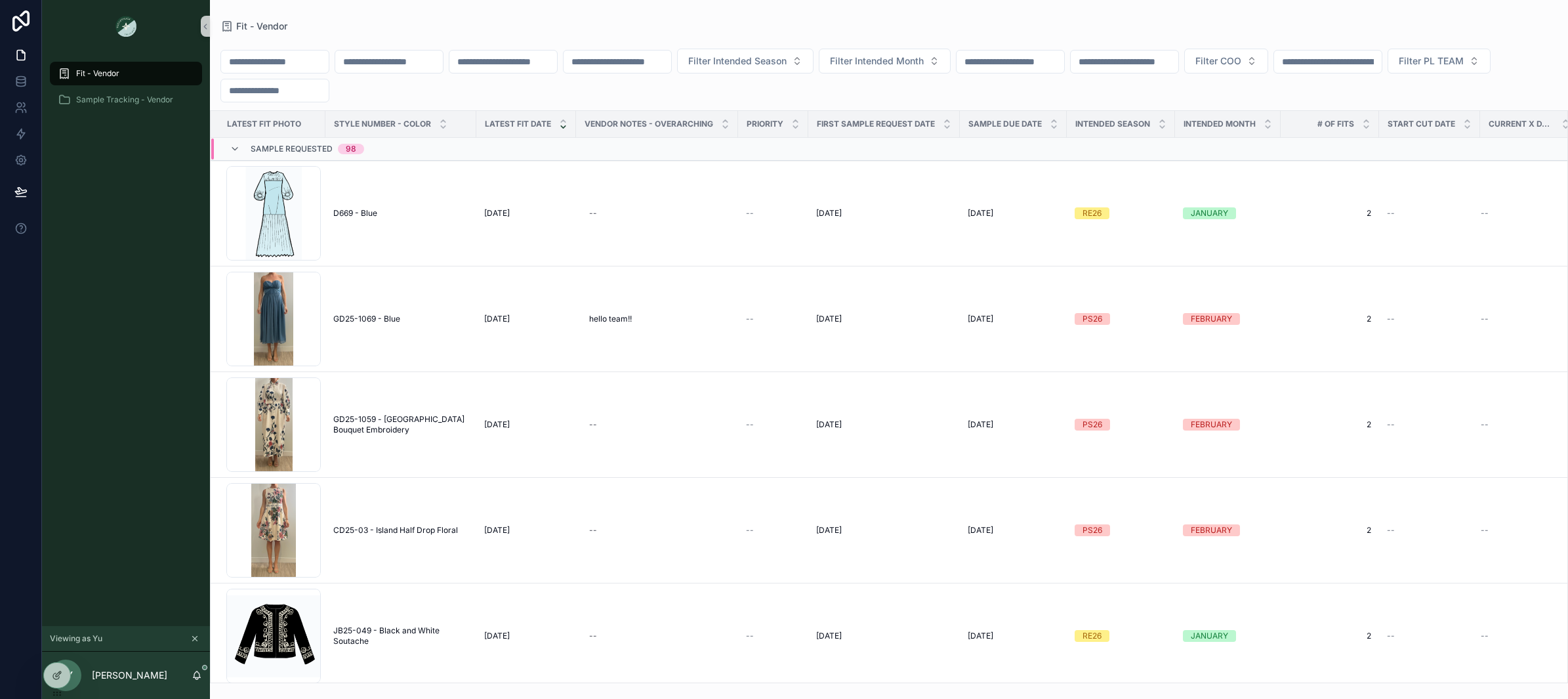
click at [146, 64] on div "Fit - Vendor" at bounding box center [126, 73] width 136 height 21
click at [427, 535] on span "CD25-03 - Island Half Drop Floral" at bounding box center [395, 530] width 125 height 10
click at [195, 641] on icon "scrollable content" at bounding box center [195, 638] width 9 height 9
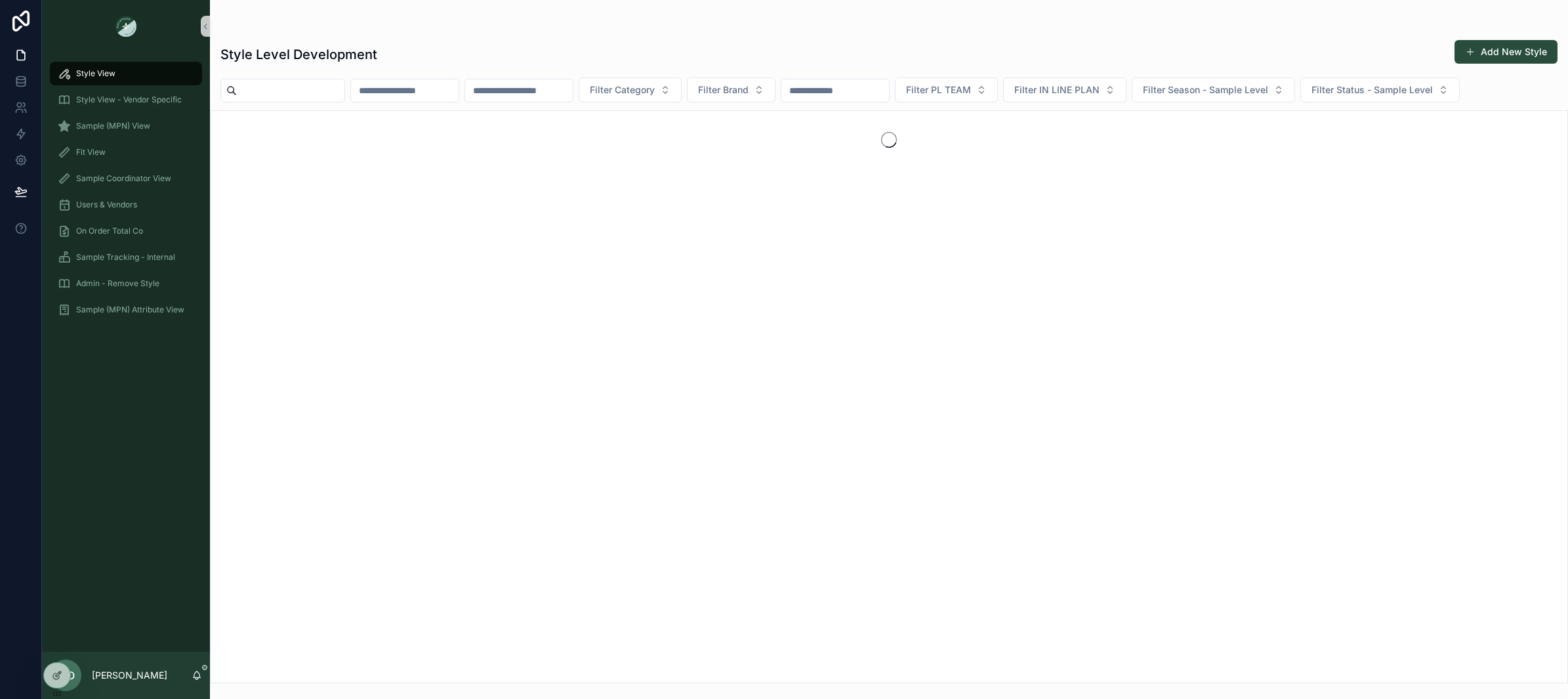
click at [291, 93] on input "scrollable content" at bounding box center [291, 90] width 108 height 18
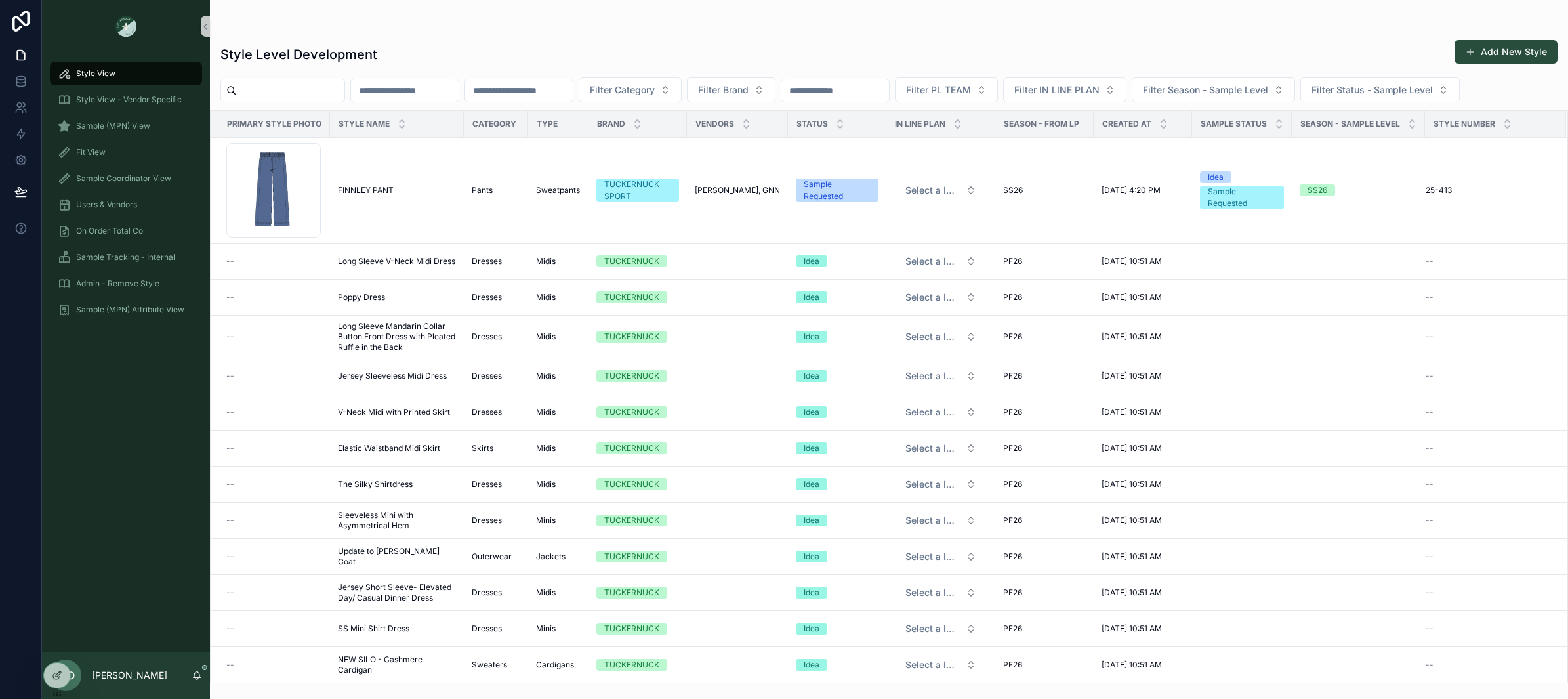
click at [276, 94] on input "scrollable content" at bounding box center [291, 90] width 108 height 18
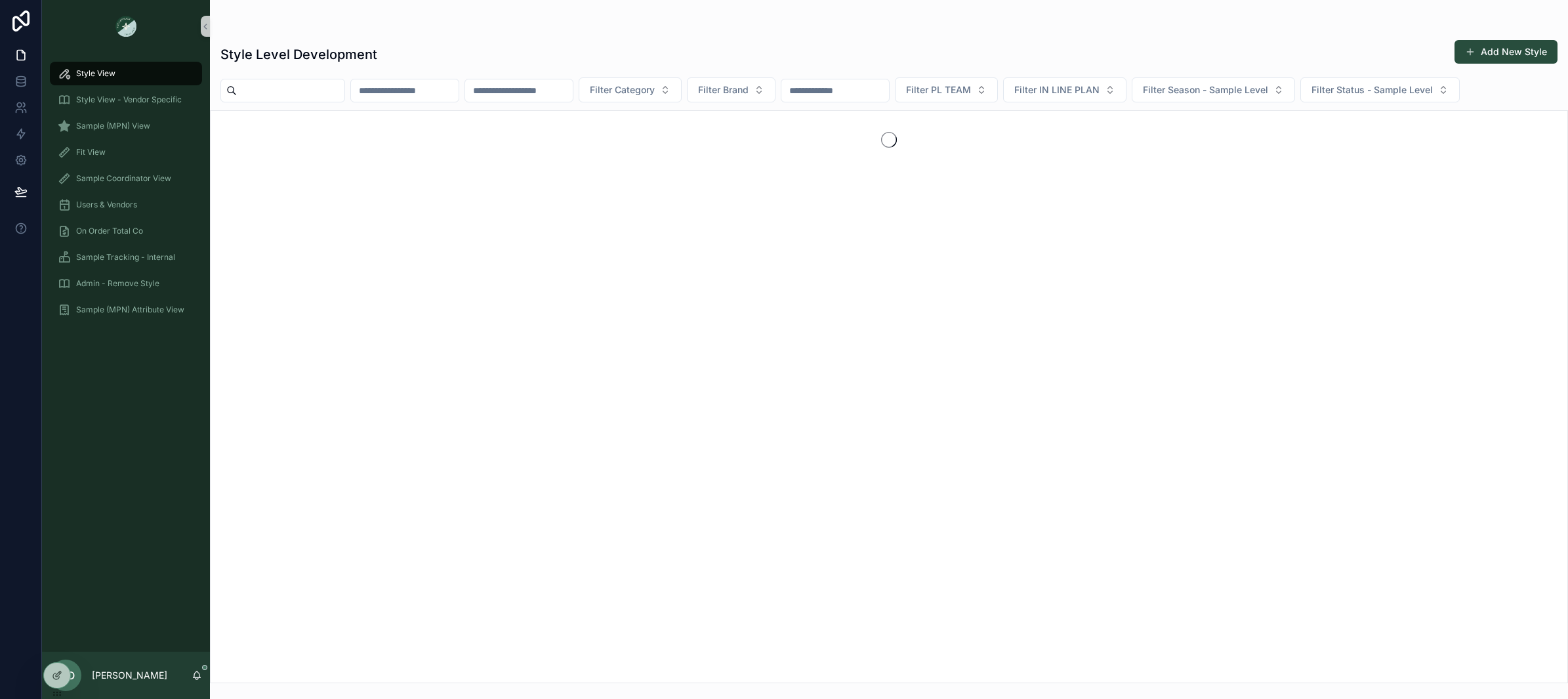
click at [276, 94] on input "scrollable content" at bounding box center [291, 90] width 108 height 18
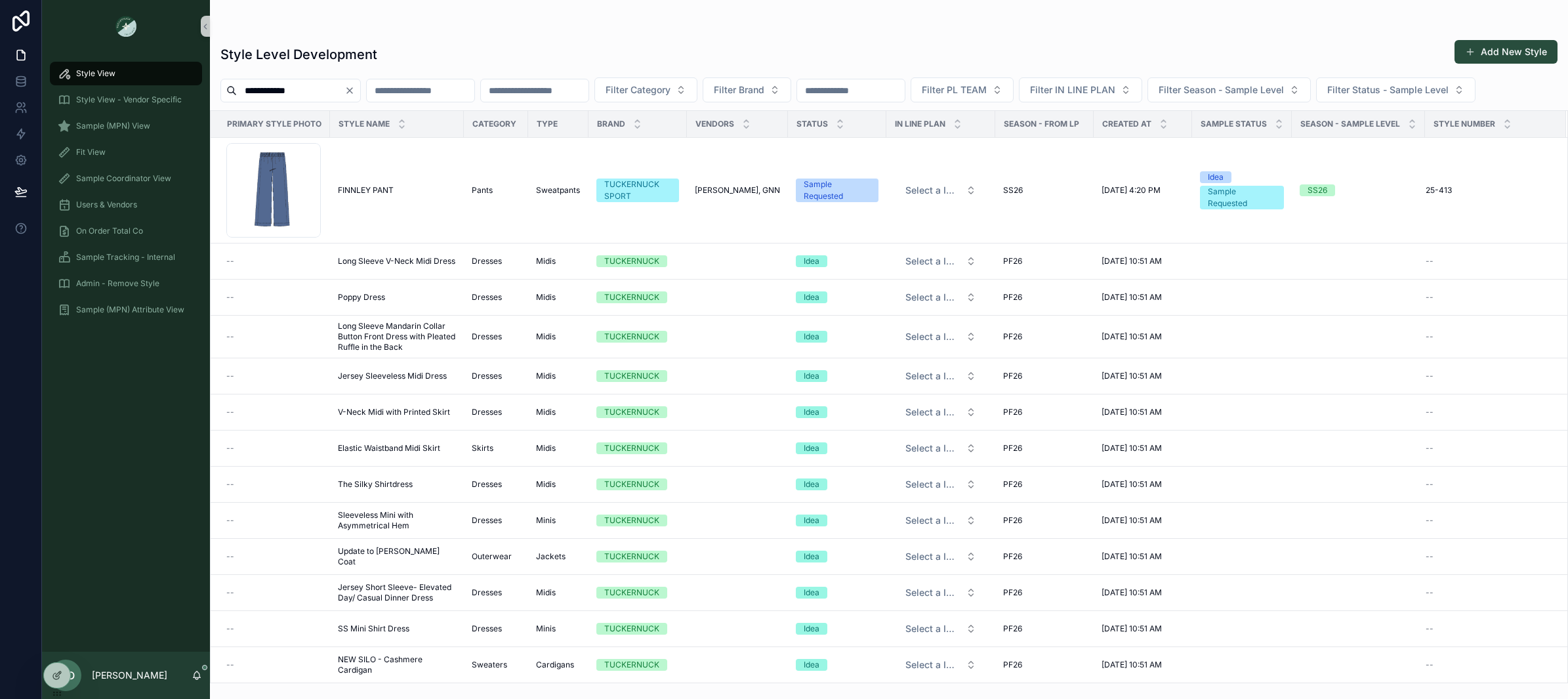
type input "**********"
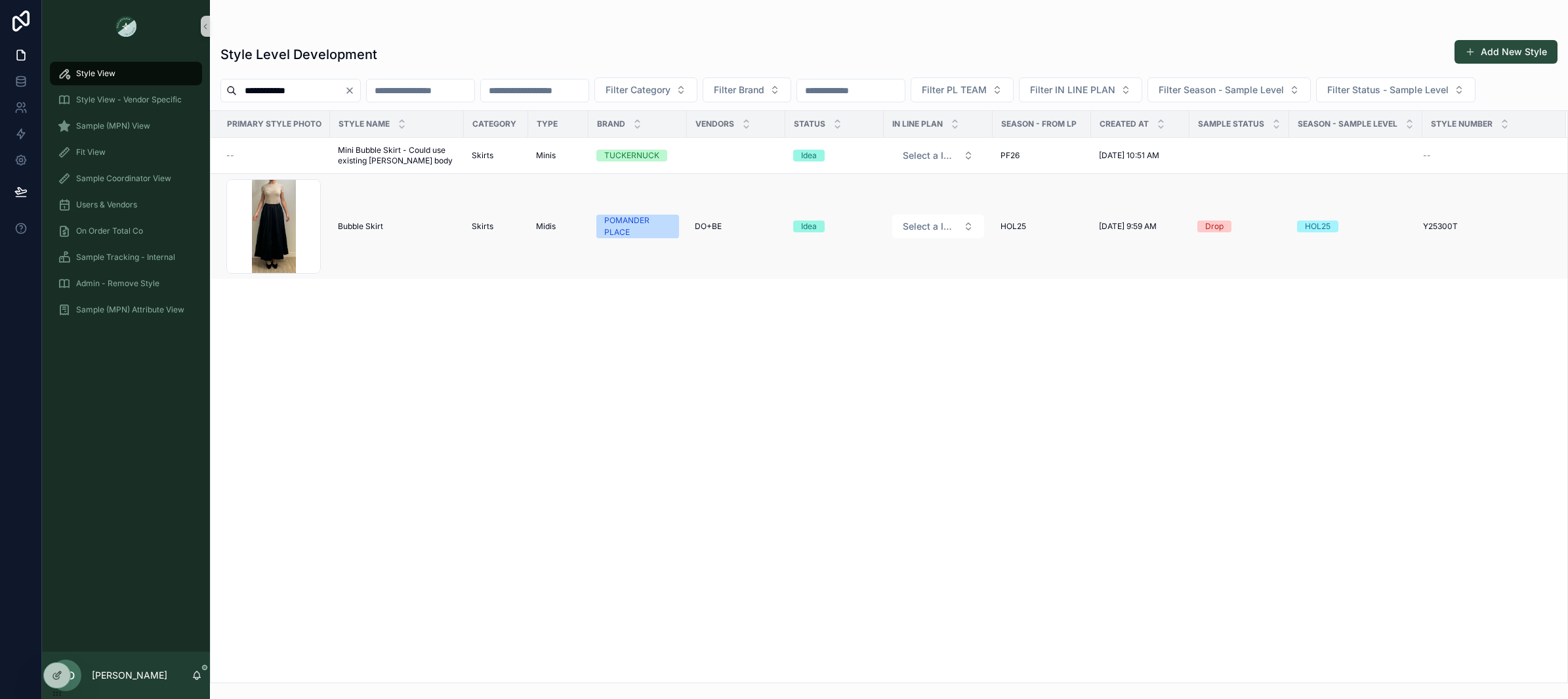
click at [363, 219] on td "Bubble Skirt Bubble Skirt" at bounding box center [397, 226] width 134 height 106
click at [365, 223] on span "Bubble Skirt" at bounding box center [360, 225] width 45 height 10
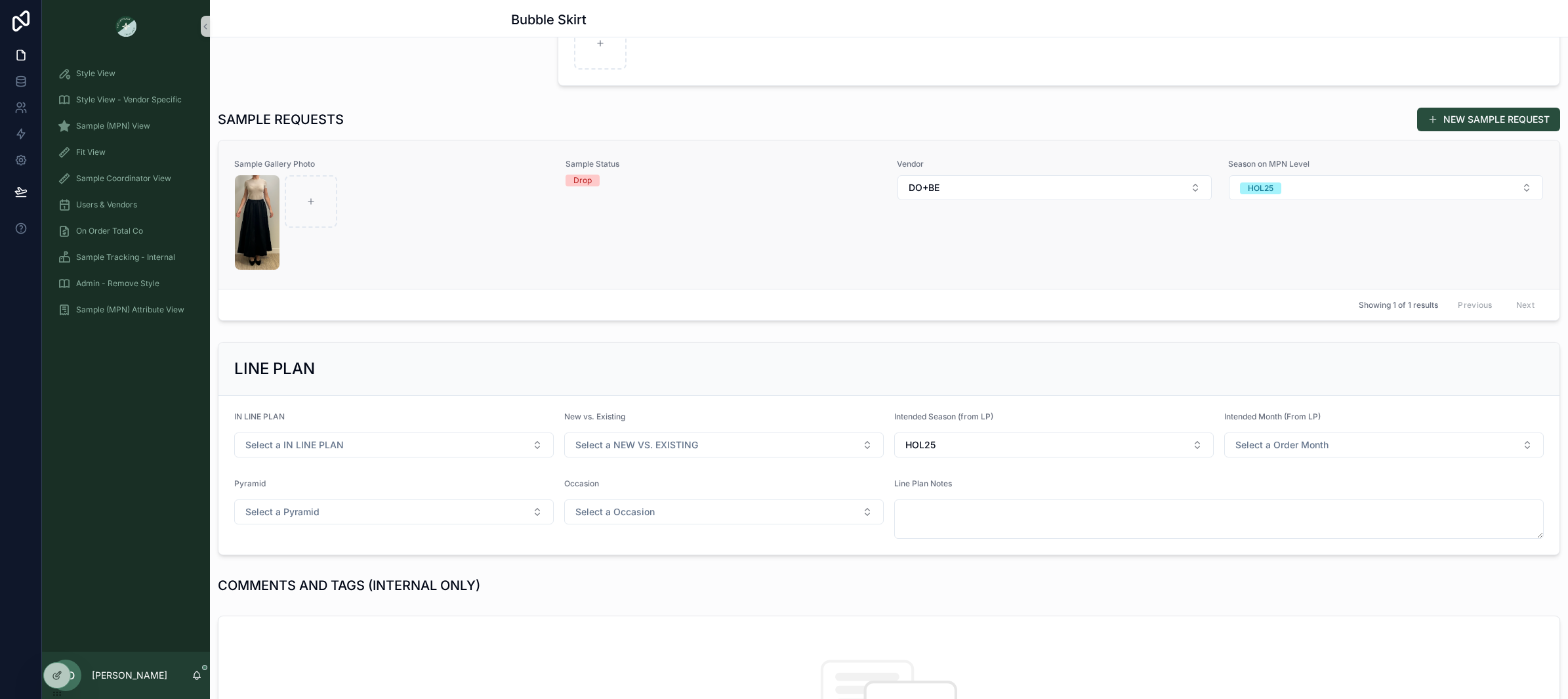
scroll to position [269, 0]
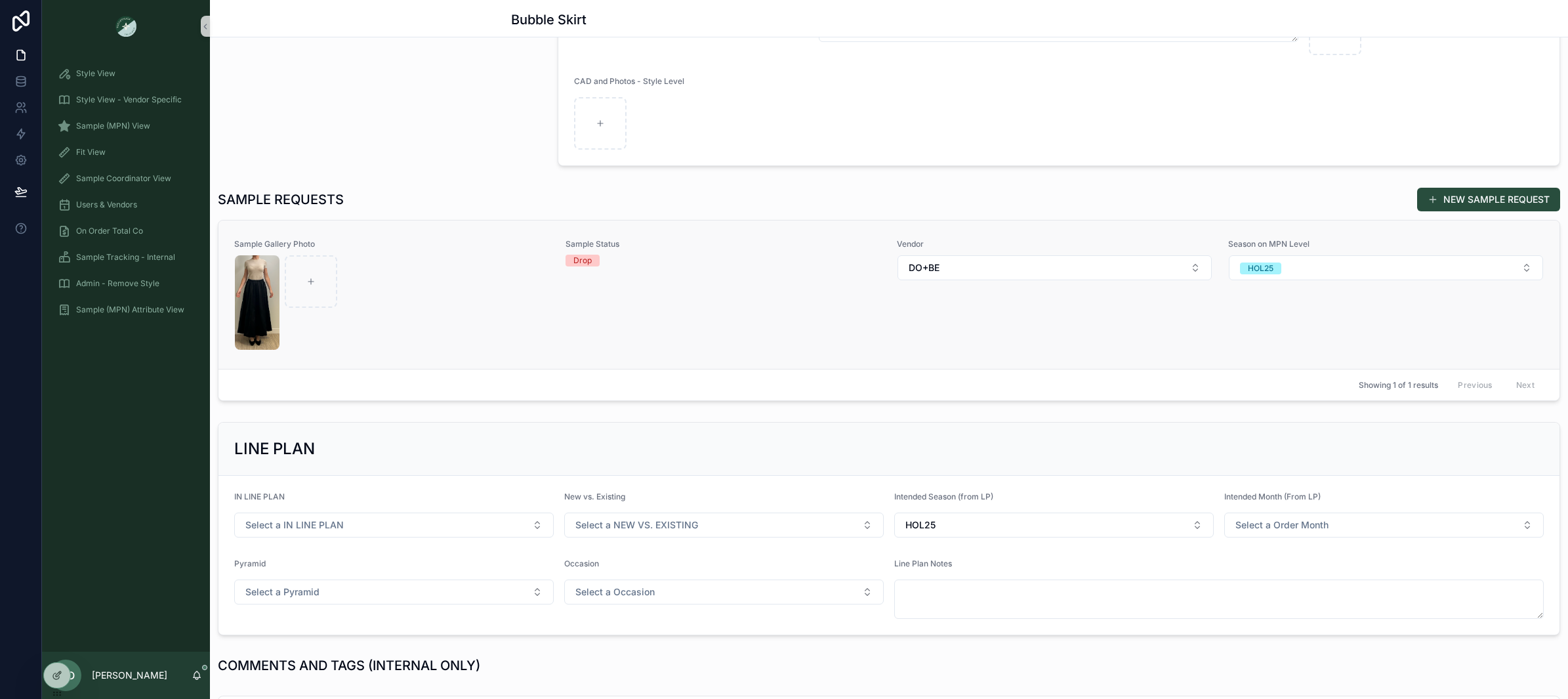
click at [406, 304] on div "scrollable content" at bounding box center [392, 303] width 315 height 95
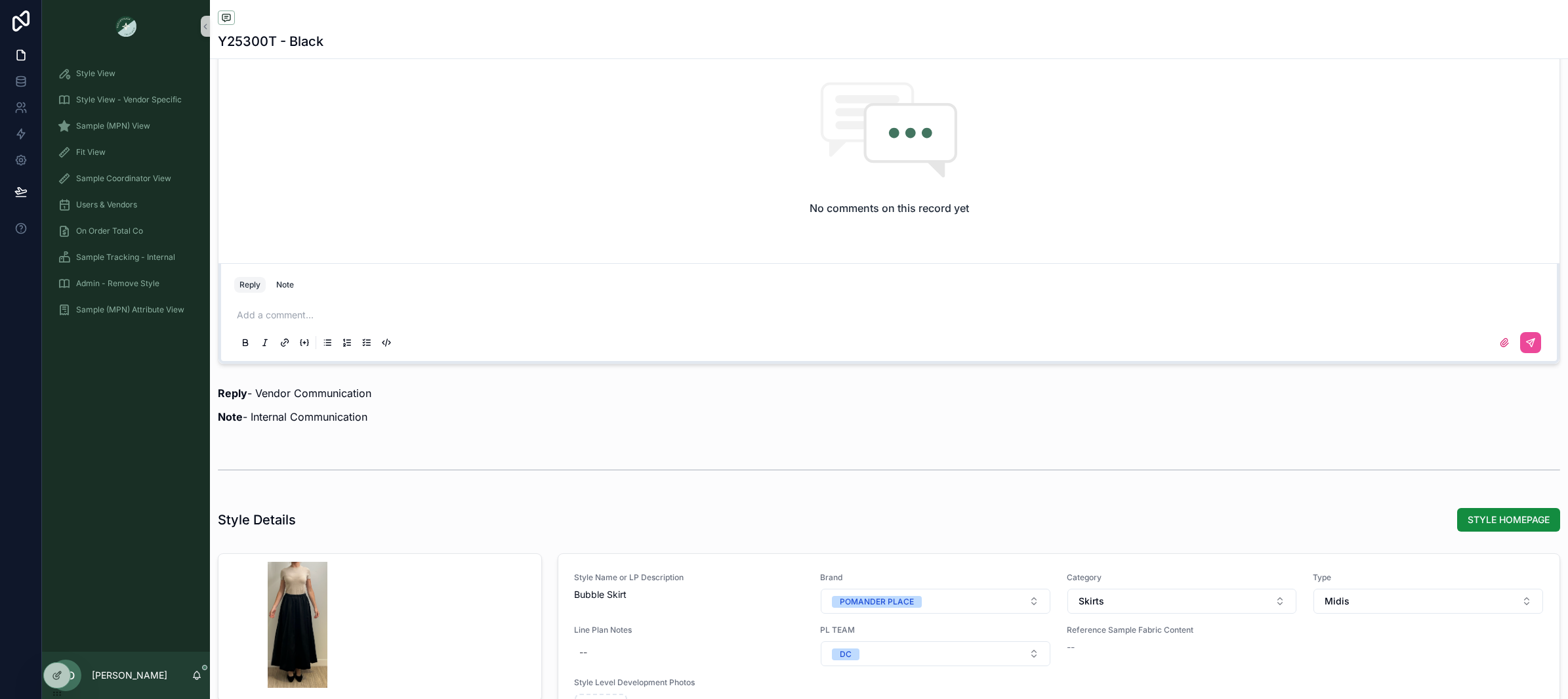
scroll to position [1028, 0]
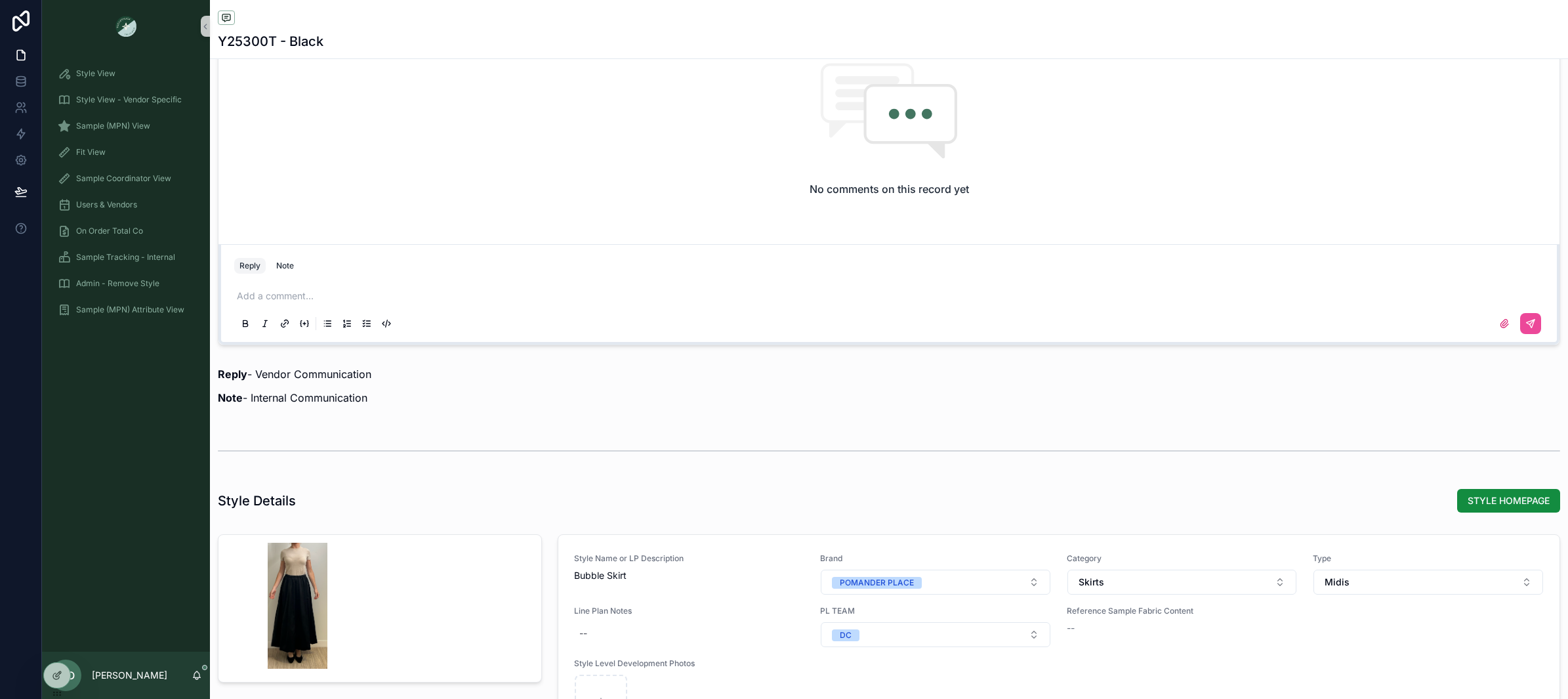
click at [290, 298] on p "scrollable content" at bounding box center [892, 296] width 1310 height 13
click at [1528, 328] on icon "scrollable content" at bounding box center [1530, 323] width 10 height 10
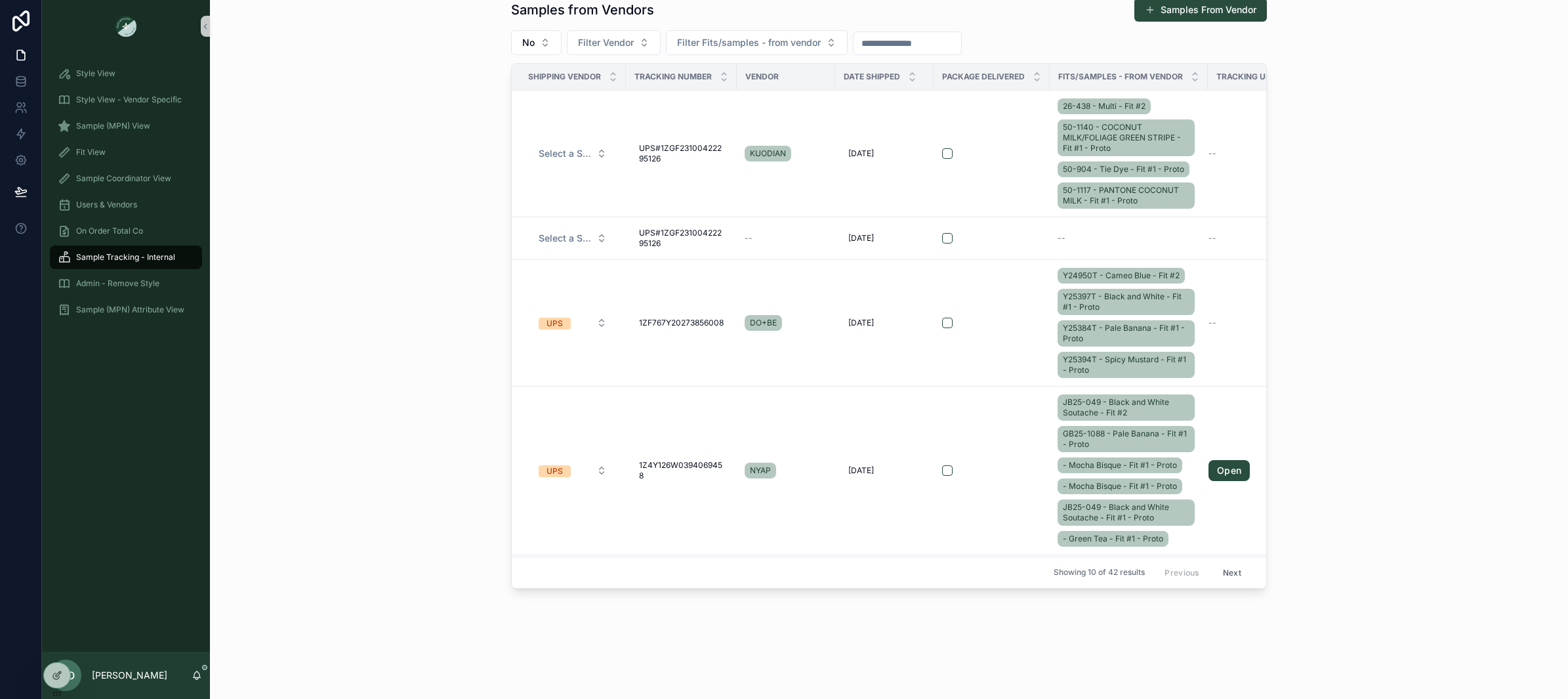
scroll to position [631, 0]
click at [841, 36] on button "Filter Fits/samples - from vendor" at bounding box center [757, 42] width 182 height 25
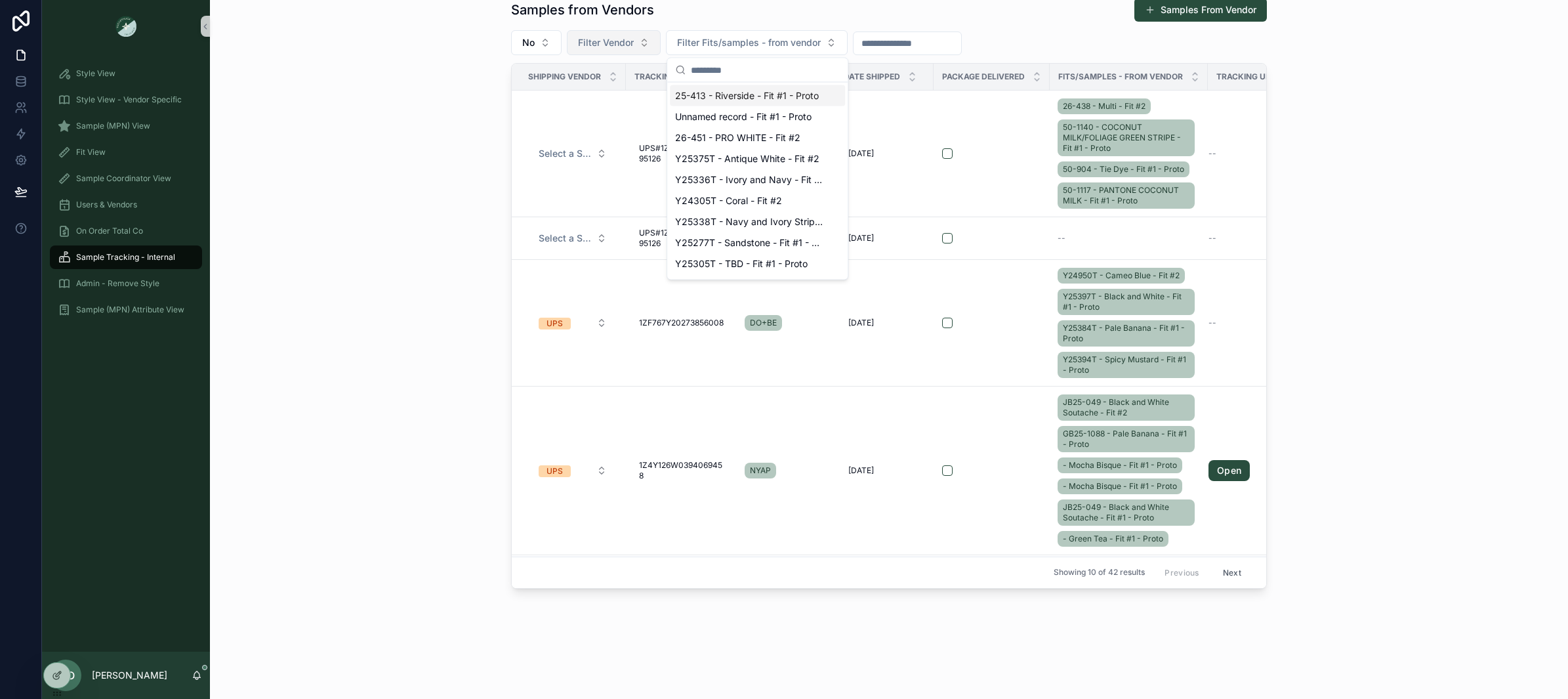
click at [625, 52] on button "Filter Vendor" at bounding box center [613, 42] width 94 height 25
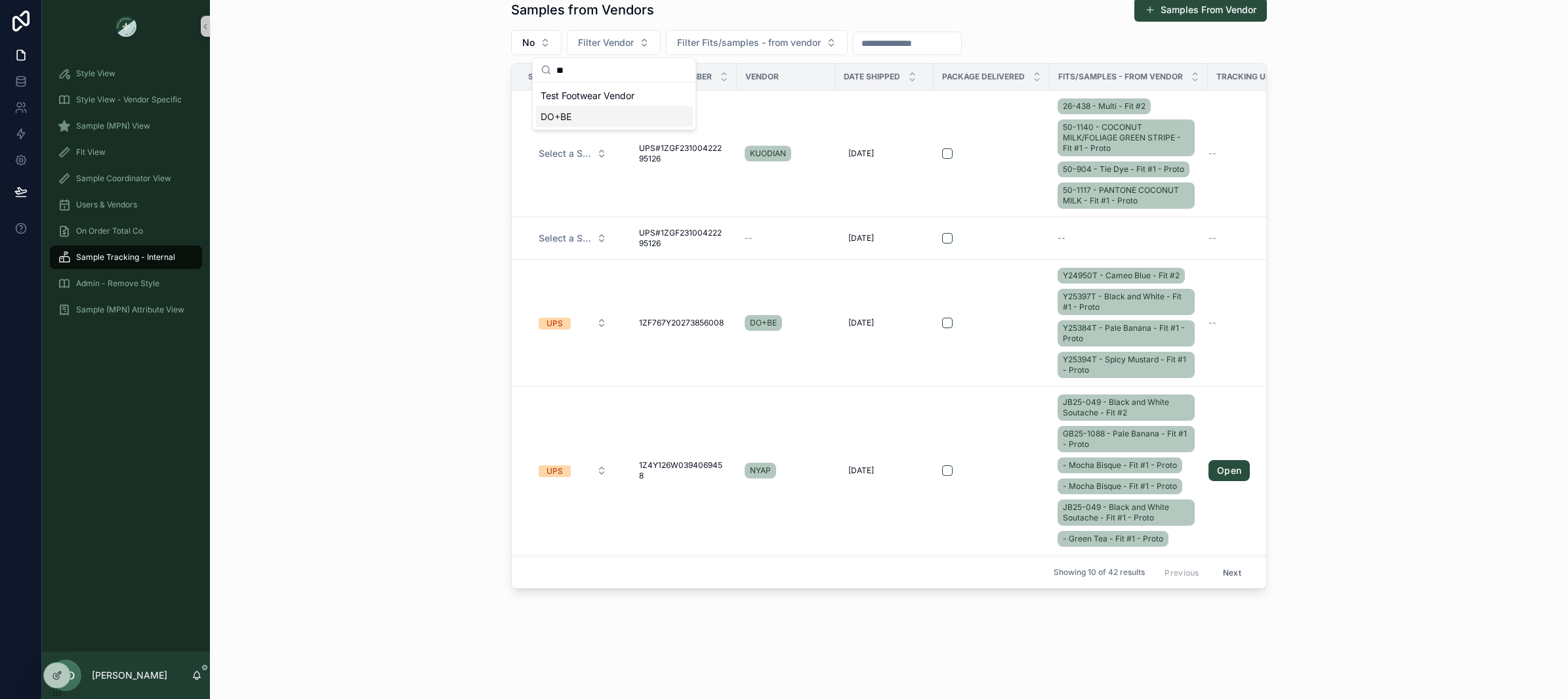
type input "**"
click at [565, 112] on span "DO+BE" at bounding box center [556, 117] width 31 height 13
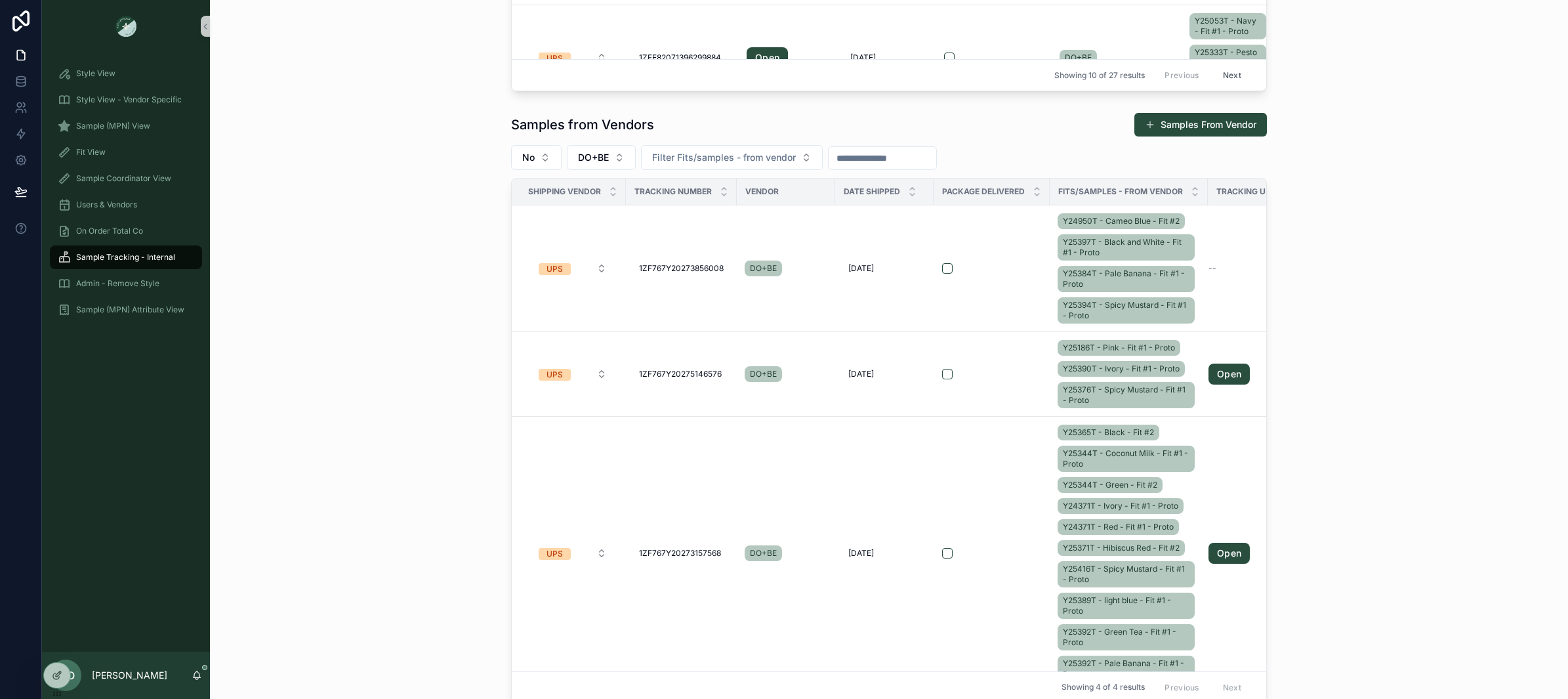
scroll to position [397, 0]
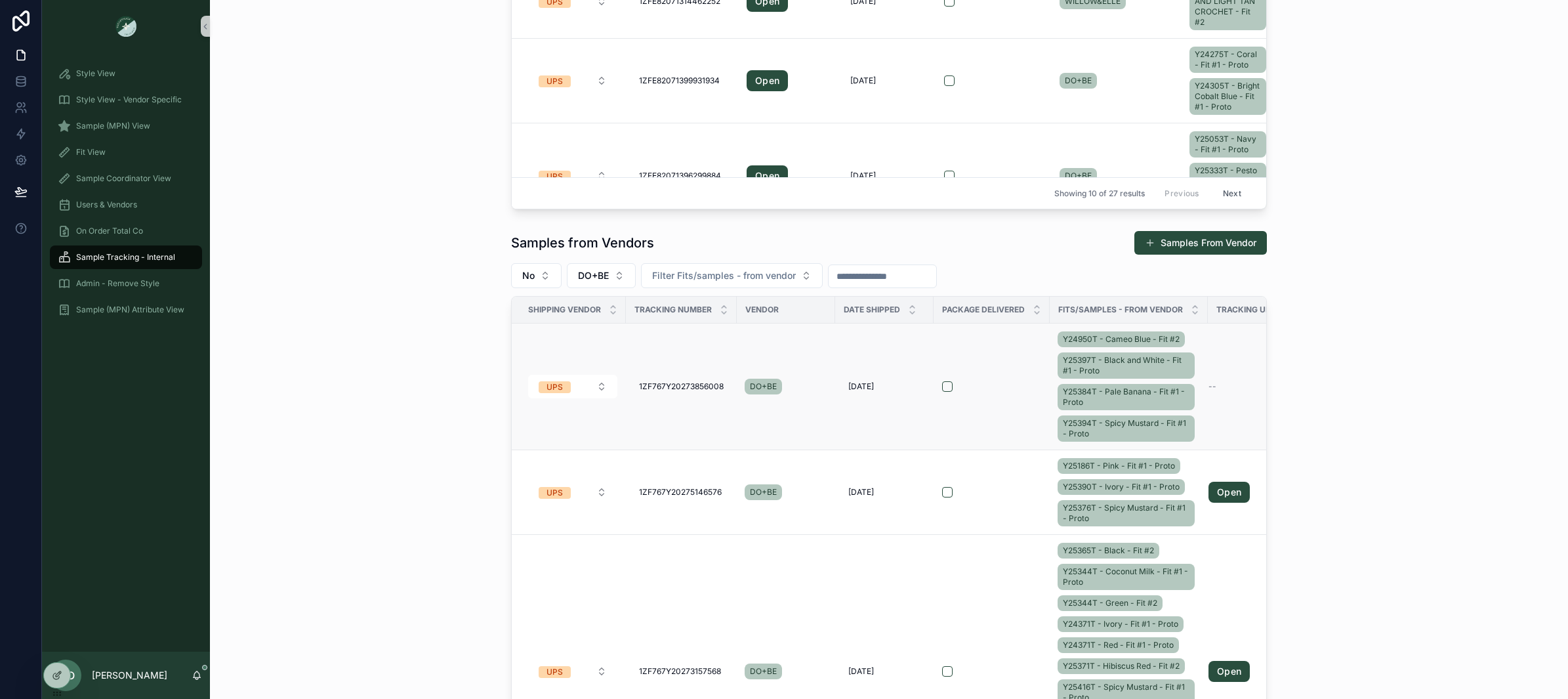
click at [1196, 347] on div "Y24950T - Cameo Blue - Fit #2 Y25397T - Black and White - Fit #1 - Proto Y25384…" at bounding box center [1128, 386] width 143 height 116
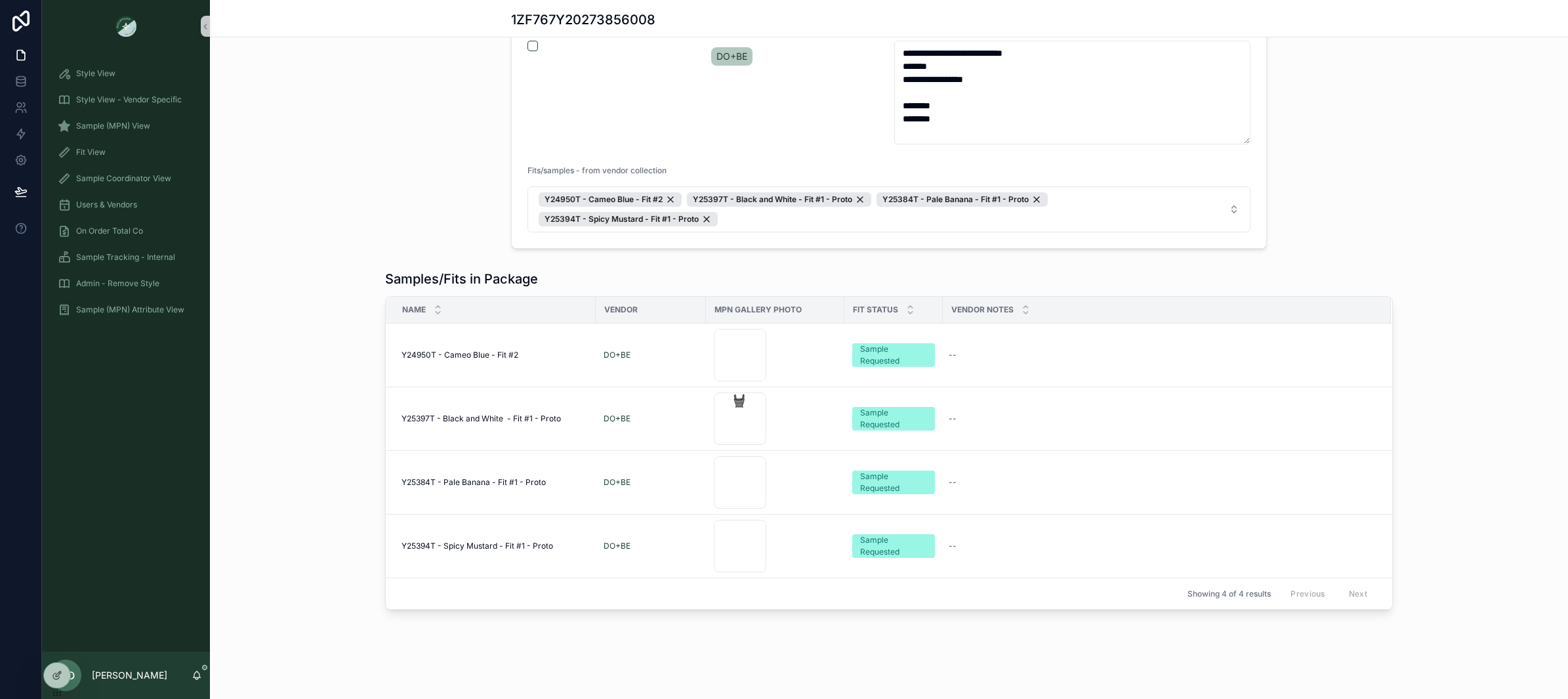
scroll to position [125, 0]
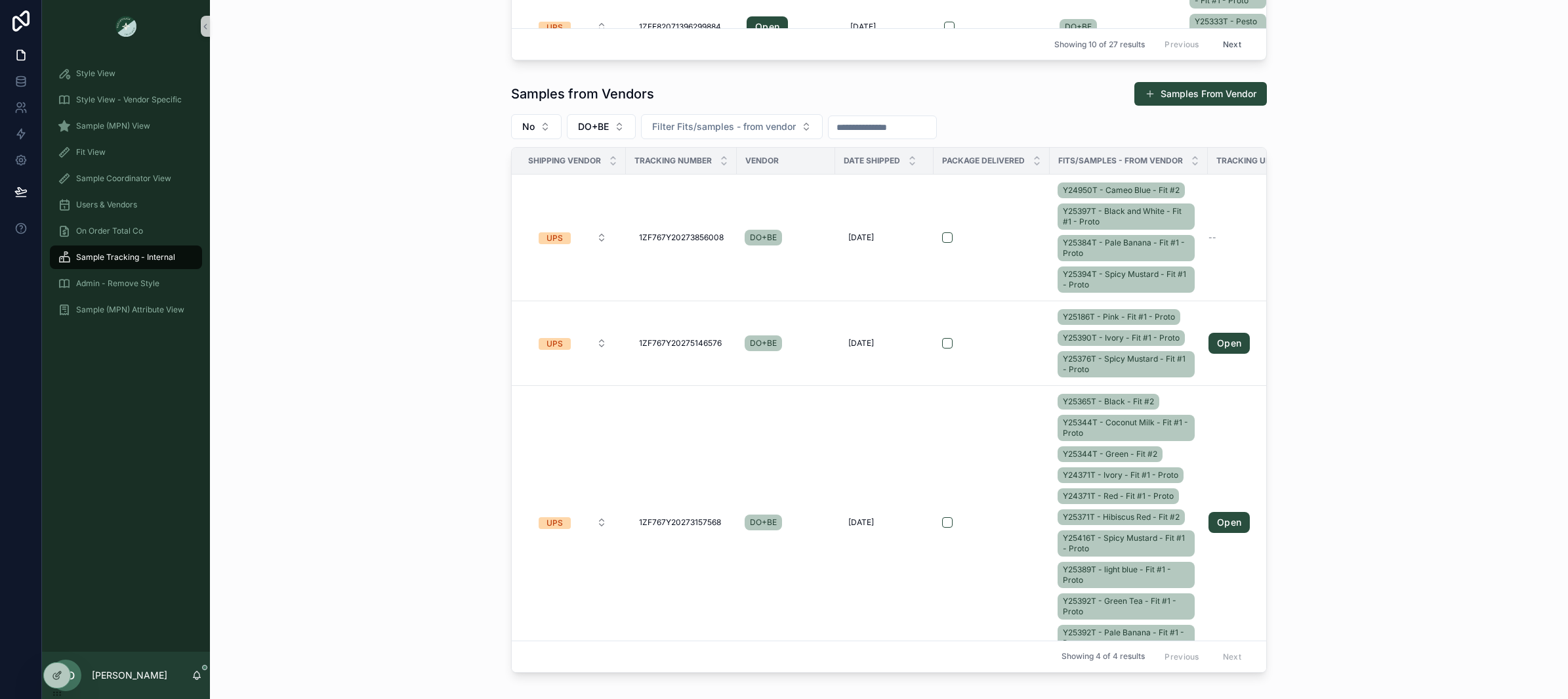
scroll to position [544, 0]
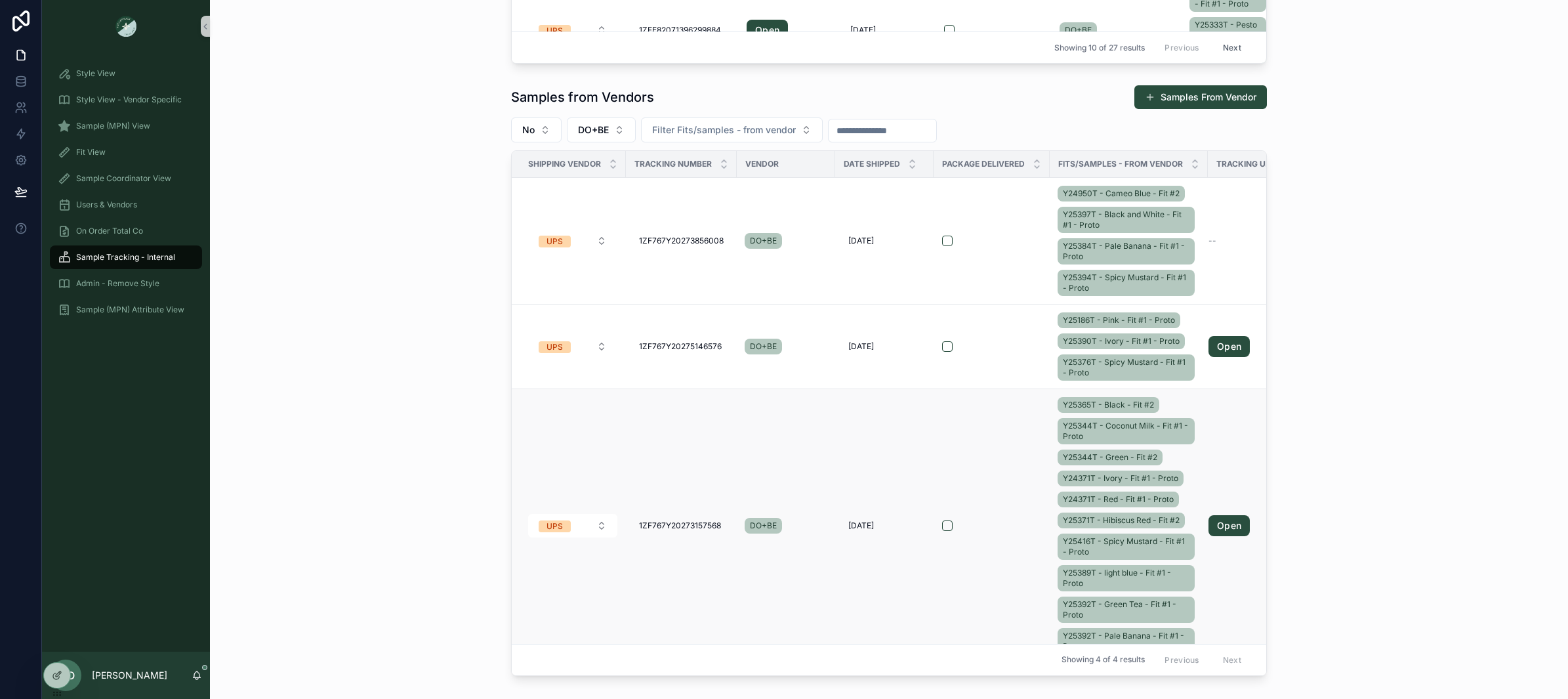
click at [1188, 457] on div "Y25365T - Black - Fit #2 Y25344T - Coconut Milk - Fit #1 - Proto Y25344T - Gree…" at bounding box center [1128, 525] width 143 height 262
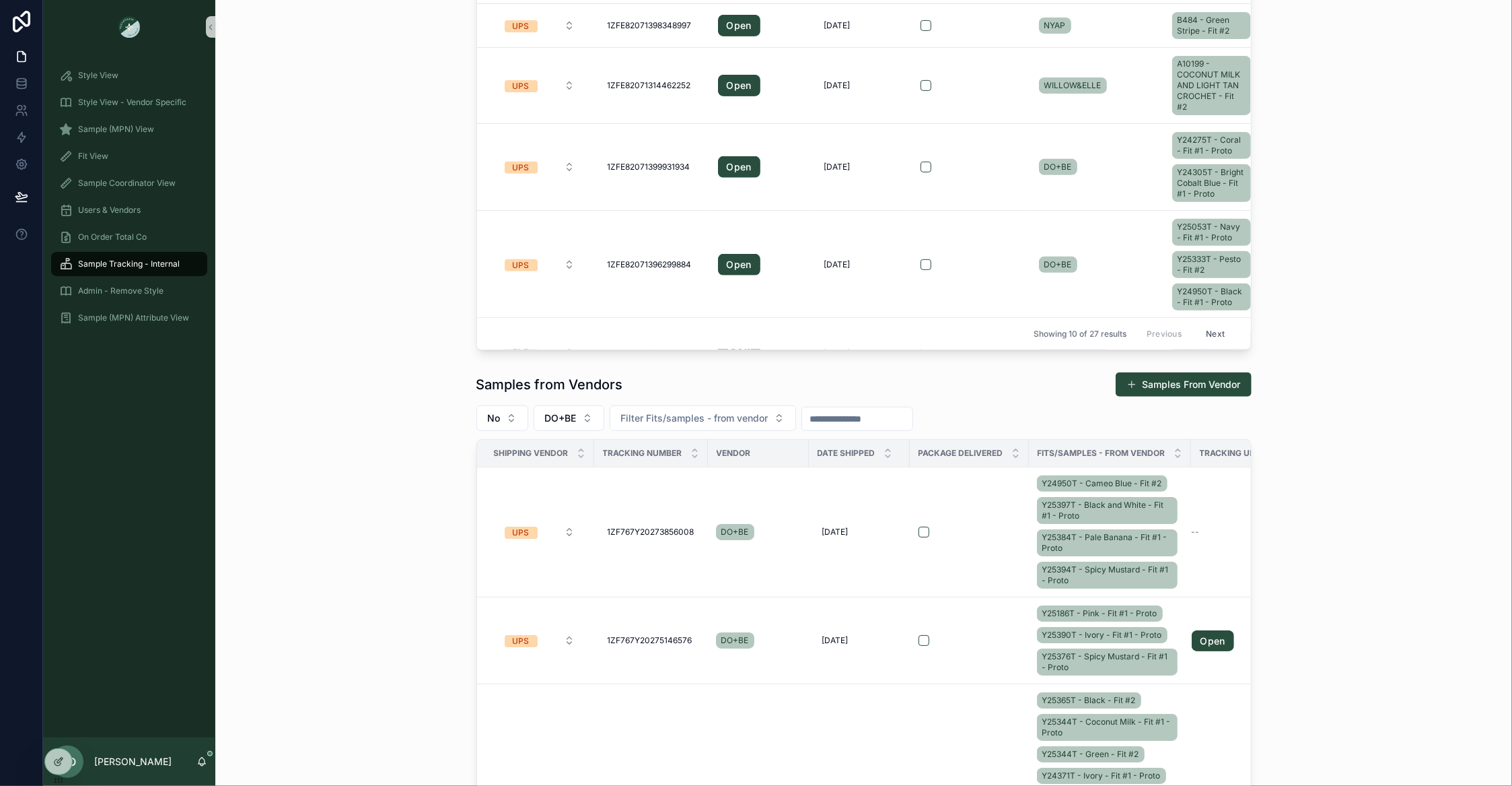
scroll to position [657, 0]
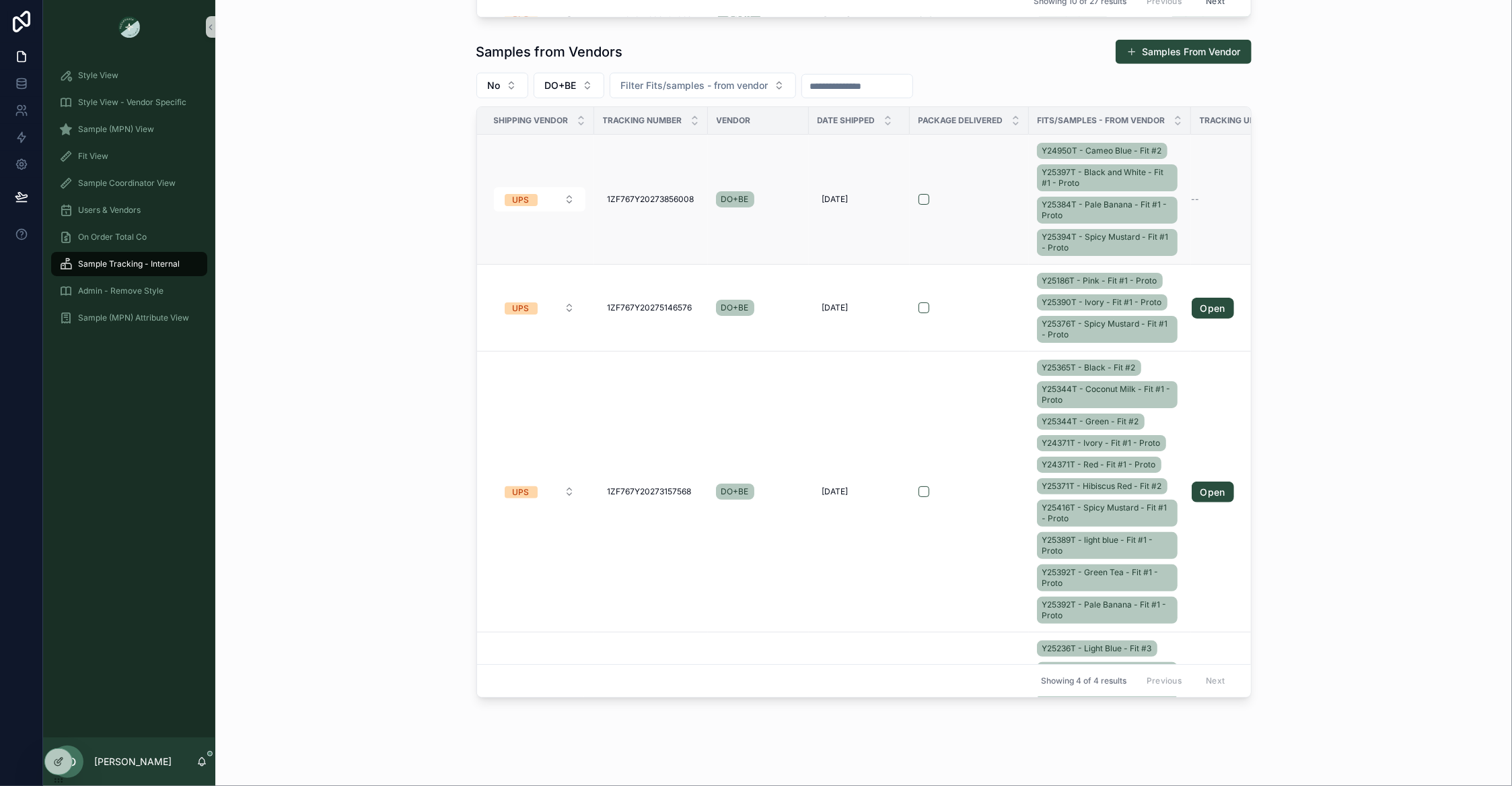
click at [1184, 195] on td "Y24950T - Cameo Blue - Fit #2 Y25397T - Black and White - Fit #1 - Proto Y25384…" at bounding box center [1110, 200] width 162 height 130
click at [1180, 192] on div "Y24950T - Cameo Blue - Fit #2 Y25397T - Black and White - Fit #1 - Proto Y25384…" at bounding box center [1110, 199] width 146 height 119
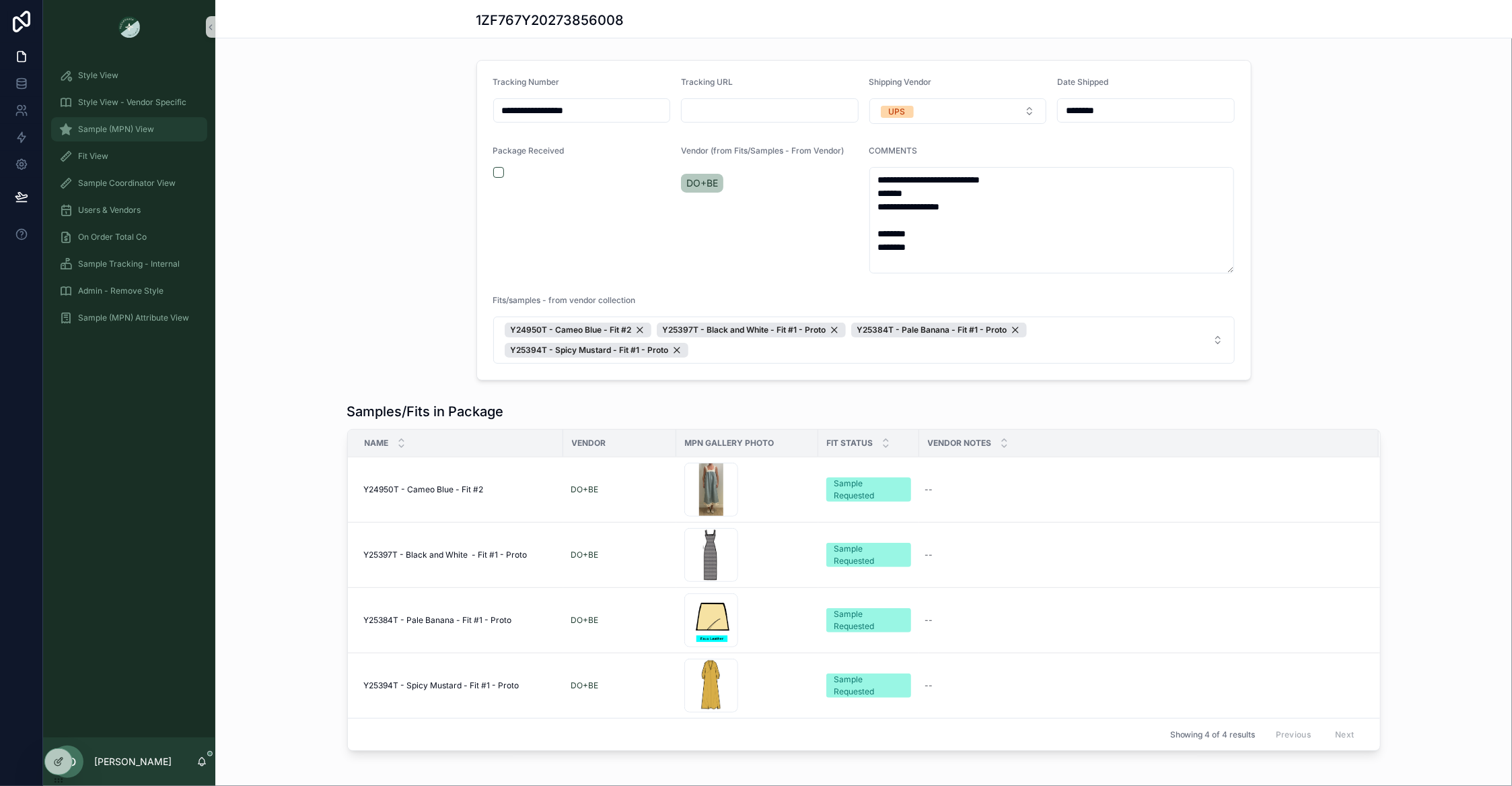
click at [138, 125] on span "Sample (MPN) View" at bounding box center [116, 128] width 76 height 10
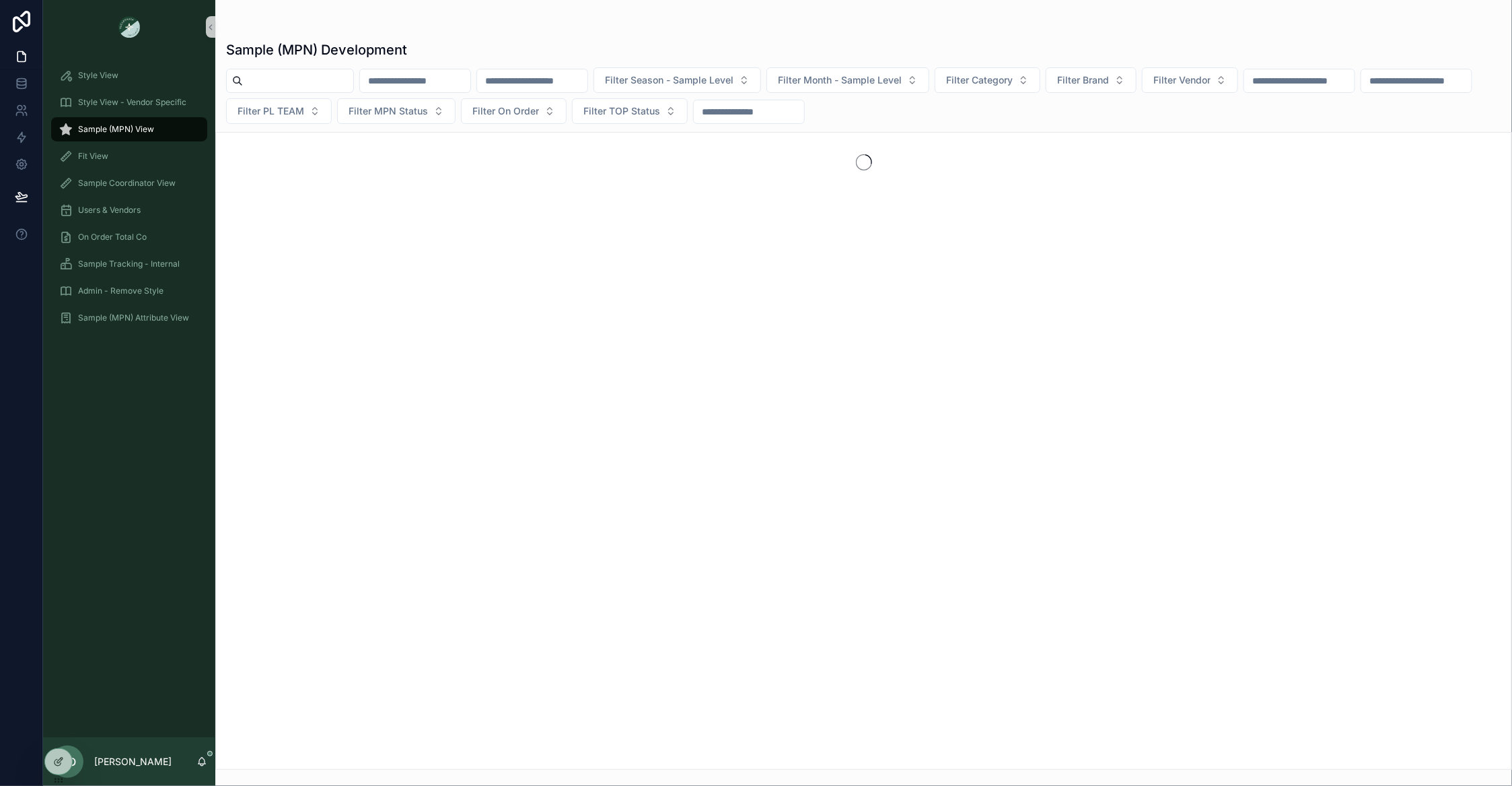
click at [262, 88] on input "scrollable content" at bounding box center [298, 81] width 110 height 19
type input "**********"
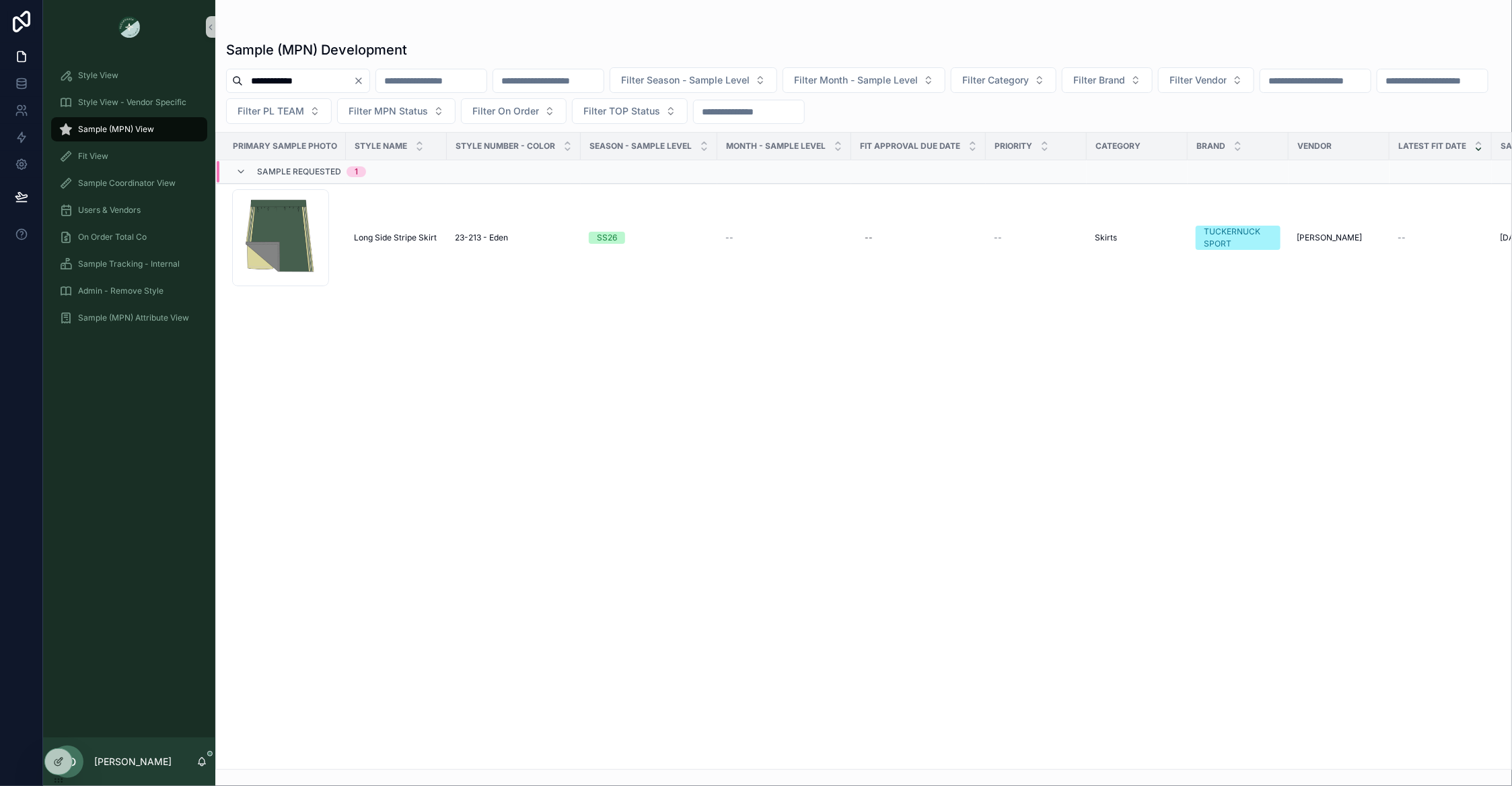
click at [364, 83] on icon "Clear" at bounding box center [358, 80] width 10 height 10
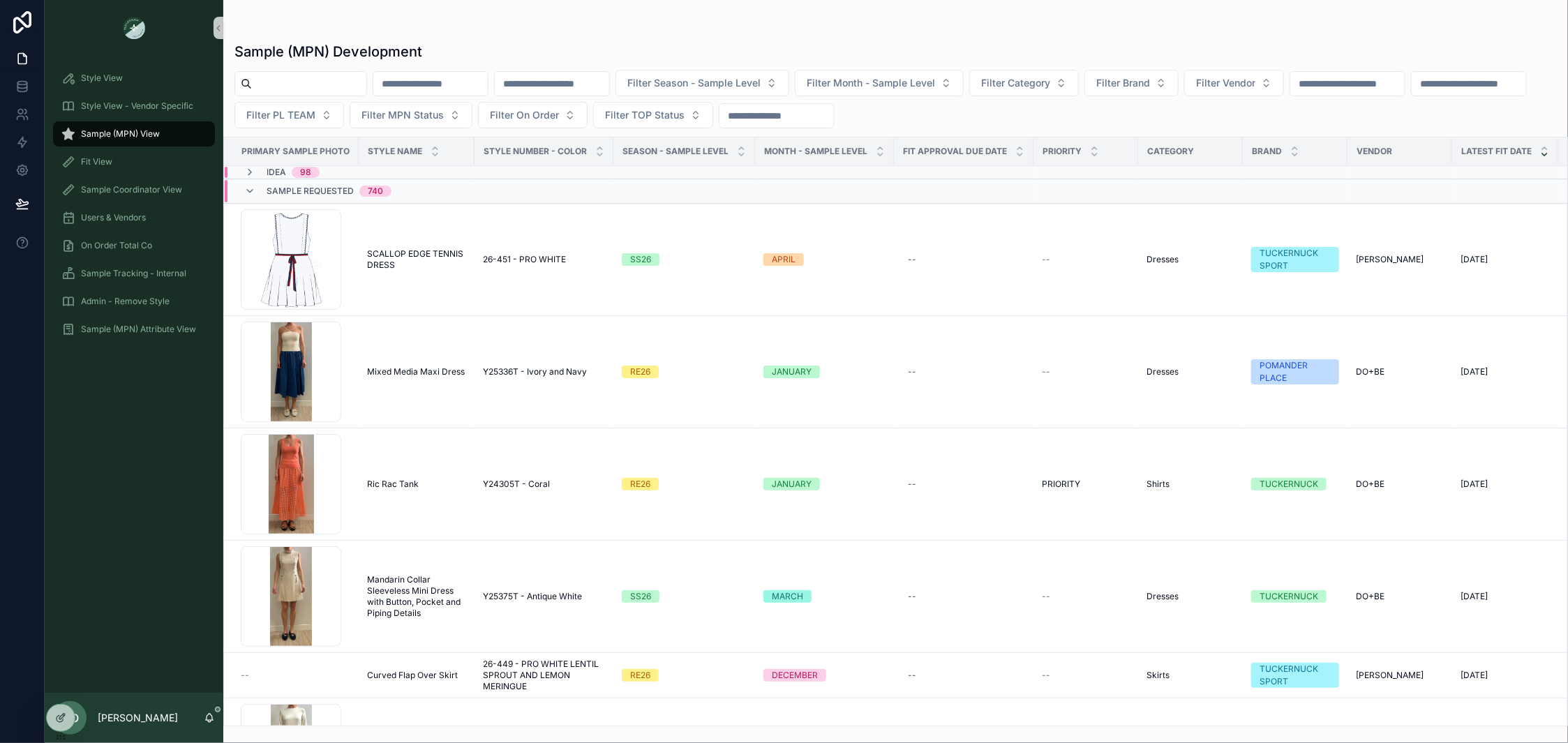
click at [272, 71] on div "scrollable content" at bounding box center [301, 84] width 133 height 25
click at [270, 81] on input "scrollable content" at bounding box center [309, 84] width 114 height 20
paste input "**********"
type input "**********"
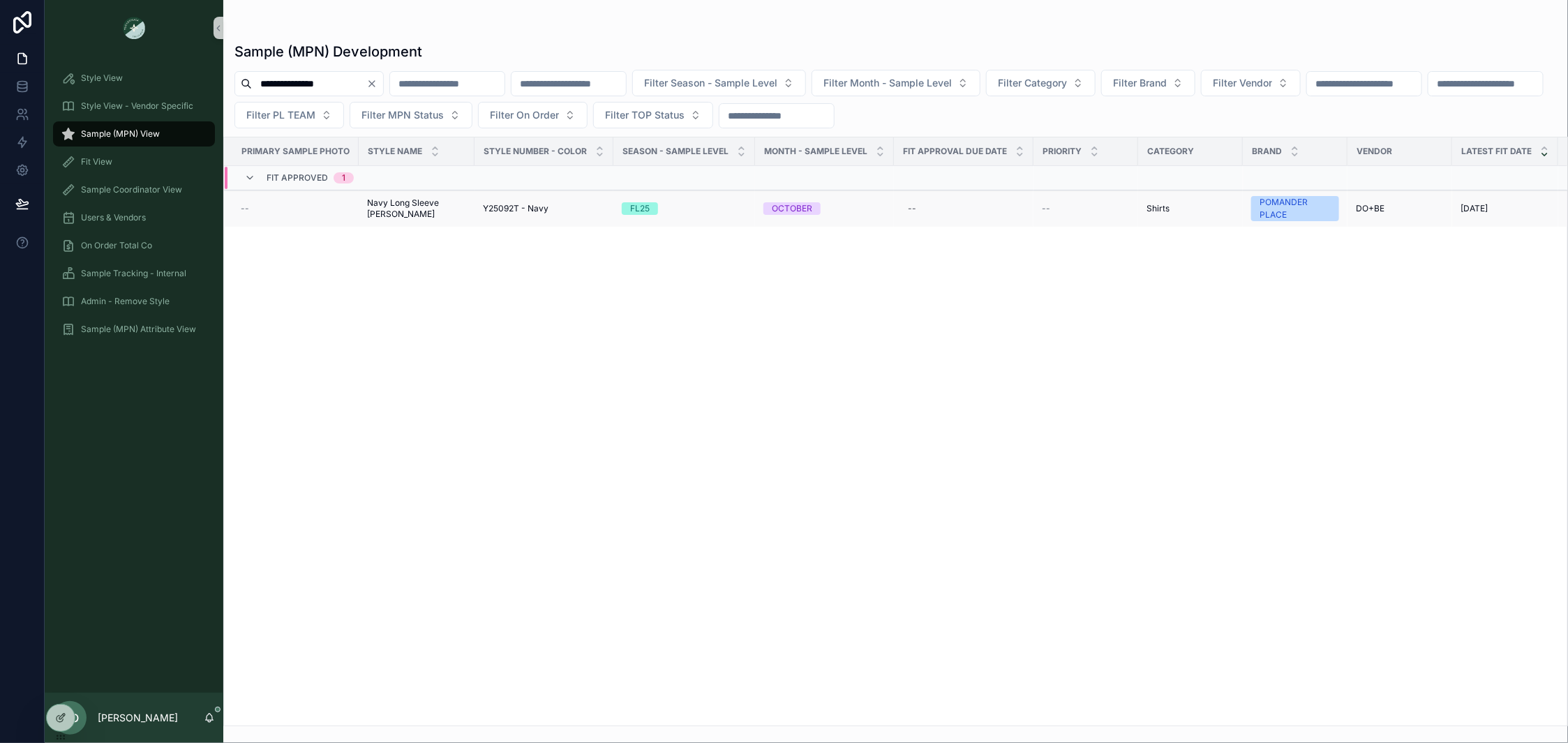
click at [378, 208] on span "Navy Long Sleeve Shane Top" at bounding box center [416, 208] width 99 height 22
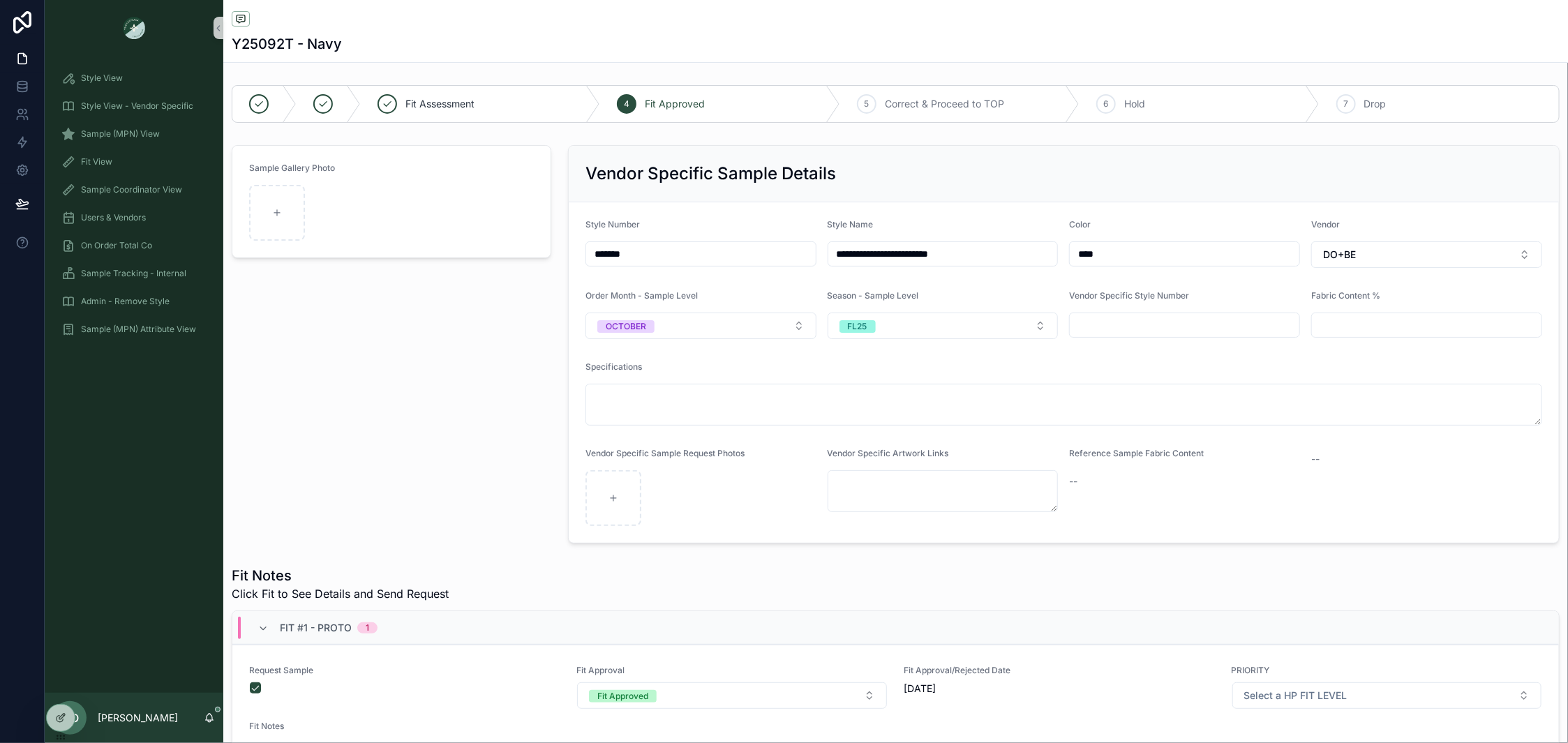
drag, startPoint x: 659, startPoint y: 259, endPoint x: 564, endPoint y: 256, distance: 95.0
click at [564, 256] on div "**********" at bounding box center [1063, 344] width 1008 height 410
type input "*******"
click at [423, 308] on div "Sample Gallery Photo" at bounding box center [391, 344] width 336 height 410
click at [284, 205] on div "scrollable content" at bounding box center [277, 212] width 56 height 56
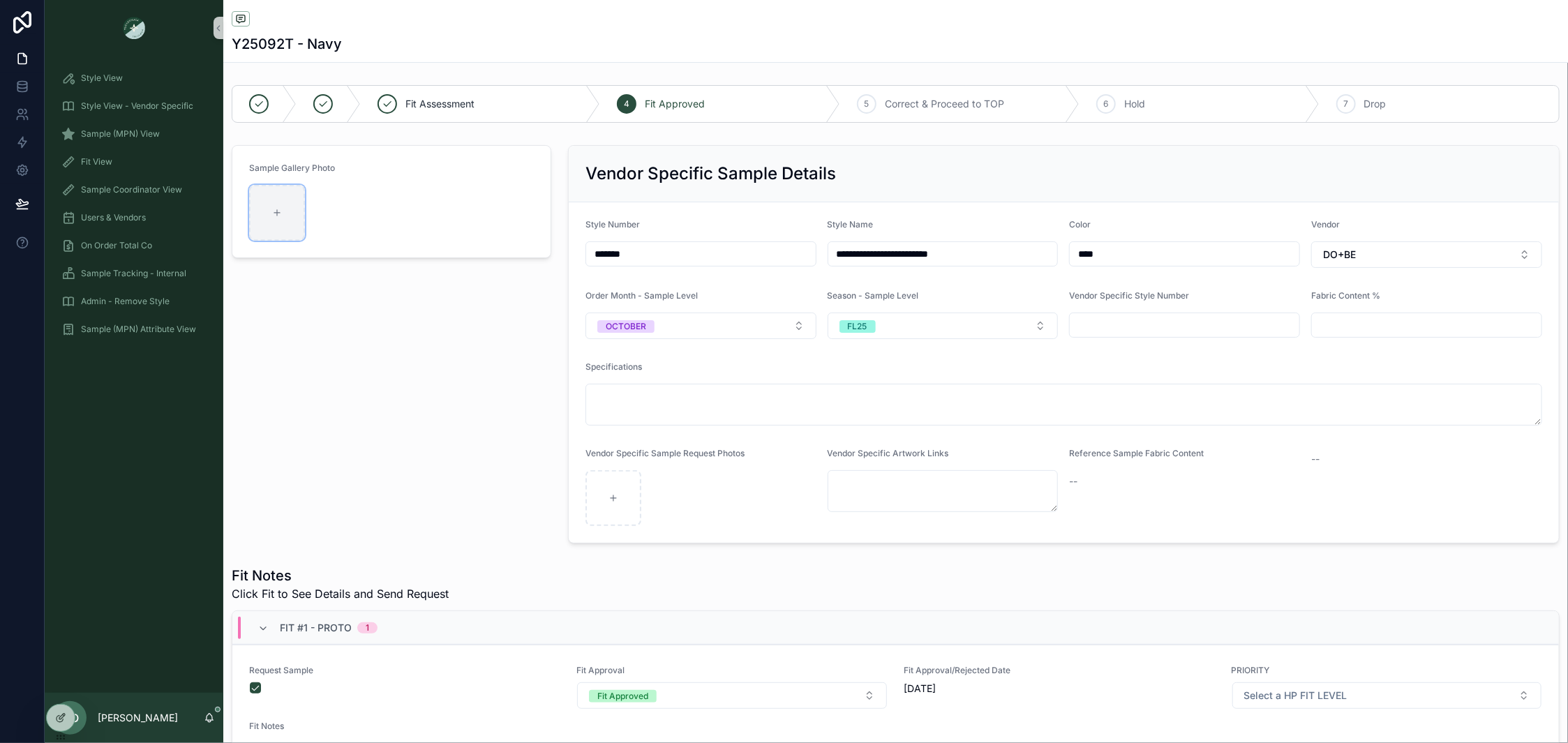
type input "**********"
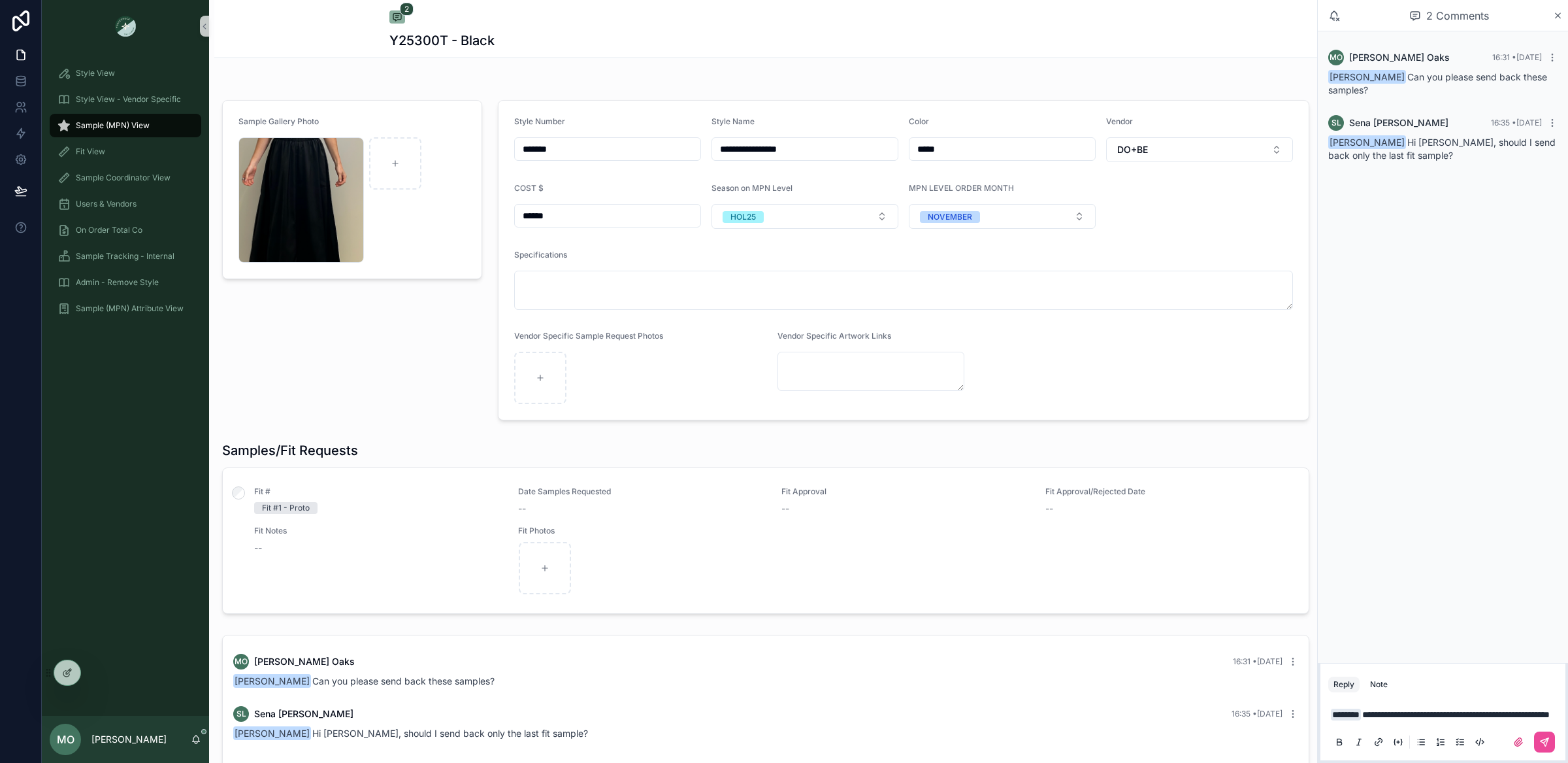
click at [1535, 694] on div "**********" at bounding box center [1443, 726] width 245 height 65
click at [1516, 724] on div "**********" at bounding box center [1443, 727] width 229 height 55
click at [1545, 740] on icon "scrollable content" at bounding box center [1544, 741] width 10 height 10
